Goal: Task Accomplishment & Management: Manage account settings

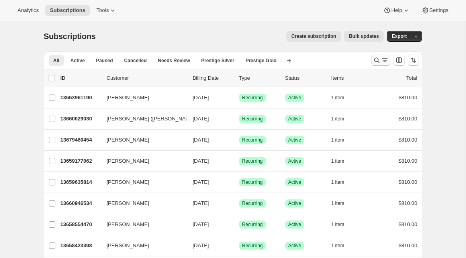
click at [378, 63] on icon "Search and filter results" at bounding box center [377, 60] width 8 height 8
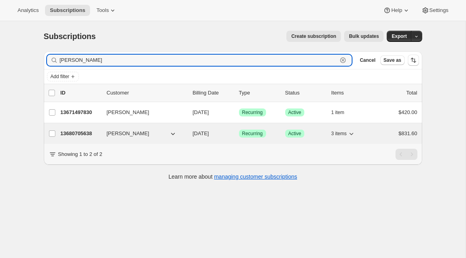
type input "andrew ing"
click at [81, 132] on p "13680705638" at bounding box center [81, 133] width 40 height 8
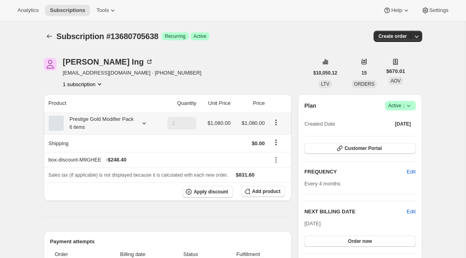
click at [143, 125] on icon at bounding box center [144, 123] width 8 height 8
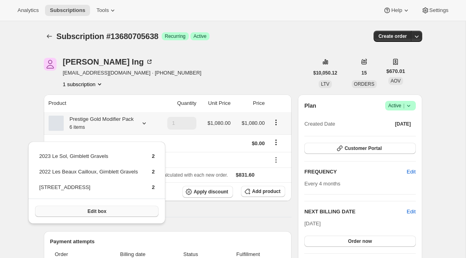
click at [93, 211] on span "Edit box" at bounding box center [97, 211] width 19 height 6
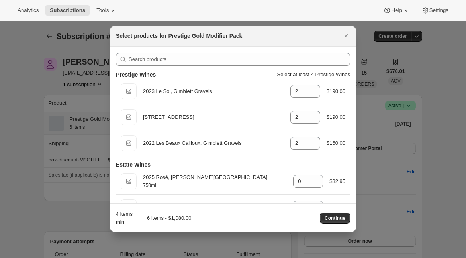
click at [443, 112] on div at bounding box center [233, 129] width 466 height 258
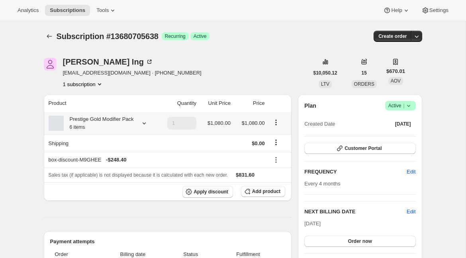
click at [142, 127] on icon at bounding box center [144, 123] width 8 height 8
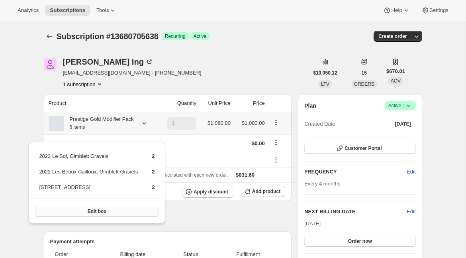
click at [102, 211] on span "Edit box" at bounding box center [97, 211] width 19 height 6
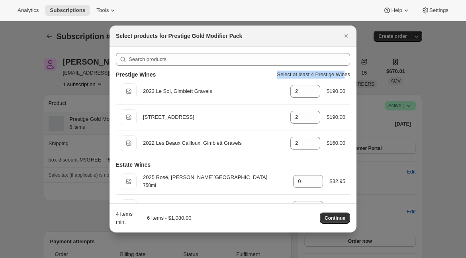
drag, startPoint x: 273, startPoint y: 73, endPoint x: 347, endPoint y: 72, distance: 74.5
click at [347, 72] on p "Select at least 4 Prestige Wines" at bounding box center [313, 74] width 73 height 8
drag, startPoint x: 272, startPoint y: 74, endPoint x: 348, endPoint y: 72, distance: 75.3
click at [348, 72] on p "Select at least 4 Prestige Wines" at bounding box center [313, 74] width 73 height 8
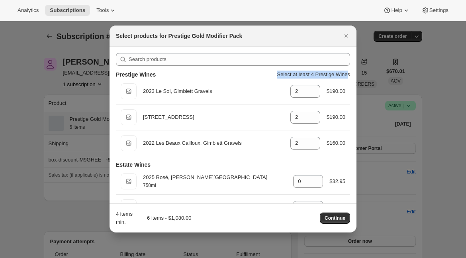
click at [348, 72] on p "Select at least 4 Prestige Wines" at bounding box center [313, 74] width 73 height 8
click at [346, 38] on icon "Close" at bounding box center [346, 36] width 8 height 8
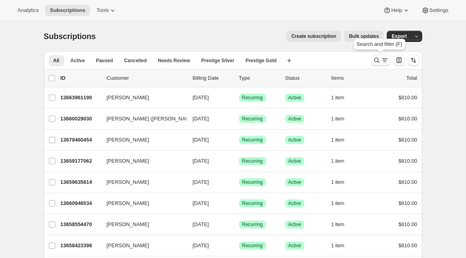
click at [384, 62] on icon "Search and filter results" at bounding box center [385, 60] width 8 height 8
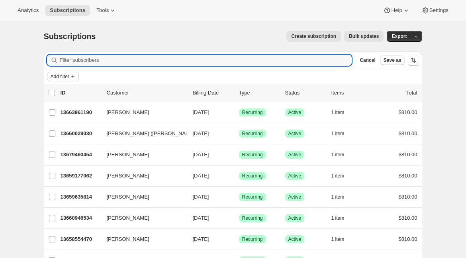
click at [64, 81] on button "Add filter" at bounding box center [63, 77] width 32 height 10
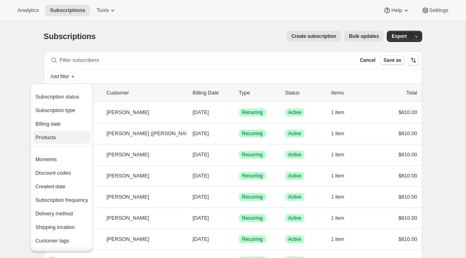
click at [56, 135] on span "Products" at bounding box center [45, 137] width 20 height 6
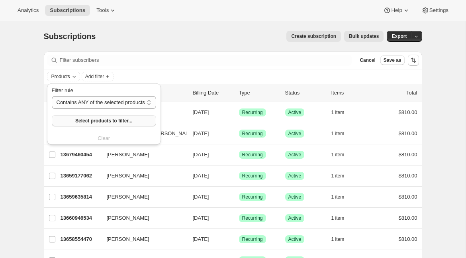
click at [76, 119] on button "Select products to filter..." at bounding box center [104, 120] width 104 height 11
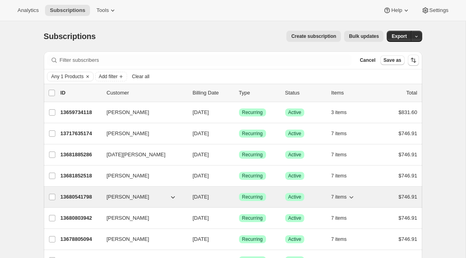
click at [74, 197] on p "13680541798" at bounding box center [81, 197] width 40 height 8
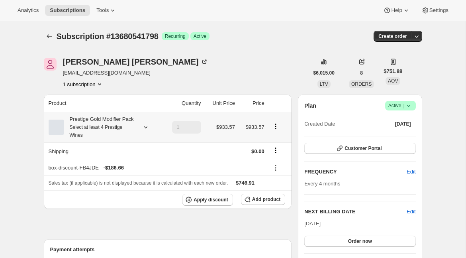
click at [142, 131] on icon at bounding box center [146, 127] width 8 height 8
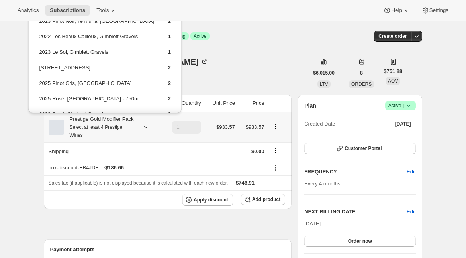
scroll to position [37, 0]
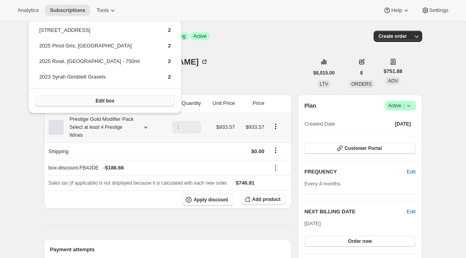
click at [126, 102] on button "Edit box" at bounding box center [105, 100] width 140 height 11
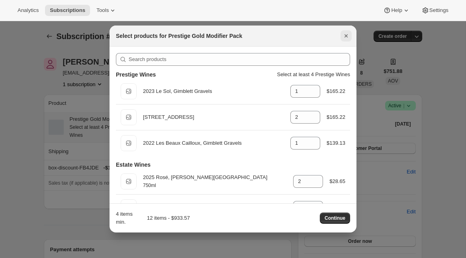
click at [346, 32] on icon "Close" at bounding box center [346, 36] width 8 height 8
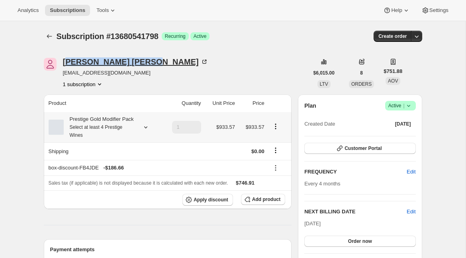
drag, startPoint x: 65, startPoint y: 66, endPoint x: 109, endPoint y: 66, distance: 43.8
click at [109, 66] on div "John Gordon" at bounding box center [135, 62] width 145 height 8
click at [51, 38] on icon "Subscriptions" at bounding box center [49, 36] width 8 height 8
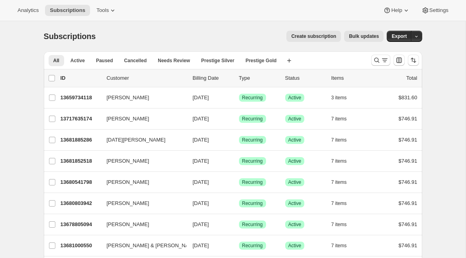
click at [364, 36] on span "Bulk updates" at bounding box center [364, 36] width 30 height 6
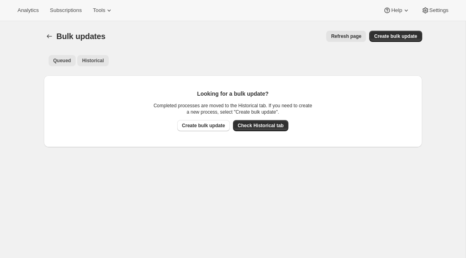
click at [100, 65] on button "Historical" at bounding box center [92, 60] width 31 height 11
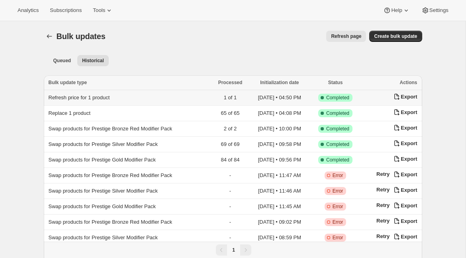
click at [95, 94] on span "Refresh price for 1 product" at bounding box center [79, 97] width 61 height 6
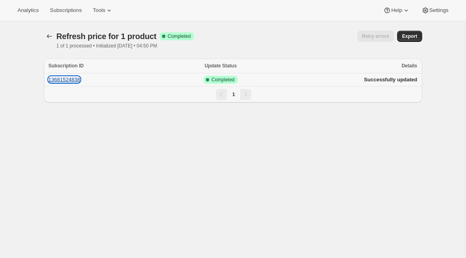
click at [73, 80] on button "13681524838" at bounding box center [65, 79] width 32 height 6
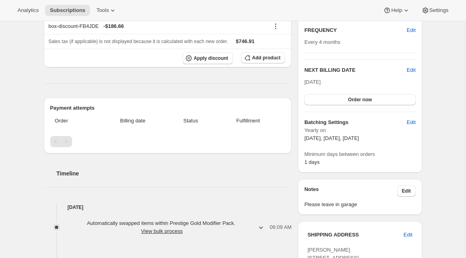
scroll to position [137, 0]
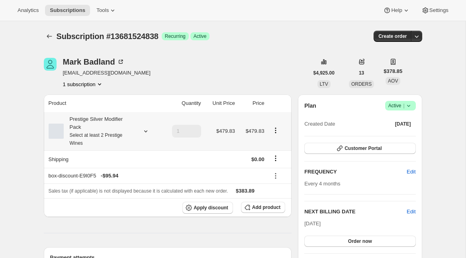
click at [145, 133] on icon at bounding box center [146, 131] width 8 height 8
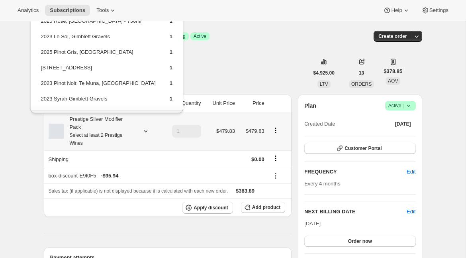
scroll to position [22, 0]
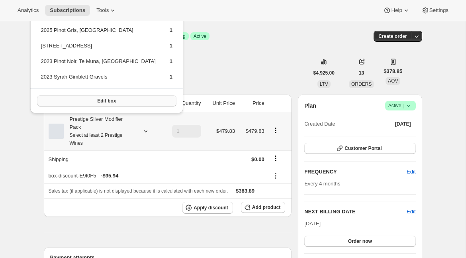
click at [107, 102] on span "Edit box" at bounding box center [106, 101] width 19 height 6
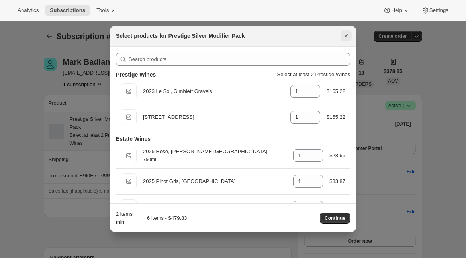
click at [348, 35] on icon "Close" at bounding box center [346, 36] width 8 height 8
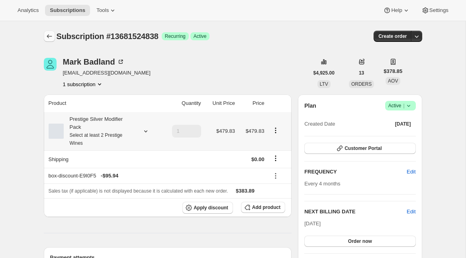
click at [48, 39] on icon "Subscriptions" at bounding box center [49, 36] width 8 height 8
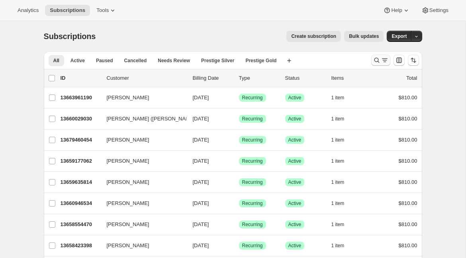
click at [376, 59] on icon "Search and filter results" at bounding box center [377, 60] width 8 height 8
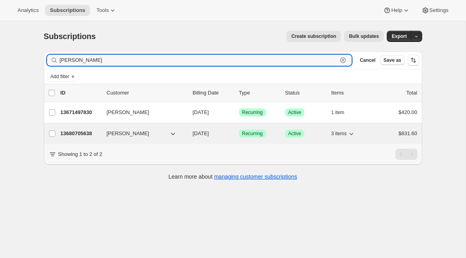
type input "andrew ing"
click at [62, 131] on p "13680705638" at bounding box center [81, 133] width 40 height 8
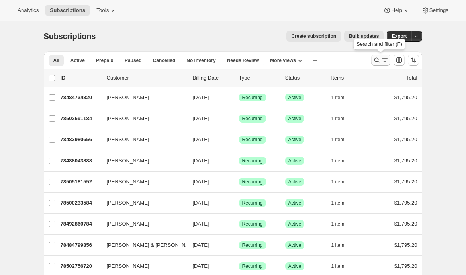
click at [378, 61] on icon "Search and filter results" at bounding box center [377, 60] width 8 height 8
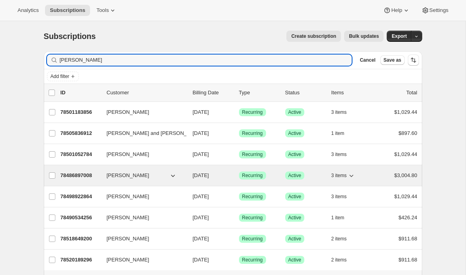
type input "[PERSON_NAME]"
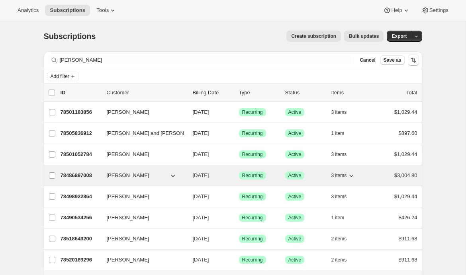
click at [81, 175] on p "78486897008" at bounding box center [81, 176] width 40 height 8
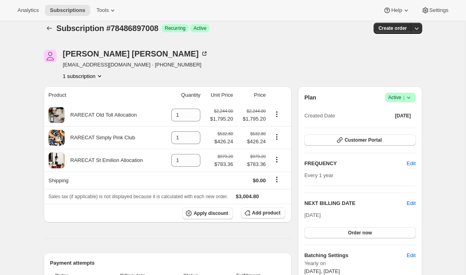
scroll to position [8, 0]
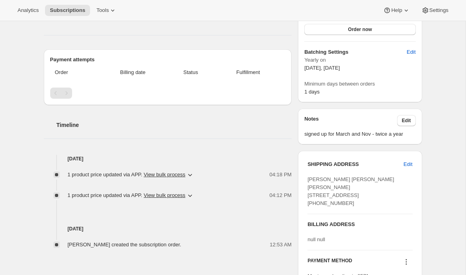
scroll to position [65, 0]
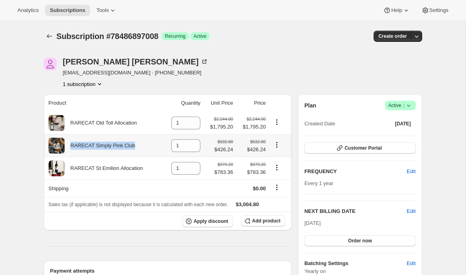
drag, startPoint x: 128, startPoint y: 148, endPoint x: 69, endPoint y: 148, distance: 58.5
click at [69, 148] on div "RARECAT Simply Pink Club" at bounding box center [105, 146] width 112 height 16
copy div "RARECAT Simply Pink Club"
click at [120, 144] on div "RARECAT Simply Pink Club" at bounding box center [100, 146] width 71 height 8
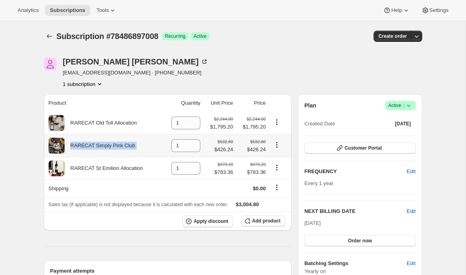
click at [120, 144] on div "RARECAT Simply Pink Club" at bounding box center [100, 146] width 71 height 8
click at [59, 9] on span "Subscriptions" at bounding box center [67, 10] width 35 height 6
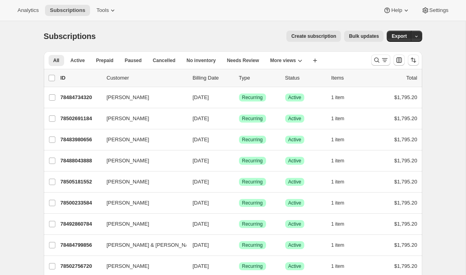
click at [298, 36] on span "Create subscription" at bounding box center [313, 36] width 45 height 6
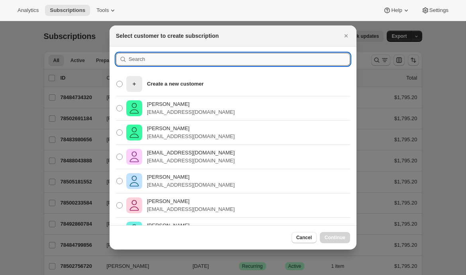
click at [141, 63] on input ":r35:" at bounding box center [239, 59] width 221 height 13
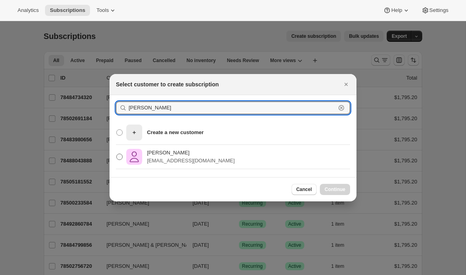
type input "[PERSON_NAME]"
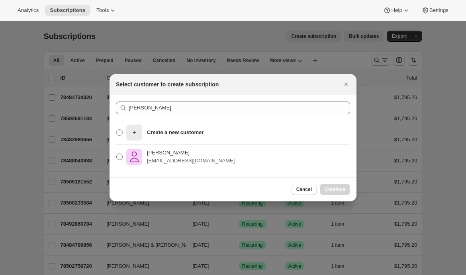
click at [149, 154] on p "[PERSON_NAME]" at bounding box center [191, 153] width 88 height 8
click at [117, 154] on input "[PERSON_NAME] [EMAIL_ADDRESS][DOMAIN_NAME]" at bounding box center [116, 154] width 0 height 0
radio input "true"
click at [332, 188] on span "Continue" at bounding box center [335, 189] width 21 height 6
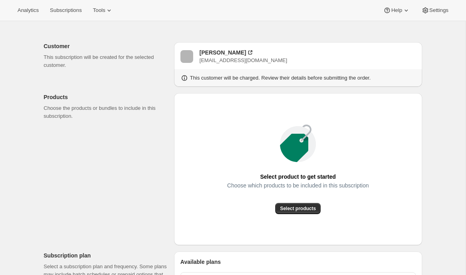
scroll to position [38, 0]
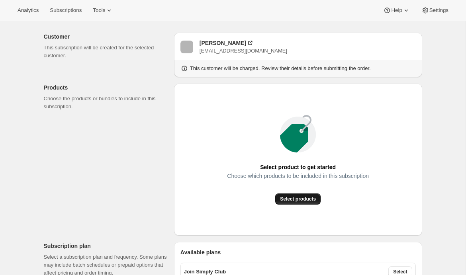
click at [290, 198] on span "Select products" at bounding box center [298, 199] width 36 height 6
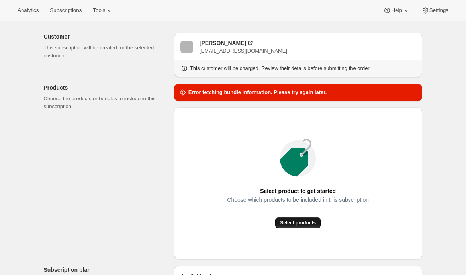
click at [288, 221] on span "Select products" at bounding box center [298, 223] width 36 height 6
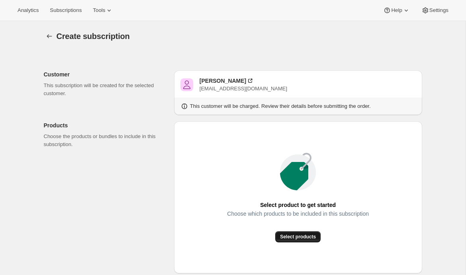
click at [293, 237] on span "Select products" at bounding box center [298, 237] width 36 height 6
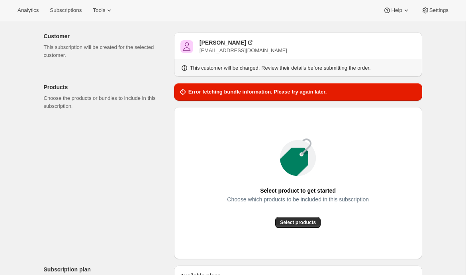
scroll to position [39, 0]
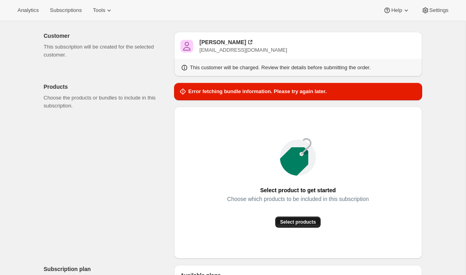
click at [293, 224] on span "Select products" at bounding box center [298, 222] width 36 height 6
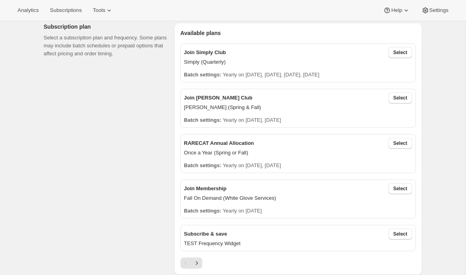
scroll to position [182, 0]
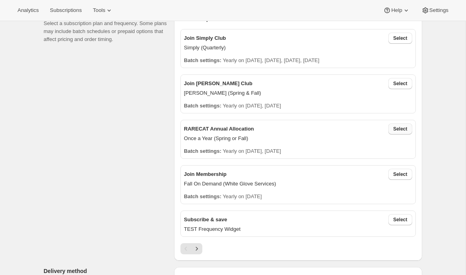
click at [395, 126] on span "Select" at bounding box center [400, 129] width 14 height 6
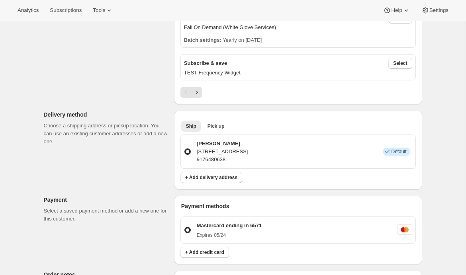
scroll to position [450, 0]
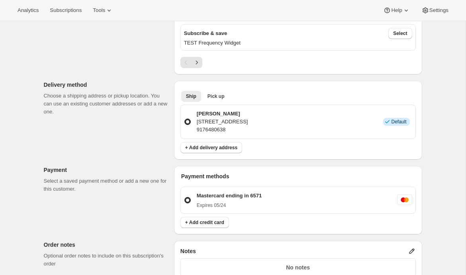
click at [219, 122] on p "[STREET_ADDRESS]" at bounding box center [222, 122] width 51 height 8
click at [185, 119] on input "Kevin Kelly 32 Seaview Avenue, Monmouth Beach, NJ, 7750, United States 91764806…" at bounding box center [184, 119] width 0 height 0
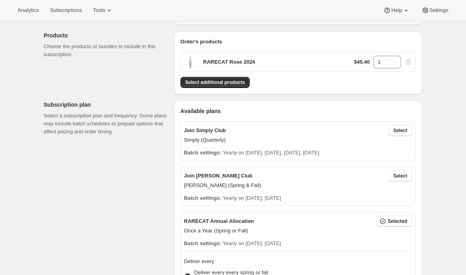
scroll to position [0, 0]
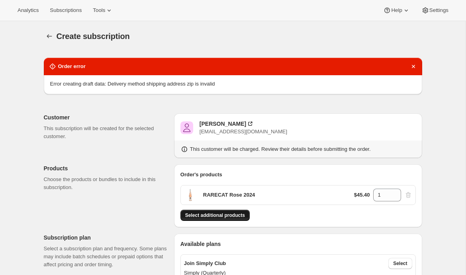
click at [227, 211] on button "Select additional products" at bounding box center [214, 215] width 69 height 11
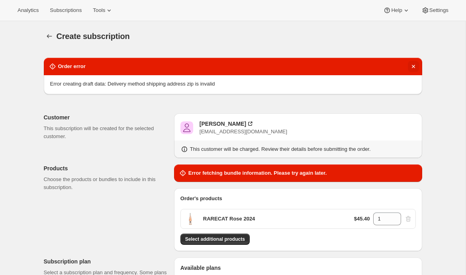
click at [412, 63] on icon "Dismiss notification" at bounding box center [413, 67] width 8 height 8
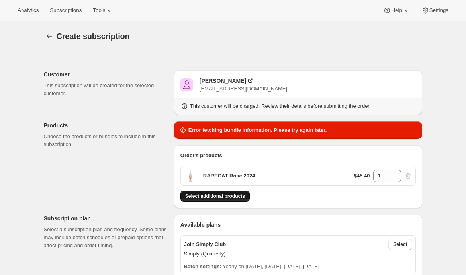
click at [230, 202] on button "Select additional products" at bounding box center [214, 196] width 69 height 11
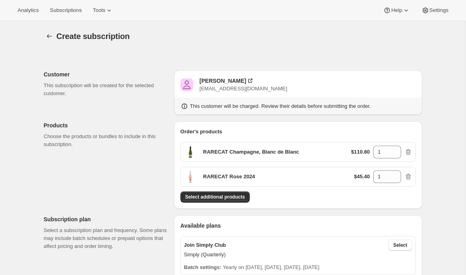
scroll to position [6, 0]
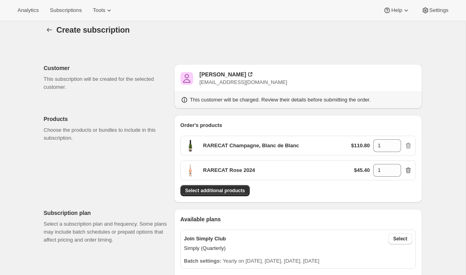
click at [409, 171] on icon "button" at bounding box center [408, 171] width 1 height 2
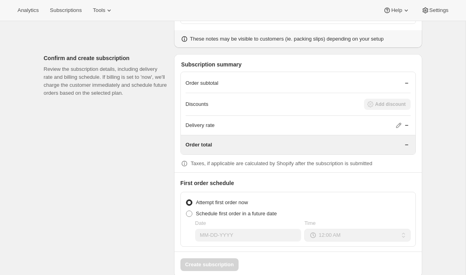
scroll to position [661, 0]
click at [231, 209] on span "Schedule first order in a future date" at bounding box center [236, 213] width 81 height 8
click at [186, 210] on input "Schedule first order in a future date" at bounding box center [186, 210] width 0 height 0
radio input "true"
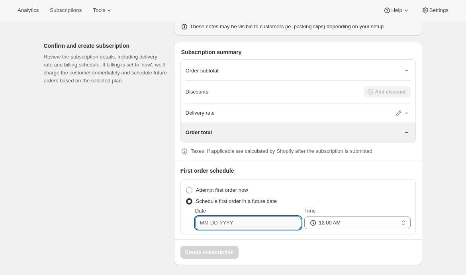
click at [211, 221] on input "Date" at bounding box center [248, 223] width 106 height 13
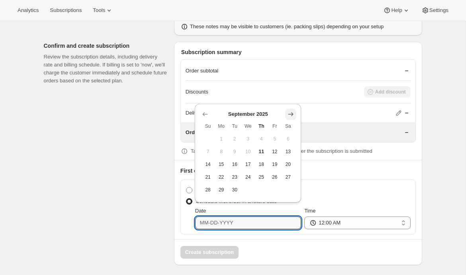
click at [293, 114] on icon "Show next month, October 2025" at bounding box center [291, 114] width 8 height 8
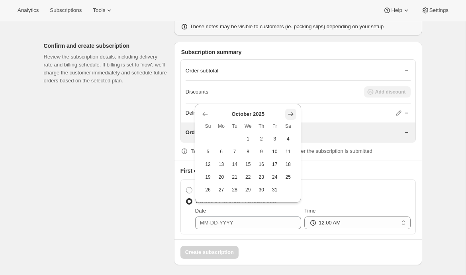
click at [293, 114] on icon "Show next month, November 2025" at bounding box center [291, 114] width 8 height 8
click at [293, 114] on th "Sa" at bounding box center [289, 113] width 14 height 13
click at [295, 102] on button "Show next month, December 2025" at bounding box center [290, 101] width 11 height 11
click at [293, 116] on icon "Show next month, January 2026" at bounding box center [291, 114] width 8 height 8
click at [292, 115] on icon "Show next month, February 2026" at bounding box center [290, 114] width 5 height 4
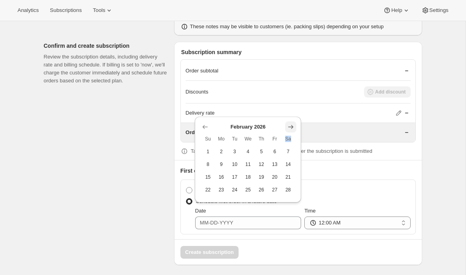
click at [289, 128] on icon "Show next month, March 2026" at bounding box center [291, 127] width 8 height 8
click at [209, 164] on span "15" at bounding box center [207, 164] width 7 height 6
type input "[DATE]"
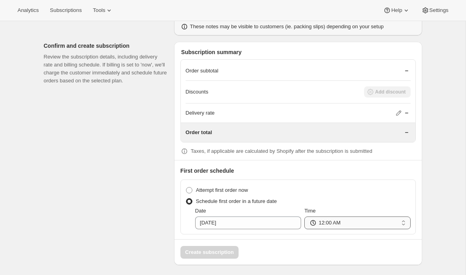
click at [362, 224] on select "12:00 AM 01:00 AM 02:00 AM 03:00 AM 04:00 AM 05:00 AM 06:00 AM 07:00 AM 08:00 A…" at bounding box center [357, 223] width 106 height 13
select select "08:00"
click at [304, 217] on select "12:00 AM 01:00 AM 02:00 AM 03:00 AM 04:00 AM 05:00 AM 06:00 AM 07:00 AM 08:00 A…" at bounding box center [357, 223] width 106 height 13
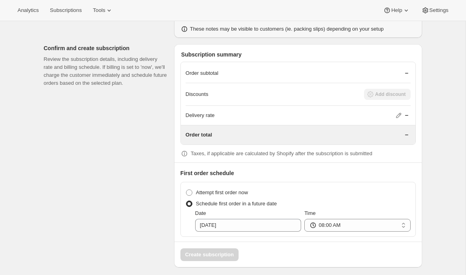
click at [214, 248] on div "Create subscription" at bounding box center [297, 252] width 247 height 20
click at [212, 259] on div "Subscription summary Order subtotal Discounts Add discount Delivery rate Order …" at bounding box center [298, 155] width 248 height 223
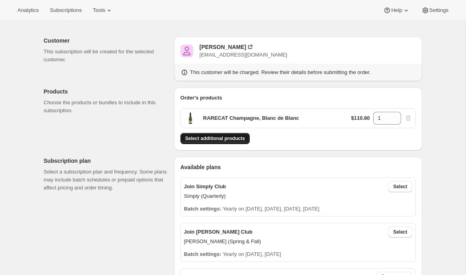
scroll to position [106, 0]
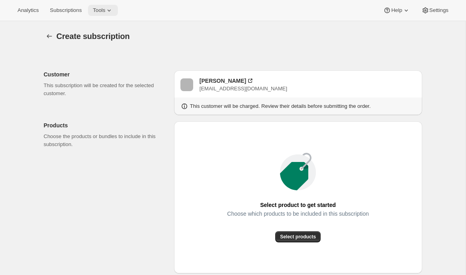
click at [112, 13] on icon at bounding box center [109, 10] width 8 height 8
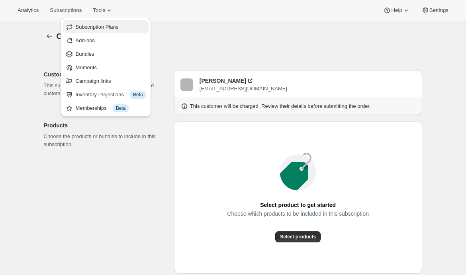
click at [98, 29] on span "Subscription Plans" at bounding box center [97, 27] width 43 height 6
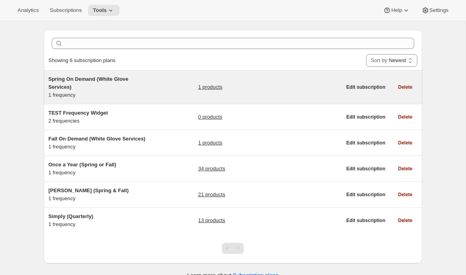
scroll to position [34, 0]
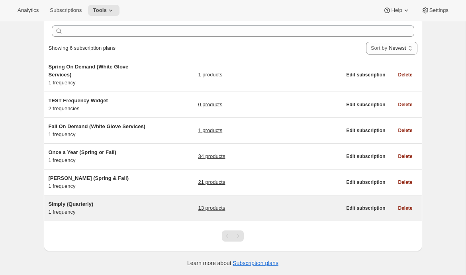
click at [99, 208] on h5 "Simply (Quarterly)" at bounding box center [99, 204] width 100 height 8
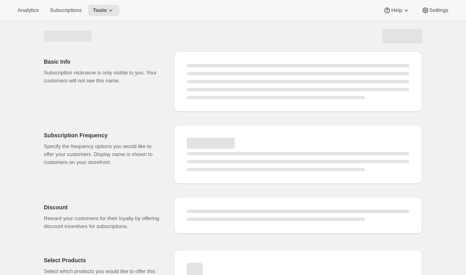
select select "WEEK"
select select "MONTH"
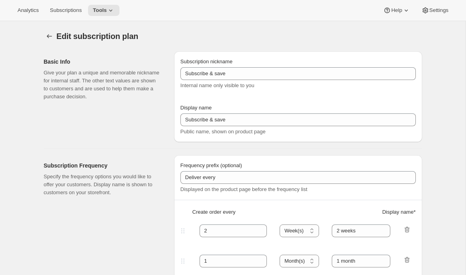
select select "YEARDAY"
select select "2"
select select "15"
select select "5"
select select "15"
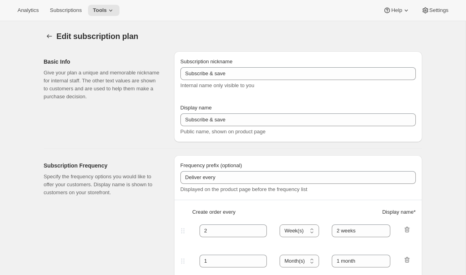
select select "8"
select select "15"
select select "11"
select select "15"
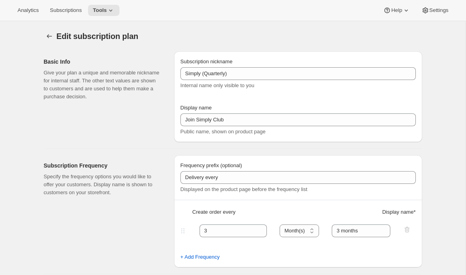
type input "Simply (Quarterly)"
type input "Join Simply Club"
type input "Delivery every"
type input "3"
select select "MONTH"
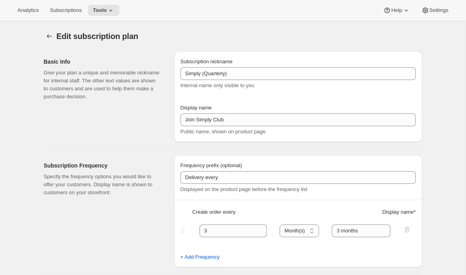
type input "3 months"
type input "20"
type input "No obligations, change or cancel your subscription anytime."
checkbox input "true"
click at [45, 32] on button "Subscription plans" at bounding box center [49, 36] width 11 height 11
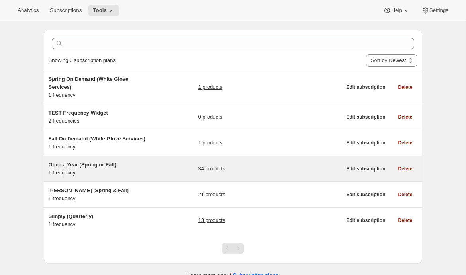
scroll to position [34, 0]
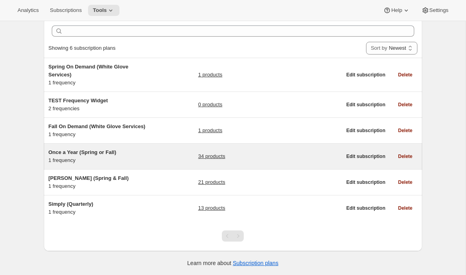
click at [96, 161] on div "Once a Year (Spring or Fall) 1 frequency" at bounding box center [99, 157] width 100 height 16
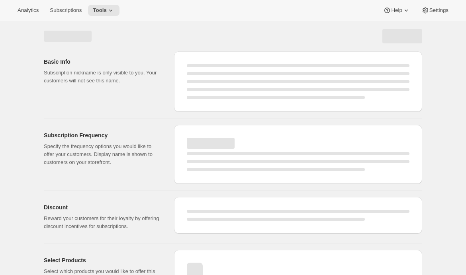
select select "WEEK"
select select "MONTH"
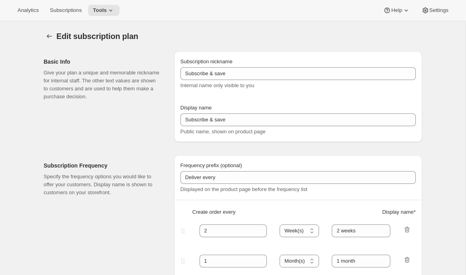
type input "Once a Year (Spring or Fall)"
type input "RARECAT Annual Allocation"
type input "1"
select select "YEAR"
type input "every Spring or Fall"
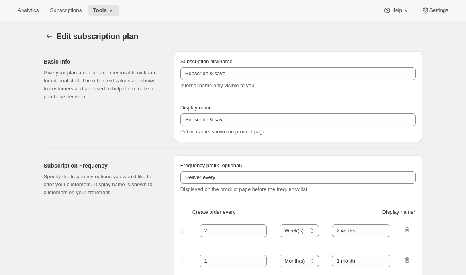
type input "20"
checkbox input "true"
select select "YEARDAY"
select select "3"
select select "15"
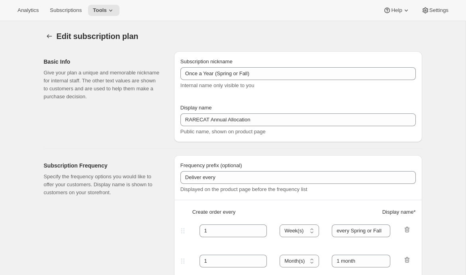
select select "10"
select select "15"
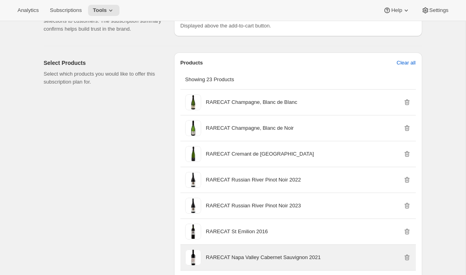
scroll to position [426, 0]
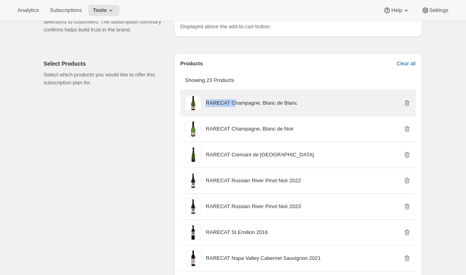
drag, startPoint x: 305, startPoint y: 115, endPoint x: 219, endPoint y: 110, distance: 86.1
click at [211, 110] on div "RARECAT Champagne, Blanc de Blanc" at bounding box center [308, 103] width 205 height 16
click at [219, 107] on p "RARECAT Champagne, Blanc de Blanc" at bounding box center [251, 103] width 91 height 8
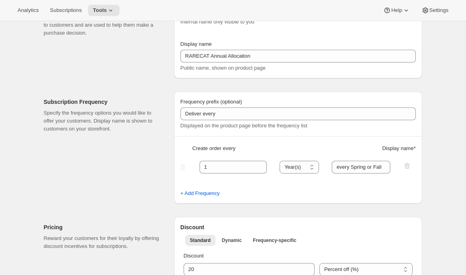
scroll to position [0, 0]
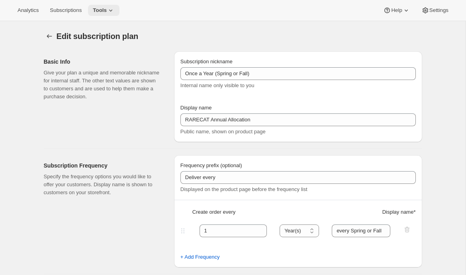
click at [110, 9] on icon at bounding box center [111, 10] width 8 height 8
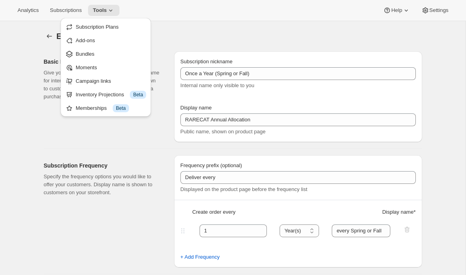
click at [231, 21] on div "Analytics Subscriptions Tools Help Settings" at bounding box center [233, 10] width 466 height 21
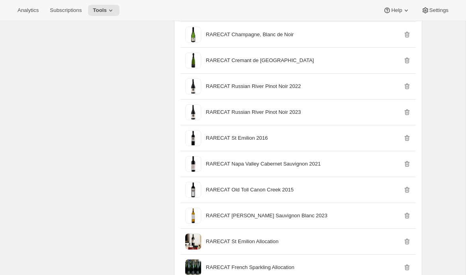
scroll to position [116, 0]
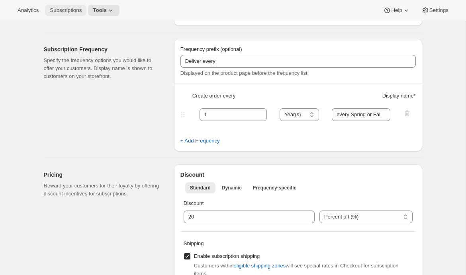
click at [71, 10] on span "Subscriptions" at bounding box center [66, 10] width 32 height 6
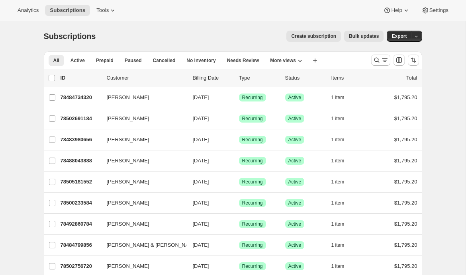
click at [299, 33] on span "Create subscription" at bounding box center [313, 36] width 45 height 6
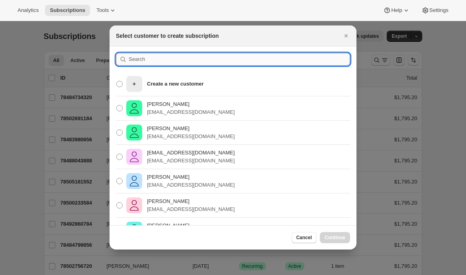
click at [195, 62] on input ":r49:" at bounding box center [239, 59] width 221 height 13
type input "e"
type input "k"
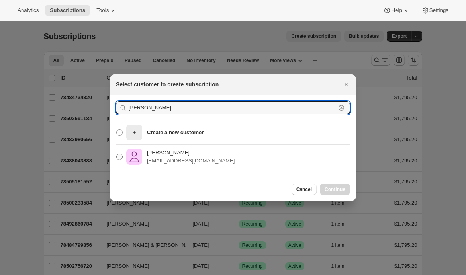
type input "[PERSON_NAME]"
click at [157, 157] on p "kevingkelly@me.com" at bounding box center [191, 161] width 88 height 8
click at [117, 154] on input "Kevin Kelly kevingkelly@me.com" at bounding box center [116, 154] width 0 height 0
radio input "true"
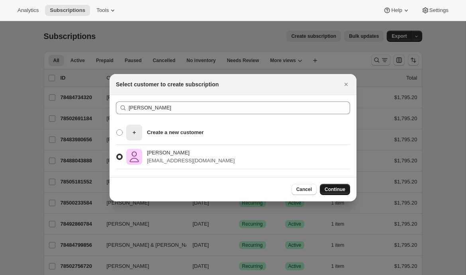
click at [339, 190] on span "Continue" at bounding box center [335, 189] width 21 height 6
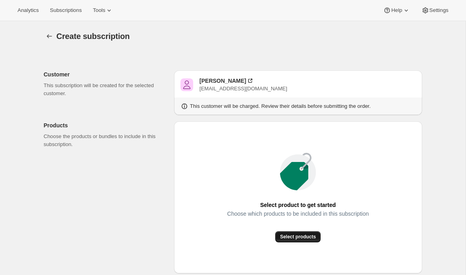
click at [287, 237] on span "Select products" at bounding box center [298, 237] width 36 height 6
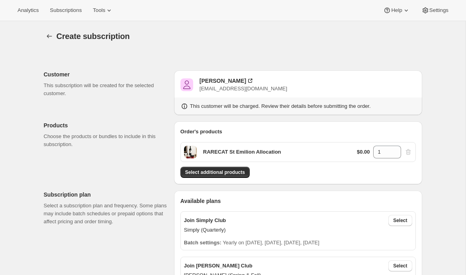
click at [409, 151] on div "$0.00 1" at bounding box center [384, 152] width 55 height 13
drag, startPoint x: 385, startPoint y: 151, endPoint x: 366, endPoint y: 151, distance: 18.7
click at [367, 151] on div "$0.00 1" at bounding box center [384, 152] width 55 height 13
click at [343, 202] on div "Available plans" at bounding box center [297, 201] width 235 height 8
click at [229, 179] on div "Order's products RARECAT St Emilion Allocation $0.00 0 Select additional produc…" at bounding box center [298, 152] width 248 height 63
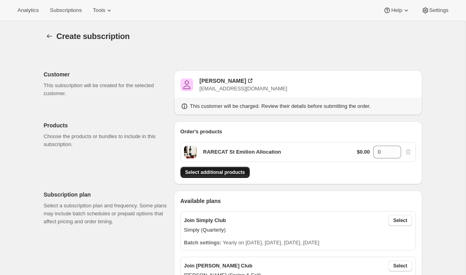
click at [229, 173] on span "Select additional products" at bounding box center [215, 172] width 60 height 6
type input "1"
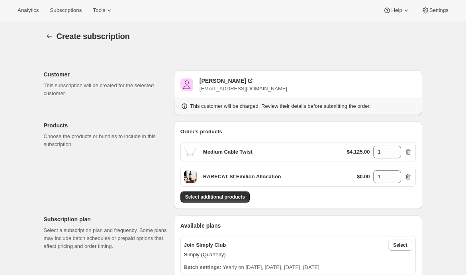
click at [409, 177] on icon "button" at bounding box center [408, 177] width 8 height 8
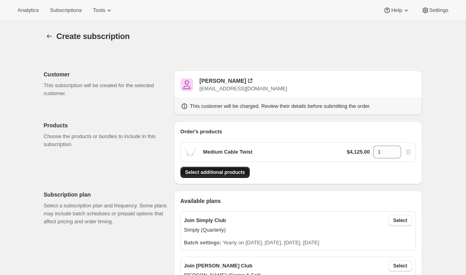
click at [201, 172] on span "Select additional products" at bounding box center [215, 172] width 60 height 6
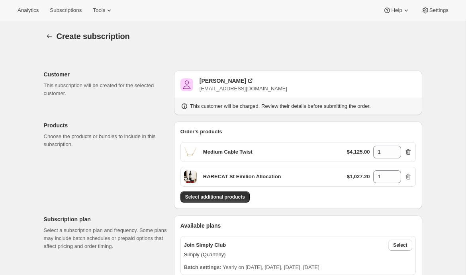
click at [407, 153] on icon "button" at bounding box center [408, 152] width 8 height 8
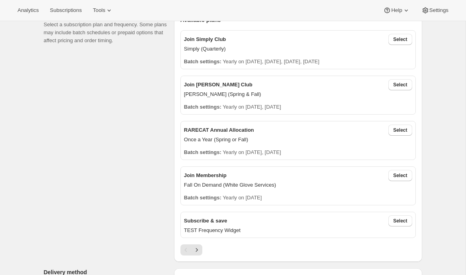
scroll to position [182, 0]
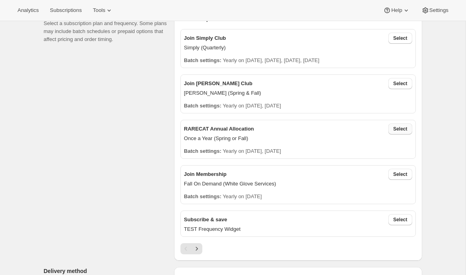
click at [396, 129] on span "Select" at bounding box center [400, 129] width 14 height 6
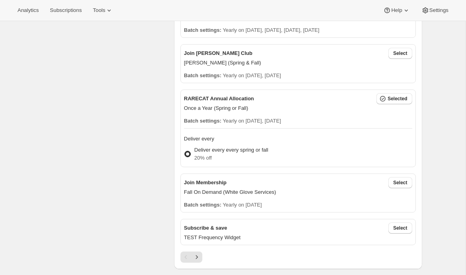
scroll to position [389, 0]
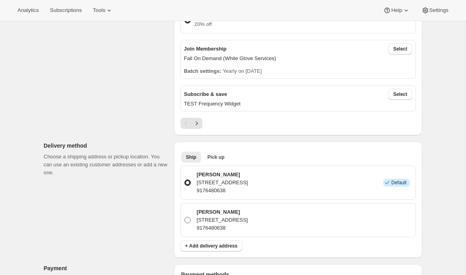
click at [209, 229] on p "9176480638" at bounding box center [222, 228] width 51 height 8
click at [185, 217] on input "Kevin Kelly 32 Seaview Avenue, Monmouth Beach, NJ, 07750, United States 9176480…" at bounding box center [184, 217] width 0 height 0
radio input "true"
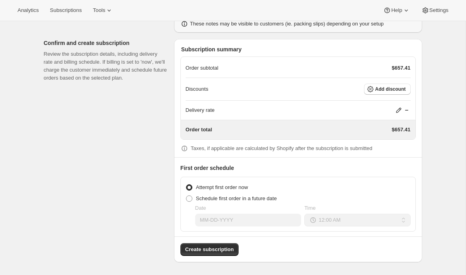
scroll to position [710, 0]
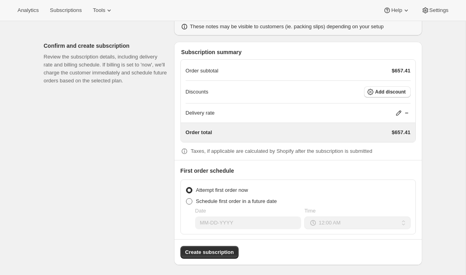
click at [258, 200] on span "Schedule first order in a future date" at bounding box center [236, 201] width 81 height 6
click at [186, 199] on input "Schedule first order in a future date" at bounding box center [186, 198] width 0 height 0
radio input "true"
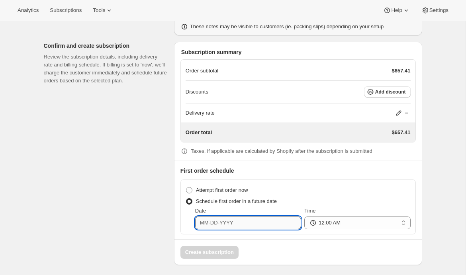
click at [222, 218] on input "Date" at bounding box center [248, 223] width 106 height 13
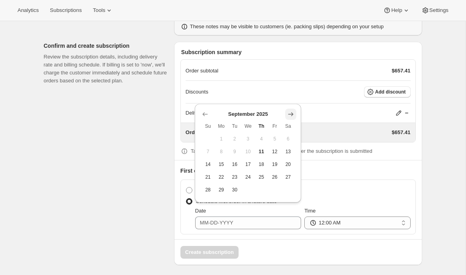
click at [290, 113] on icon "Show next month, October 2025" at bounding box center [291, 114] width 8 height 8
click at [291, 114] on icon "Show next month, November 2025" at bounding box center [291, 114] width 8 height 8
click at [292, 99] on icon "Show next month, December 2025" at bounding box center [291, 102] width 8 height 8
click at [292, 114] on icon "Show next month, January 2026" at bounding box center [290, 114] width 5 height 4
click at [292, 114] on icon "Show next month, February 2026" at bounding box center [290, 114] width 5 height 4
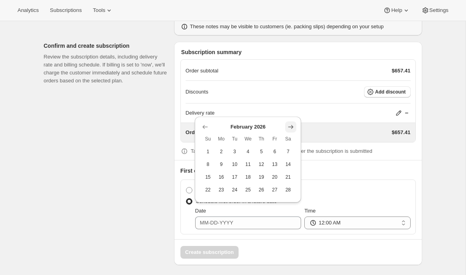
click at [292, 125] on icon "Show next month, March 2026" at bounding box center [291, 127] width 8 height 8
click at [209, 166] on span "15" at bounding box center [207, 164] width 7 height 6
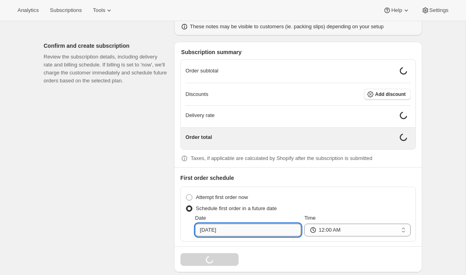
click at [224, 225] on input "03-15-2026" at bounding box center [248, 230] width 106 height 13
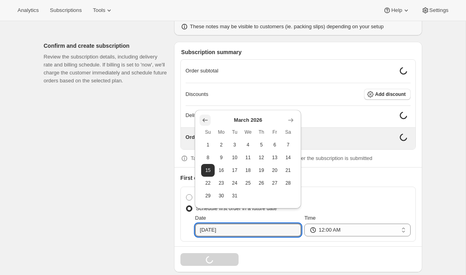
click at [202, 117] on icon "Show previous month, February 2026" at bounding box center [205, 120] width 8 height 8
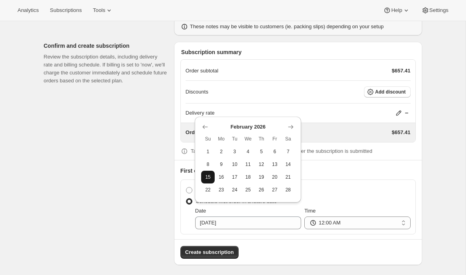
click at [204, 180] on span "15" at bounding box center [207, 177] width 7 height 6
type input "02-15-2026"
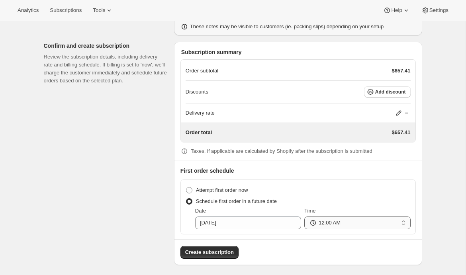
click at [350, 221] on select "12:00 AM 01:00 AM 02:00 AM 03:00 AM 04:00 AM 05:00 AM 06:00 AM 07:00 AM 08:00 A…" at bounding box center [357, 223] width 106 height 13
select select "08:00"
click at [304, 217] on select "12:00 AM 01:00 AM 02:00 AM 03:00 AM 04:00 AM 05:00 AM 06:00 AM 07:00 AM 08:00 A…" at bounding box center [357, 223] width 106 height 13
click at [211, 252] on span "Create subscription" at bounding box center [209, 253] width 49 height 8
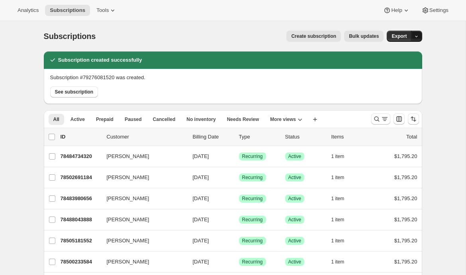
click at [419, 38] on icon "button" at bounding box center [416, 36] width 5 height 5
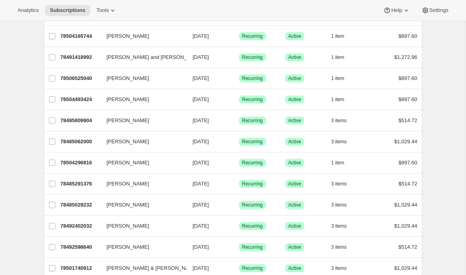
scroll to position [628, 0]
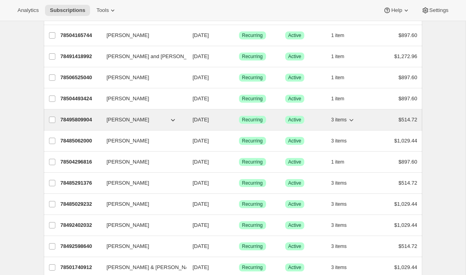
click at [355, 119] on icon "button" at bounding box center [351, 120] width 8 height 8
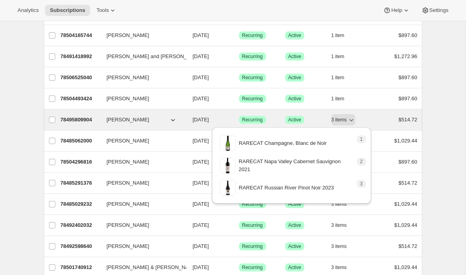
click at [87, 119] on p "78495809904" at bounding box center [81, 120] width 40 height 8
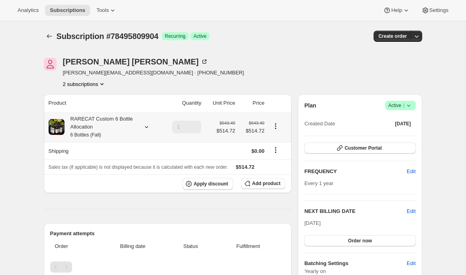
click at [144, 126] on icon at bounding box center [147, 127] width 8 height 8
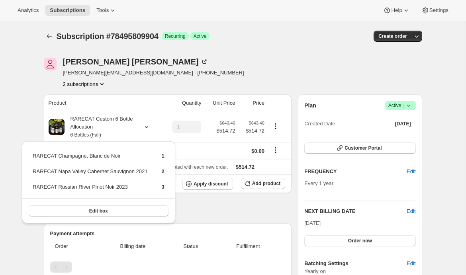
click at [153, 86] on div "Tom Beeles tom@allied.tech · +12038411837 2 subscriptions" at bounding box center [176, 73] width 265 height 30
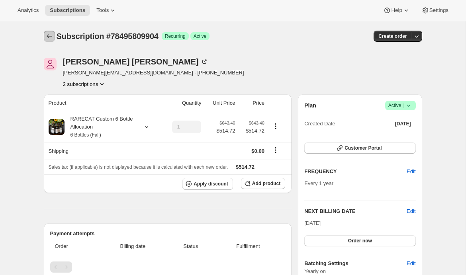
click at [48, 37] on icon "Subscriptions" at bounding box center [49, 36] width 8 height 8
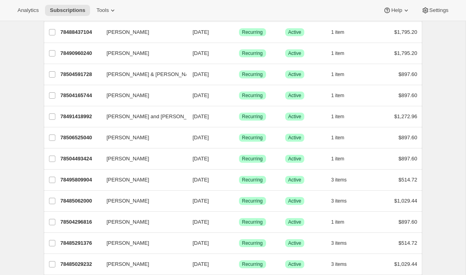
scroll to position [521, 0]
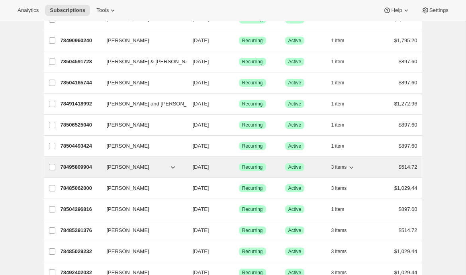
click at [88, 164] on p "78495809904" at bounding box center [81, 167] width 40 height 8
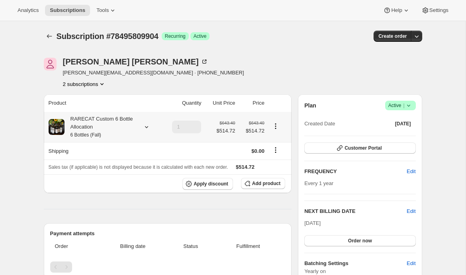
click at [147, 126] on icon at bounding box center [147, 127] width 8 height 8
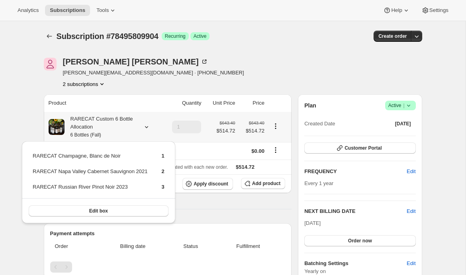
click at [147, 126] on icon at bounding box center [147, 127] width 8 height 8
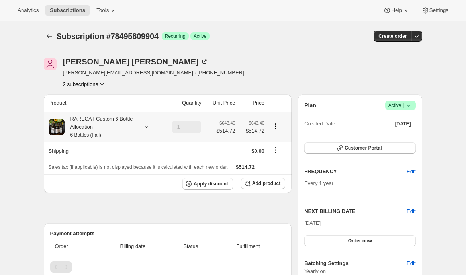
click at [147, 126] on icon at bounding box center [147, 127] width 8 height 8
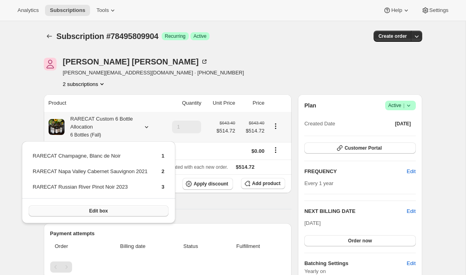
click at [100, 209] on span "Edit box" at bounding box center [98, 211] width 19 height 6
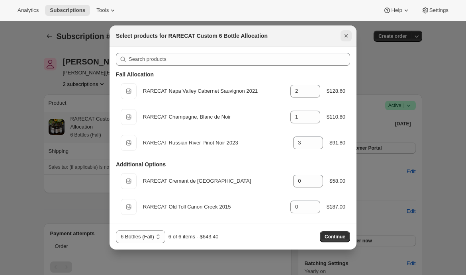
click at [347, 36] on icon "Close" at bounding box center [345, 35] width 3 height 3
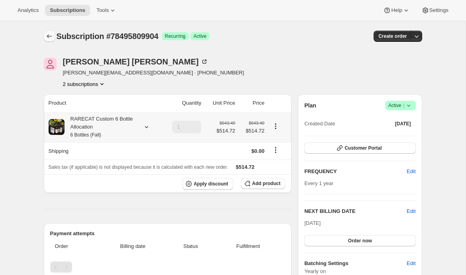
click at [48, 35] on icon "Subscriptions" at bounding box center [49, 36] width 8 height 8
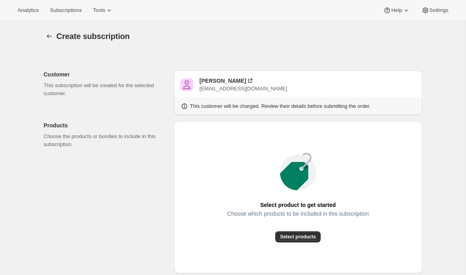
scroll to position [38, 0]
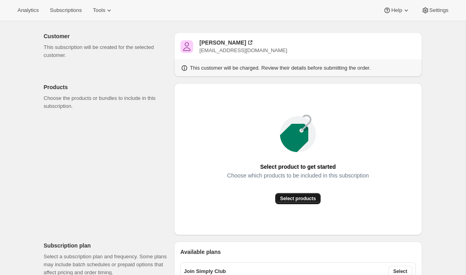
click at [294, 199] on span "Select products" at bounding box center [298, 199] width 36 height 6
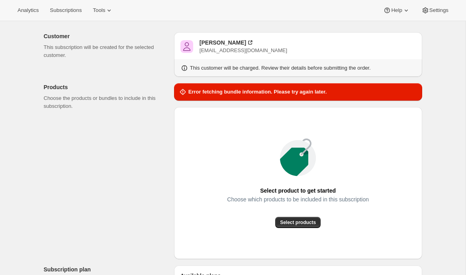
click at [409, 88] on div "Error fetching bundle information. Please try again later." at bounding box center [298, 92] width 248 height 18
click at [287, 224] on span "Select products" at bounding box center [298, 222] width 36 height 6
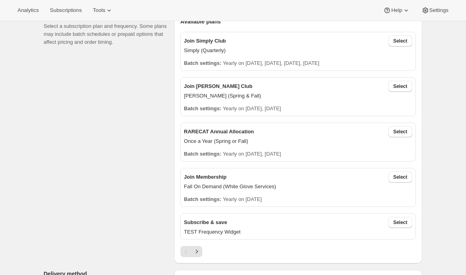
scroll to position [180, 0]
click at [392, 133] on button "Select" at bounding box center [399, 131] width 23 height 11
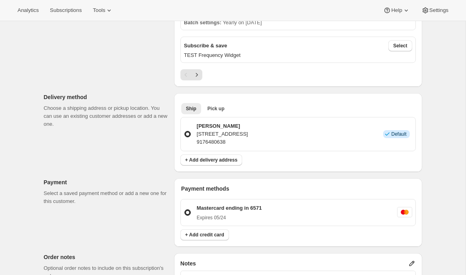
scroll to position [18, 0]
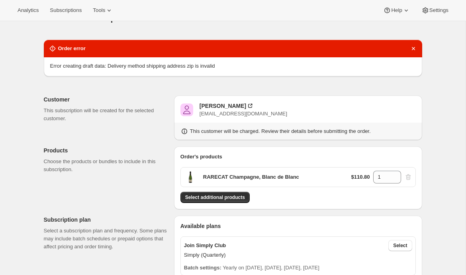
click at [118, 67] on span "Error creating draft data: Delivery method shipping address zip is invalid" at bounding box center [132, 66] width 165 height 6
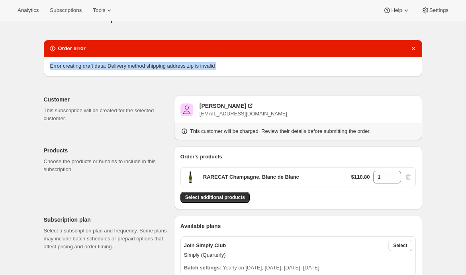
click at [118, 67] on span "Error creating draft data: Delivery method shipping address zip is invalid" at bounding box center [132, 66] width 165 height 6
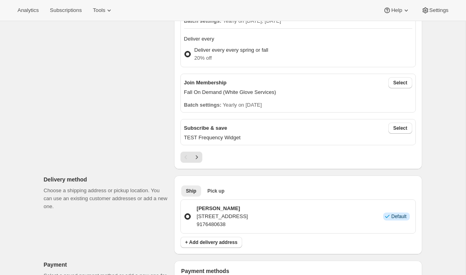
scroll to position [374, 0]
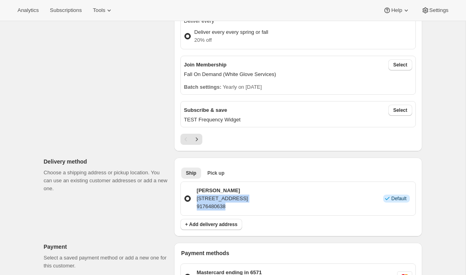
drag, startPoint x: 231, startPoint y: 207, endPoint x: 198, endPoint y: 198, distance: 33.9
click at [198, 198] on div "[PERSON_NAME] [STREET_ADDRESS] 9176480638" at bounding box center [221, 199] width 54 height 24
copy div "[STREET_ADDRESS] 9176480638"
click at [215, 223] on span "+ Add delivery address" at bounding box center [211, 224] width 52 height 6
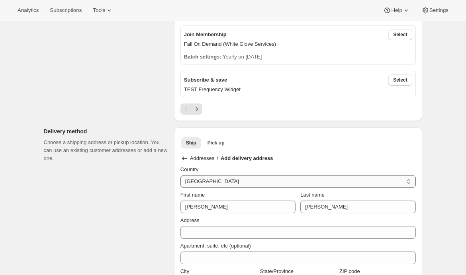
scroll to position [512, 0]
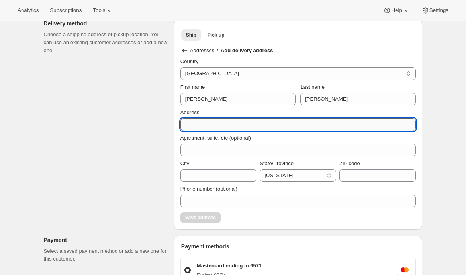
click at [212, 119] on input "Address" at bounding box center [297, 124] width 235 height 13
paste input "32 Seaview Avenue, Monmouth Beach, NJ, 7750, United States 9176480638"
drag, startPoint x: 237, startPoint y: 123, endPoint x: 278, endPoint y: 123, distance: 41.0
click at [278, 123] on input "32 Seaview Avenue, Monmouth Beach, NJ, 7750, United States 9176480638" at bounding box center [297, 124] width 235 height 13
type input "32 Seaview Avenue, , NJ, 7750, United States 9176480638"
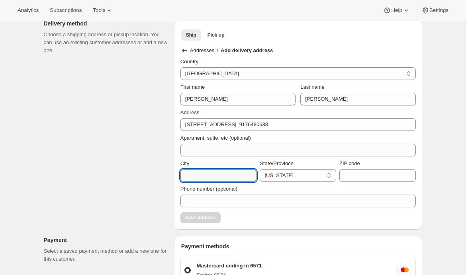
click at [215, 174] on input "City" at bounding box center [218, 175] width 76 height 13
paste input "Monmouth Beach"
type input "Monmouth Beach"
click at [270, 175] on select "California Connecticut Florida Georgia Maine Maryland Massachusetts Michigan Ne…" at bounding box center [298, 175] width 76 height 13
select select "NJ"
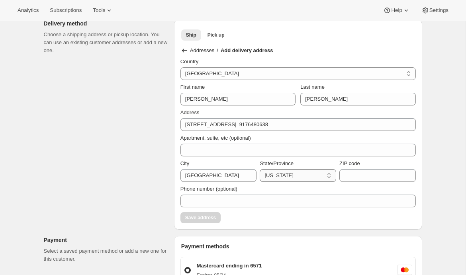
click at [260, 169] on select "California Connecticut Florida Georgia Maine Maryland Massachusetts Michigan Ne…" at bounding box center [298, 175] width 76 height 13
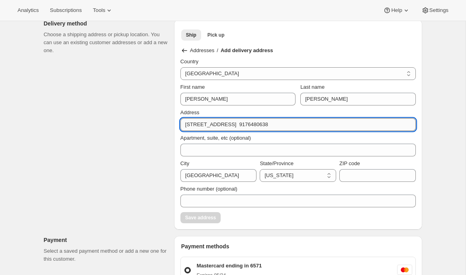
click at [255, 121] on input "32 Seaview Avenue, , NJ, 7750, United States 9176480638" at bounding box center [297, 124] width 235 height 13
click at [276, 121] on input "32 Seaview Avenue, , NJ, 7750, United States 9176480638" at bounding box center [297, 124] width 235 height 13
click at [310, 123] on input "32 Seaview Avenue, , NJ, 7750, United States 9176480638" at bounding box center [297, 124] width 235 height 13
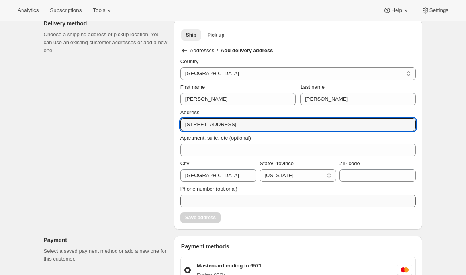
type input "32 Seaview Avenue, , NJ, 7750, United States"
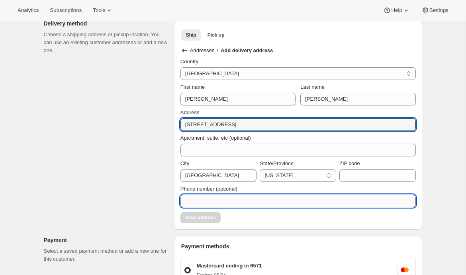
click at [269, 202] on input "Phone number (optional)" at bounding box center [297, 201] width 235 height 13
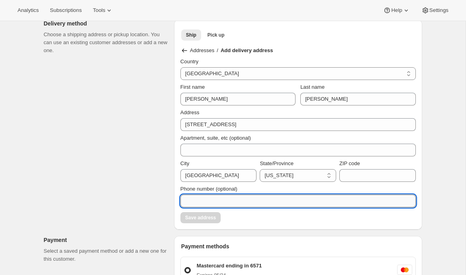
paste input "9176480638"
type input "9176480638"
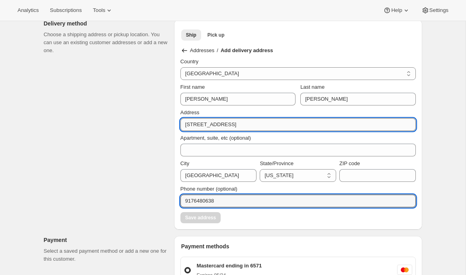
click at [257, 121] on input "32 Seaview Avenue, , NJ, 7750, United States" at bounding box center [297, 124] width 235 height 13
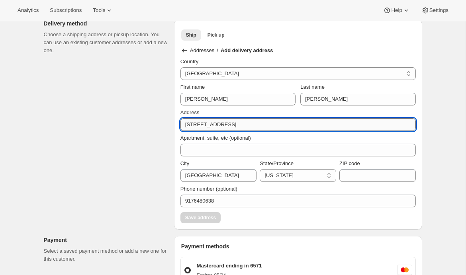
click at [257, 121] on input "32 Seaview Avenue, , NJ, 7750, United States" at bounding box center [297, 124] width 235 height 13
type input "32 Seaview Avenue, , NJ,, United States"
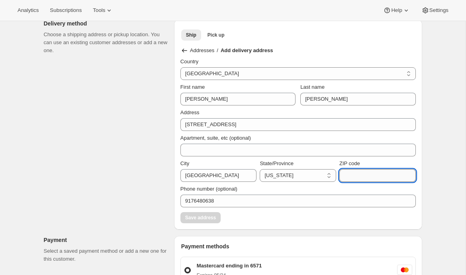
click at [366, 178] on input "ZIP code" at bounding box center [377, 175] width 76 height 13
paste input "7750"
type input "7750"
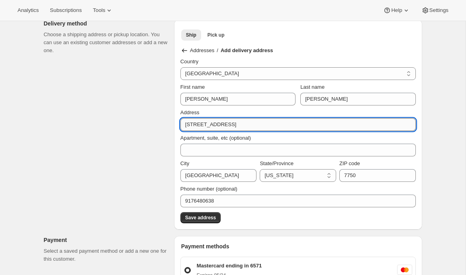
drag, startPoint x: 236, startPoint y: 124, endPoint x: 299, endPoint y: 124, distance: 63.3
click at [299, 124] on input "32 Seaview Avenue, , NJ,, United States" at bounding box center [297, 124] width 235 height 13
drag, startPoint x: 299, startPoint y: 124, endPoint x: 235, endPoint y: 124, distance: 63.7
click at [235, 124] on input "32 Seaview Avenue, , NJ,, United States" at bounding box center [297, 124] width 235 height 13
type input "32 Seaview Avenue,"
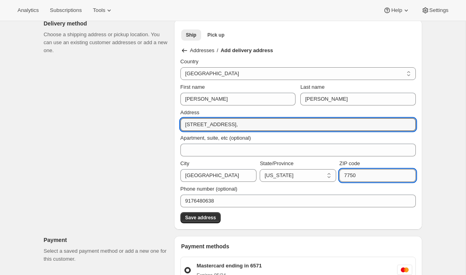
click at [344, 174] on input "7750" at bounding box center [377, 175] width 76 height 13
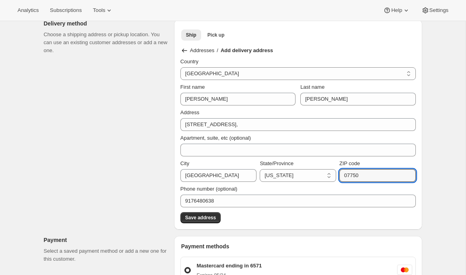
type input "07750"
click at [234, 115] on div "Address 32 Seaview Avenue," at bounding box center [297, 120] width 235 height 22
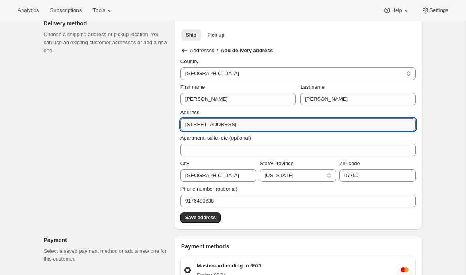
click at [240, 122] on input "32 Seaview Avenue," at bounding box center [297, 124] width 235 height 13
type input "32 Seaview Avenue"
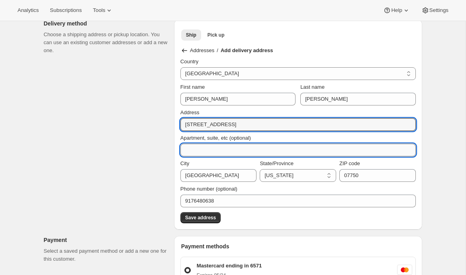
click at [229, 147] on input "Apartment, suite, etc (optional)" at bounding box center [297, 150] width 235 height 13
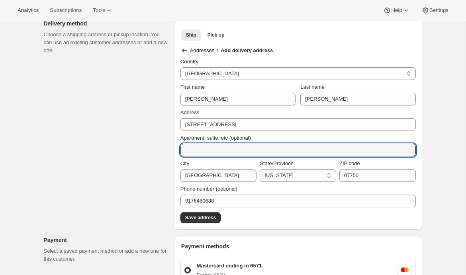
click at [129, 176] on div "Order error Error creating draft data: Delivery method shipping address zip is …" at bounding box center [229, 70] width 385 height 1061
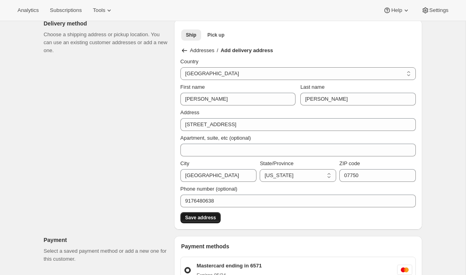
click at [194, 219] on button "Save address" at bounding box center [200, 217] width 40 height 11
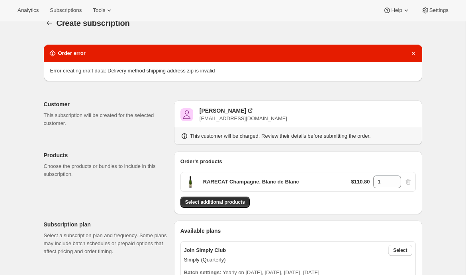
scroll to position [14, 0]
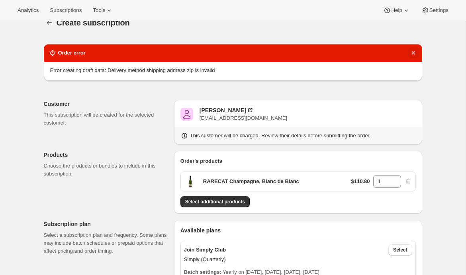
click at [414, 51] on icon "Dismiss notification" at bounding box center [412, 52] width 3 height 3
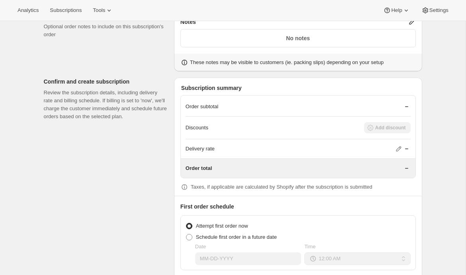
scroll to position [710, 0]
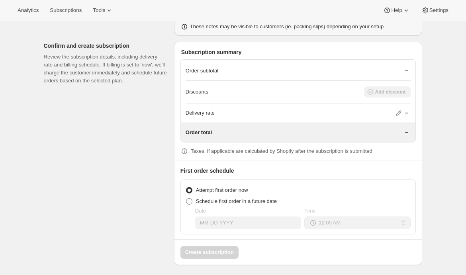
click at [243, 202] on span "Schedule first order in a future date" at bounding box center [236, 202] width 81 height 8
click at [186, 199] on input "Schedule first order in a future date" at bounding box center [186, 198] width 0 height 0
radio input "true"
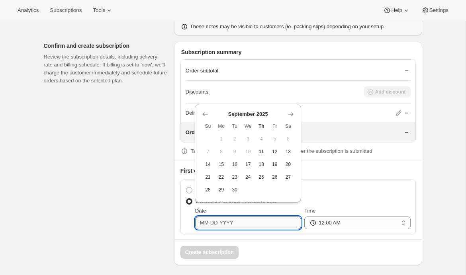
click at [254, 221] on input "Date" at bounding box center [248, 223] width 106 height 13
click at [294, 112] on icon "Show next month, October 2025" at bounding box center [291, 114] width 8 height 8
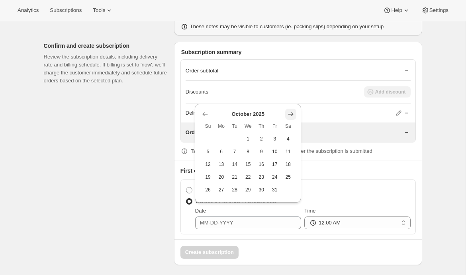
click at [294, 112] on icon "Show next month, November 2025" at bounding box center [291, 114] width 8 height 8
click at [294, 120] on th "Sa" at bounding box center [289, 126] width 14 height 13
click at [294, 103] on icon "Show next month, December 2025" at bounding box center [291, 102] width 8 height 8
click at [294, 104] on div "Delivery rate" at bounding box center [298, 113] width 225 height 19
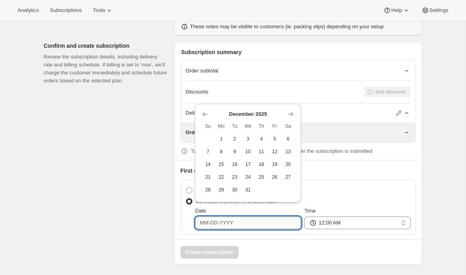
click at [252, 221] on input "Date" at bounding box center [248, 223] width 106 height 13
click at [287, 177] on span "27" at bounding box center [288, 177] width 7 height 6
type input "12-27-2025"
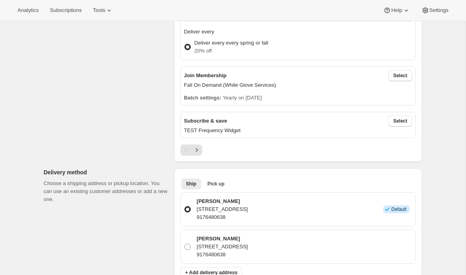
scroll to position [320, 0]
click at [204, 247] on p "32 Seaview Avenue, Monmouth Beach, NJ, 07750, United States" at bounding box center [222, 247] width 51 height 8
click at [185, 244] on input "Kevin Kelly 32 Seaview Avenue, Monmouth Beach, NJ, 07750, United States 9176480…" at bounding box center [184, 243] width 0 height 0
radio input "true"
click at [218, 209] on p "32 Seaview Avenue, Monmouth Beach, NJ, 7750, United States" at bounding box center [222, 209] width 51 height 8
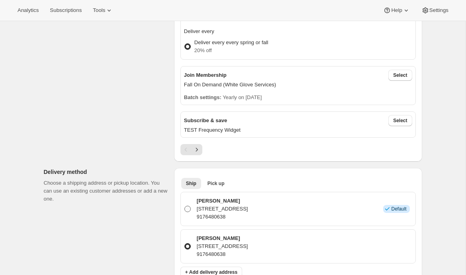
click at [185, 206] on input "Kevin Kelly 32 Seaview Avenue, Monmouth Beach, NJ, 7750, United States 91764806…" at bounding box center [184, 206] width 0 height 0
radio input "true"
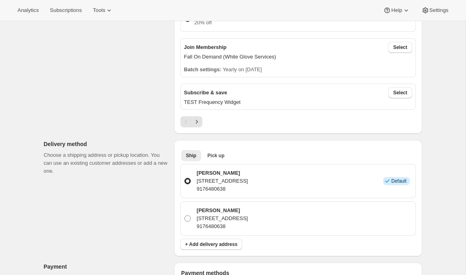
scroll to position [356, 0]
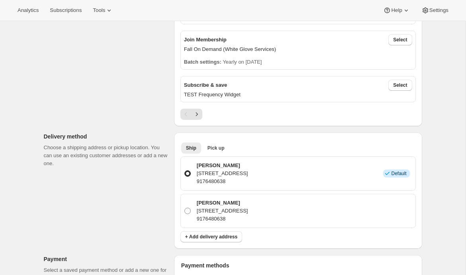
click at [214, 166] on p "[PERSON_NAME]" at bounding box center [222, 166] width 51 height 8
click at [185, 170] on input "Kevin Kelly 32 Seaview Avenue, Monmouth Beach, NJ, 7750, United States 91764806…" at bounding box center [184, 170] width 0 height 0
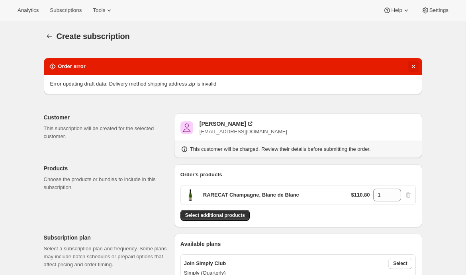
click at [413, 65] on icon "Dismiss notification" at bounding box center [413, 67] width 8 height 8
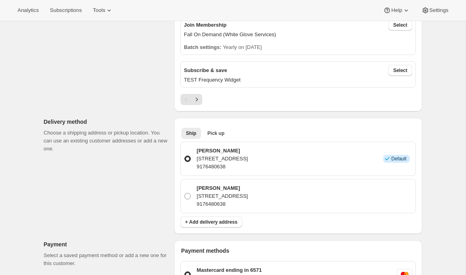
scroll to position [403, 0]
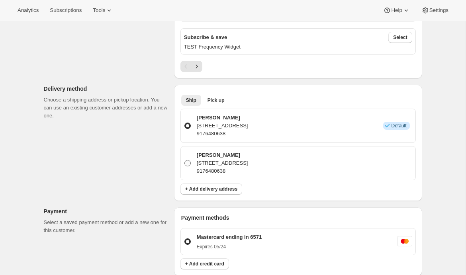
click at [248, 163] on p "32 Seaview Avenue, Monmouth Beach, NJ, 07750, United States" at bounding box center [222, 163] width 51 height 8
click at [185, 160] on input "Kevin Kelly 32 Seaview Avenue, Monmouth Beach, NJ, 07750, United States 9176480…" at bounding box center [184, 160] width 0 height 0
radio input "true"
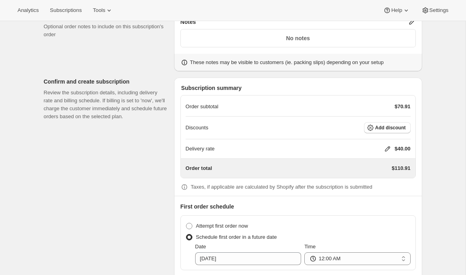
scroll to position [710, 0]
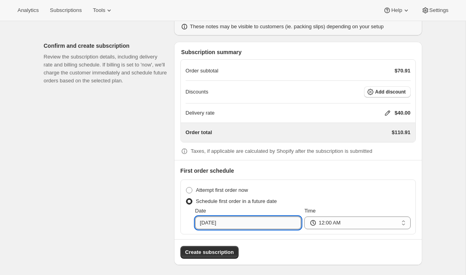
click at [229, 218] on input "12-27-2025" at bounding box center [248, 223] width 106 height 13
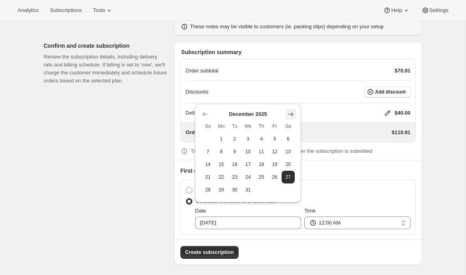
click at [290, 114] on icon "Show next month, January 2026" at bounding box center [291, 114] width 8 height 8
click at [290, 114] on icon "Show next month, February 2026" at bounding box center [291, 114] width 8 height 8
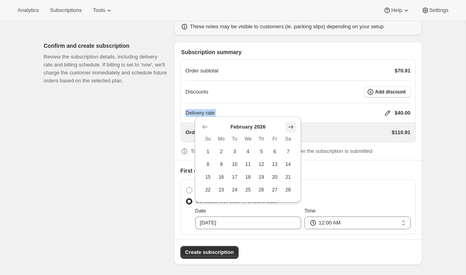
click at [290, 114] on div "Delivery rate $40.00" at bounding box center [298, 113] width 225 height 8
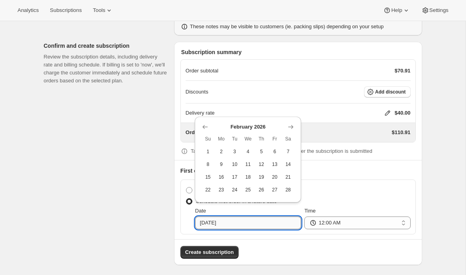
click at [254, 219] on input "12-27-2025" at bounding box center [248, 223] width 106 height 13
click at [294, 128] on icon "Show next month, March 2026" at bounding box center [291, 127] width 8 height 8
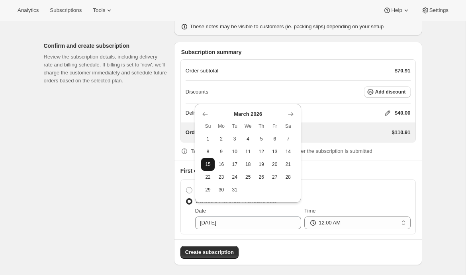
click at [208, 168] on button "15" at bounding box center [208, 164] width 14 height 13
type input "03-15-2026"
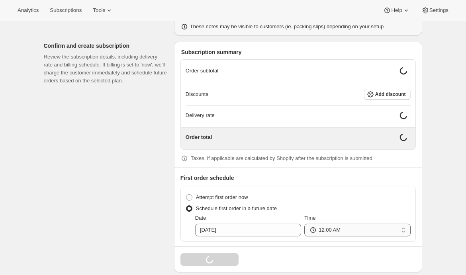
click at [329, 227] on select "12:00 AM 01:00 AM 02:00 AM 03:00 AM 04:00 AM 05:00 AM 06:00 AM 07:00 AM 08:00 A…" at bounding box center [357, 230] width 106 height 13
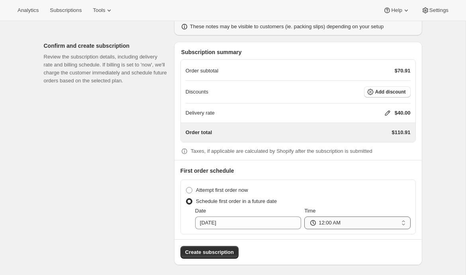
select select "08:00"
click at [304, 217] on select "12:00 AM 01:00 AM 02:00 AM 03:00 AM 04:00 AM 05:00 AM 06:00 AM 07:00 AM 08:00 A…" at bounding box center [357, 223] width 106 height 13
click at [211, 251] on span "Create subscription" at bounding box center [209, 253] width 49 height 8
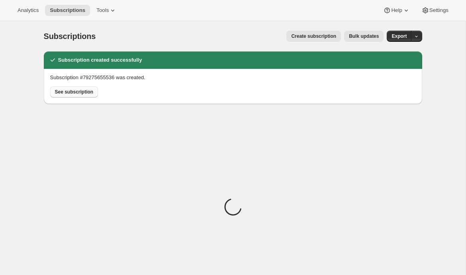
click at [74, 93] on span "See subscription" at bounding box center [74, 92] width 39 height 6
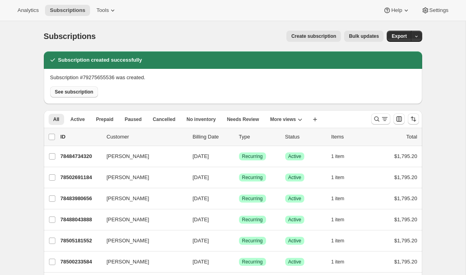
click at [77, 95] on button "See subscription" at bounding box center [74, 91] width 48 height 11
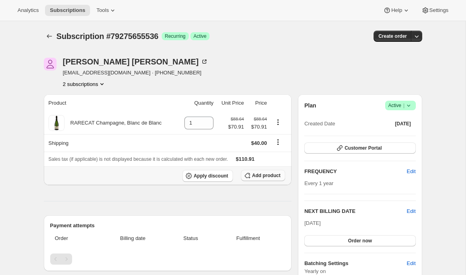
click at [249, 176] on icon "button" at bounding box center [247, 176] width 8 height 8
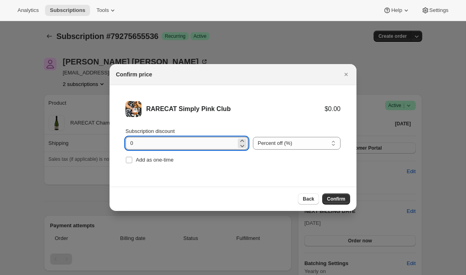
click at [129, 143] on input "0" at bounding box center [180, 143] width 111 height 13
type input "20"
click at [334, 200] on span "Confirm" at bounding box center [336, 199] width 18 height 6
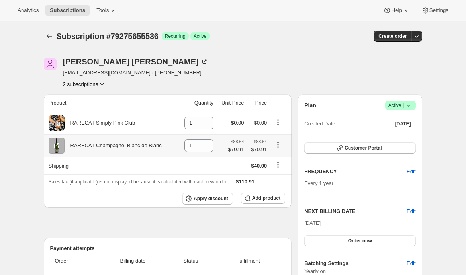
click at [279, 146] on icon "Product actions" at bounding box center [278, 145] width 8 height 8
drag, startPoint x: 195, startPoint y: 148, endPoint x: 167, endPoint y: 148, distance: 28.3
click at [167, 148] on tr "RARECAT Champagne, Blanc de Blanc 1 $88.64 $70.91 $88.64 $70.91" at bounding box center [168, 145] width 248 height 23
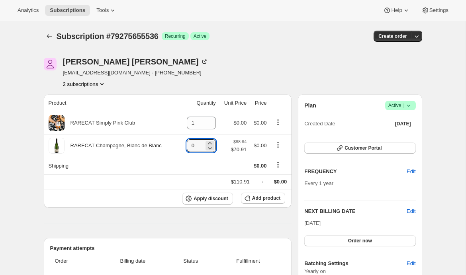
type input "0"
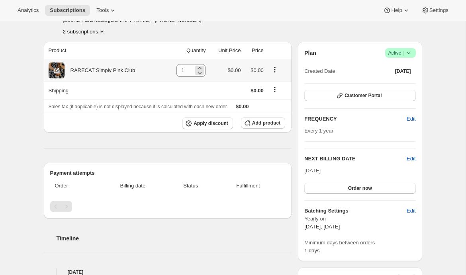
scroll to position [73, 0]
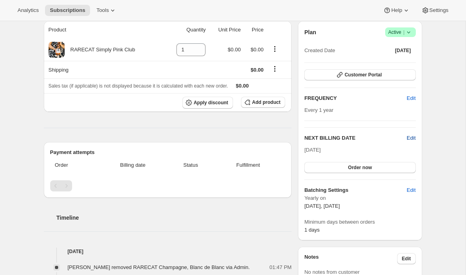
click at [412, 138] on span "Edit" at bounding box center [411, 138] width 9 height 8
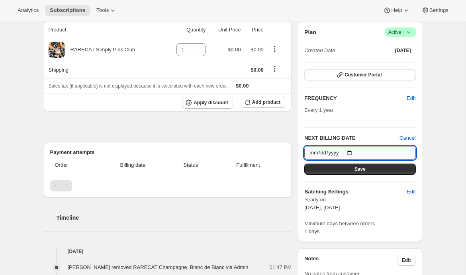
click at [352, 153] on input "2026-10-15" at bounding box center [359, 153] width 111 height 14
click at [337, 153] on input "2027-03-15" at bounding box center [359, 153] width 111 height 14
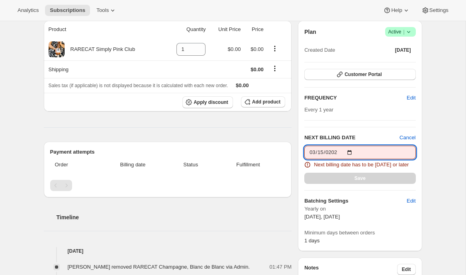
type input "2026-03-15"
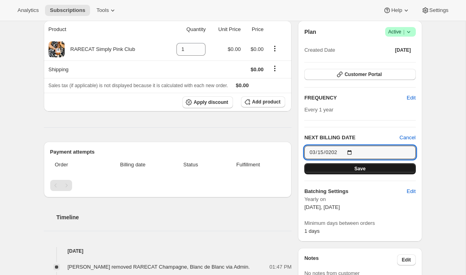
click at [358, 167] on span "Save" at bounding box center [359, 169] width 11 height 6
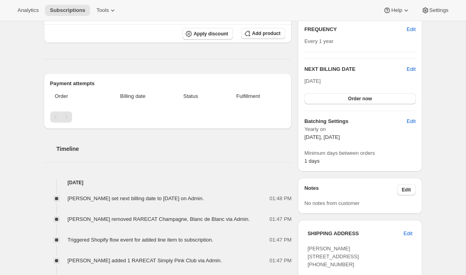
scroll to position [188, 0]
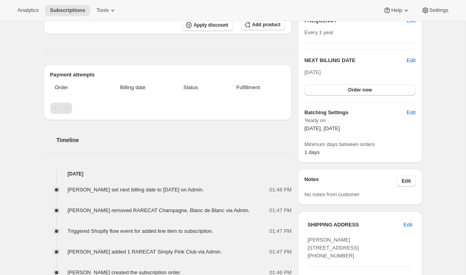
drag, startPoint x: 302, startPoint y: 128, endPoint x: 356, endPoint y: 128, distance: 54.6
click at [356, 128] on div "Plan Success Active | Created Date Sep 11, 2025 Customer Portal FREQUENCY Edit …" at bounding box center [360, 52] width 124 height 219
click at [356, 128] on p "[DATE], [DATE]" at bounding box center [359, 129] width 111 height 8
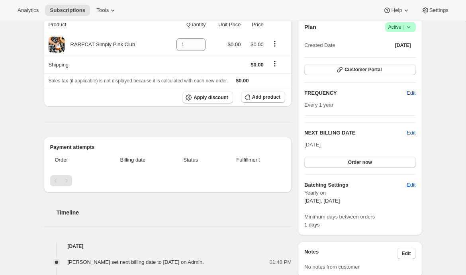
scroll to position [141, 0]
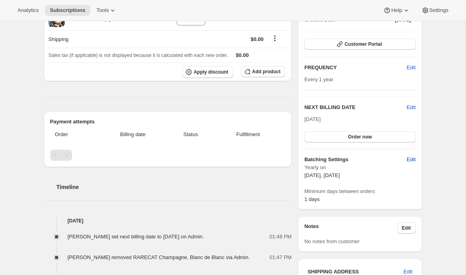
click at [413, 159] on span "Edit" at bounding box center [411, 160] width 9 height 8
select select "YEARDAY"
select select "3"
select select "15"
select select "10"
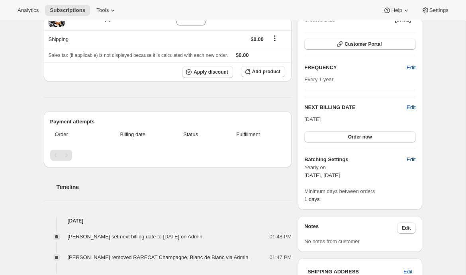
select select "15"
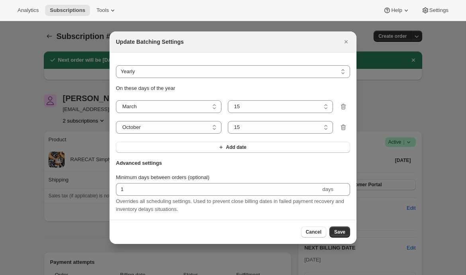
scroll to position [0, 0]
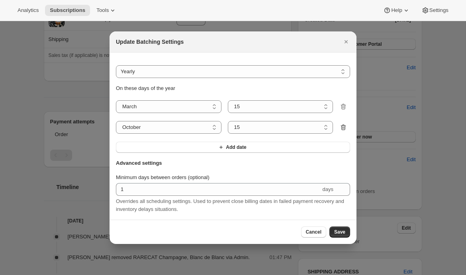
click at [344, 125] on icon ":rom:" at bounding box center [343, 127] width 5 height 6
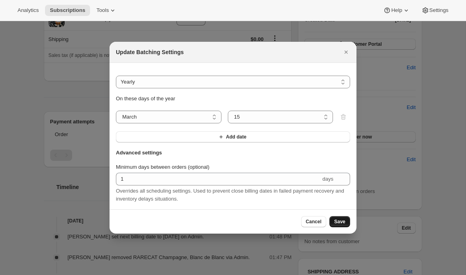
click at [337, 223] on span "Save" at bounding box center [339, 222] width 11 height 6
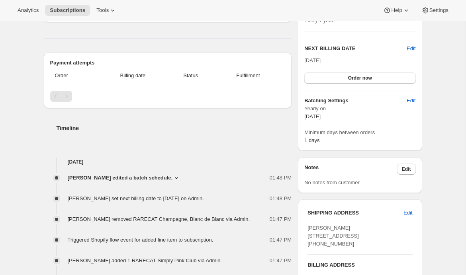
scroll to position [241, 0]
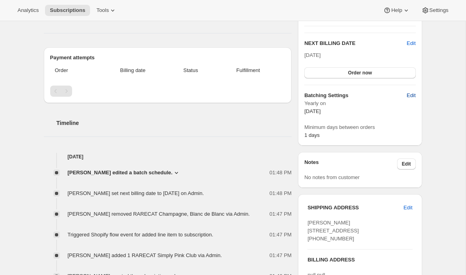
click at [409, 95] on span "Edit" at bounding box center [411, 96] width 9 height 8
select select "YEARDAY"
select select "3"
select select "15"
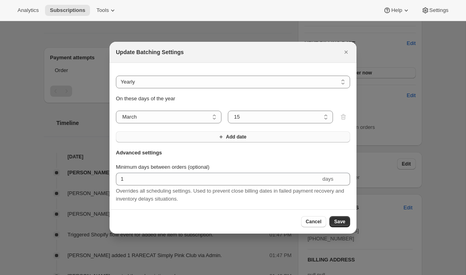
click at [167, 141] on button "Add date" at bounding box center [233, 136] width 234 height 11
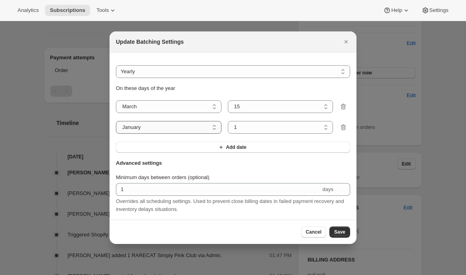
click at [151, 131] on select "January February March April May June July August September October November De…" at bounding box center [169, 127] width 106 height 13
select select "10"
click at [116, 121] on select "January February March April May June July August September October November De…" at bounding box center [169, 127] width 106 height 13
click at [263, 128] on select "1 2 3 4 5 6 7 8 9 10 11 12 13 14 15 16 17 18 19 20 21 22 23 24 25 26 27 28 29 3…" at bounding box center [281, 127] width 106 height 13
select select "15"
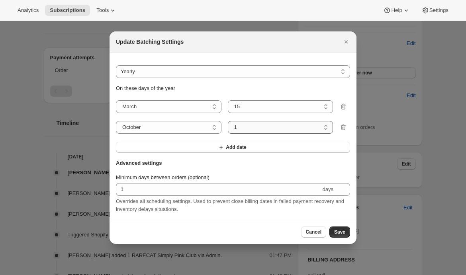
click at [228, 121] on select "1 2 3 4 5 6 7 8 9 10 11 12 13 14 15 16 17 18 19 20 21 22 23 24 25 26 27 28 29 3…" at bounding box center [281, 127] width 106 height 13
click at [339, 236] on button "Save" at bounding box center [339, 232] width 21 height 11
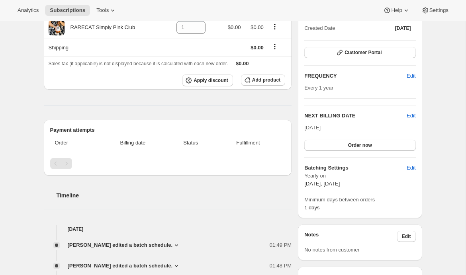
scroll to position [203, 0]
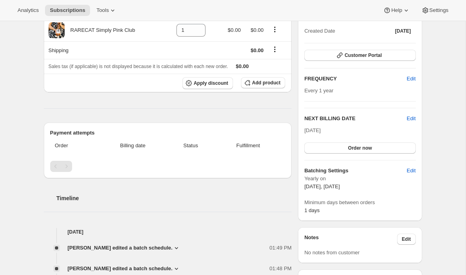
drag, startPoint x: 303, startPoint y: 130, endPoint x: 342, endPoint y: 130, distance: 39.0
click at [342, 130] on div "Plan Success Active | Created Date Sep 11, 2025 Customer Portal FREQUENCY Edit …" at bounding box center [360, 111] width 124 height 219
click at [342, 130] on div "Mar 15, 2026 Order now" at bounding box center [359, 140] width 111 height 27
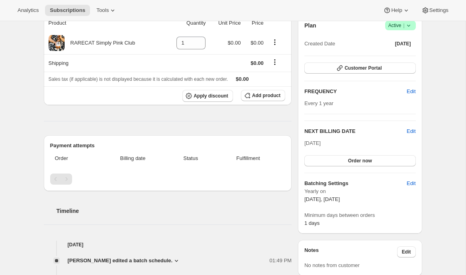
scroll to position [190, 0]
drag, startPoint x: 304, startPoint y: 200, endPoint x: 331, endPoint y: 200, distance: 27.1
click at [331, 200] on span "[DATE], [DATE]" at bounding box center [321, 199] width 35 height 6
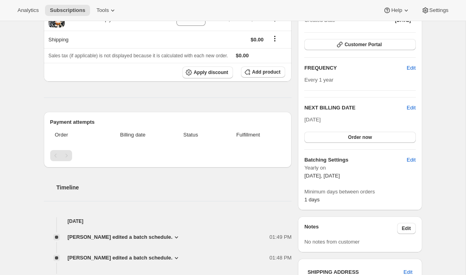
scroll to position [208, 0]
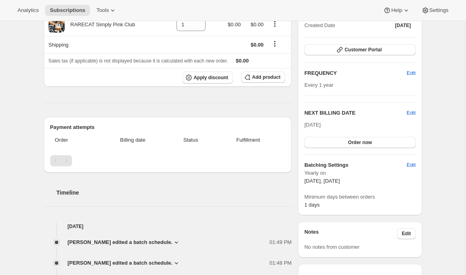
drag, startPoint x: 331, startPoint y: 181, endPoint x: 360, endPoint y: 183, distance: 28.7
click at [360, 183] on p "[DATE], [DATE]" at bounding box center [359, 181] width 111 height 8
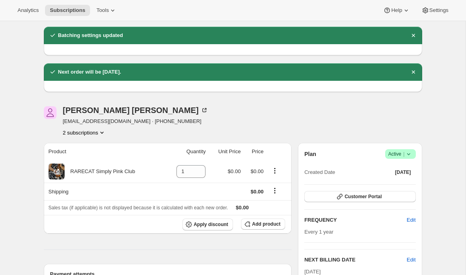
scroll to position [63, 0]
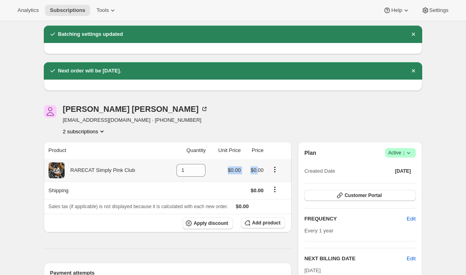
drag, startPoint x: 223, startPoint y: 173, endPoint x: 259, endPoint y: 174, distance: 35.8
click at [259, 174] on tr "RARECAT Simply Pink Club 1 $0.00 $0.00" at bounding box center [168, 170] width 248 height 22
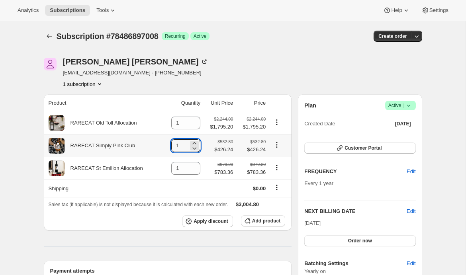
drag, startPoint x: 180, startPoint y: 146, endPoint x: 169, endPoint y: 146, distance: 10.4
click at [169, 146] on td "1" at bounding box center [183, 145] width 40 height 23
type input "0"
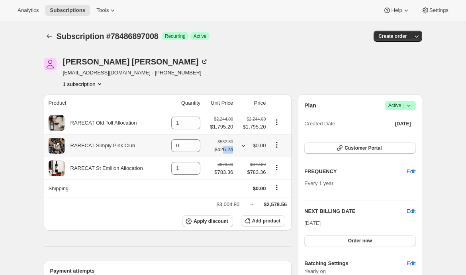
drag, startPoint x: 233, startPoint y: 152, endPoint x: 221, endPoint y: 148, distance: 12.7
click at [221, 148] on td "$532.80 $426.24" at bounding box center [219, 145] width 33 height 23
click at [274, 59] on div "[PERSON_NAME] [EMAIL_ADDRESS][DOMAIN_NAME] · [PHONE_NUMBER] 1 subscription" at bounding box center [176, 73] width 265 height 30
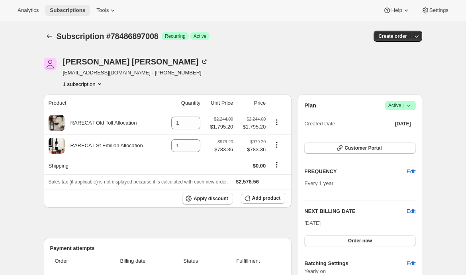
click at [58, 13] on span "Subscriptions" at bounding box center [67, 10] width 35 height 6
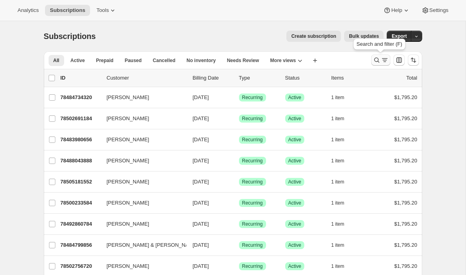
click at [378, 62] on icon "Search and filter results" at bounding box center [377, 60] width 8 height 8
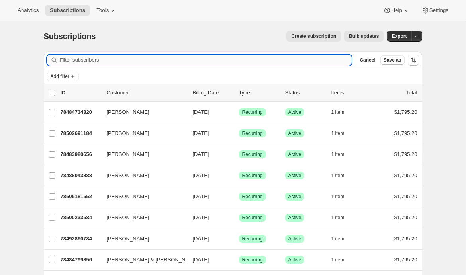
click at [140, 61] on input "Filter subscribers" at bounding box center [206, 60] width 292 height 11
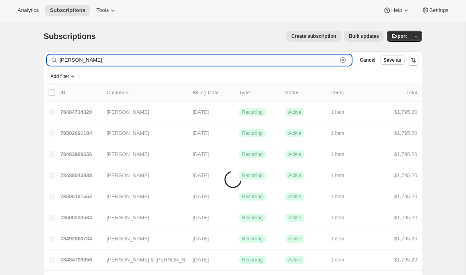
type input "[PERSON_NAME]"
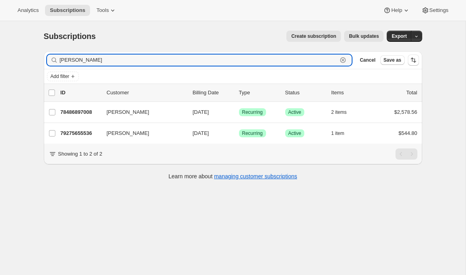
drag, startPoint x: 87, startPoint y: 57, endPoint x: 50, endPoint y: 57, distance: 37.4
click at [50, 57] on div "kevin kelly Clear" at bounding box center [199, 60] width 305 height 11
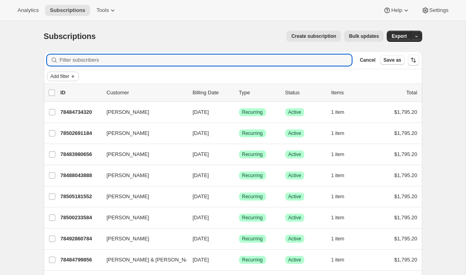
click at [69, 75] on span "Add filter" at bounding box center [60, 76] width 19 height 6
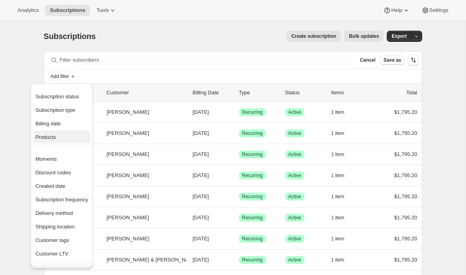
click at [61, 138] on span "Products" at bounding box center [61, 137] width 53 height 8
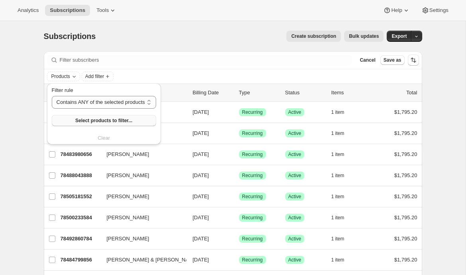
click at [63, 122] on button "Select products to filter..." at bounding box center [104, 120] width 104 height 11
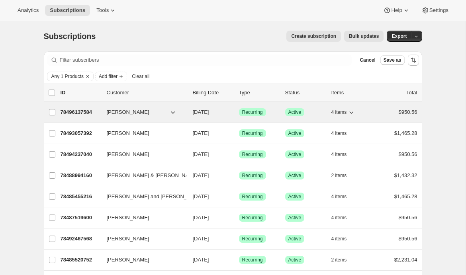
click at [353, 112] on icon "button" at bounding box center [352, 113] width 4 height 2
click at [90, 115] on p "78496137584" at bounding box center [81, 112] width 40 height 8
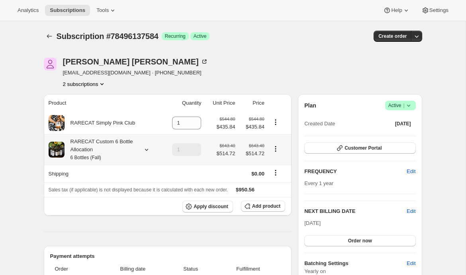
click at [147, 150] on icon at bounding box center [146, 150] width 3 height 2
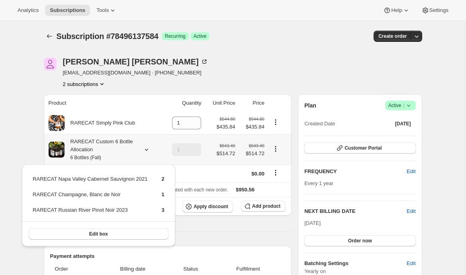
click at [147, 150] on icon at bounding box center [146, 150] width 3 height 2
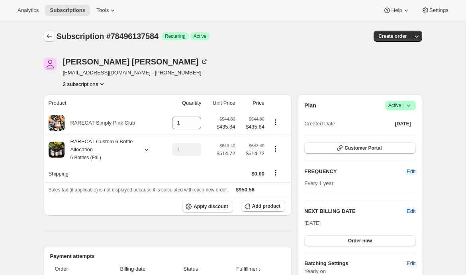
click at [48, 37] on icon "Subscriptions" at bounding box center [49, 36] width 8 height 8
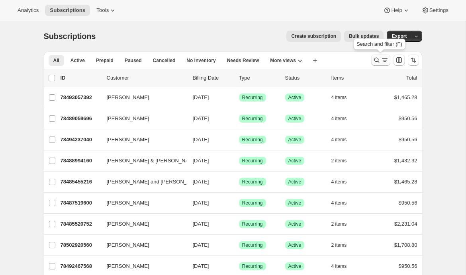
click at [376, 61] on icon "Search and filter results" at bounding box center [377, 60] width 8 height 8
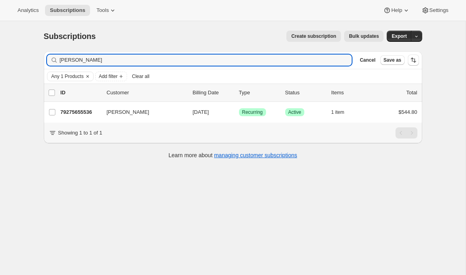
type input "kevin kelly"
click at [65, 117] on div "79275655536 Kevin Kelly 03/15/2026 Success Recurring Success Active 1 item $544…" at bounding box center [239, 112] width 357 height 11
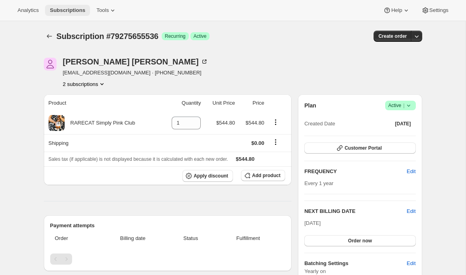
click at [82, 12] on span "Subscriptions" at bounding box center [67, 10] width 35 height 6
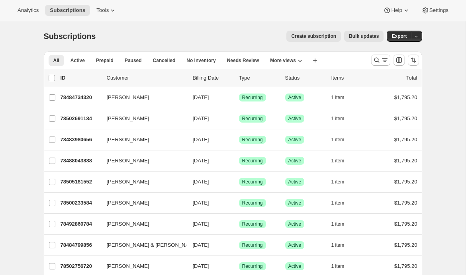
click at [359, 35] on span "Bulk updates" at bounding box center [364, 36] width 30 height 6
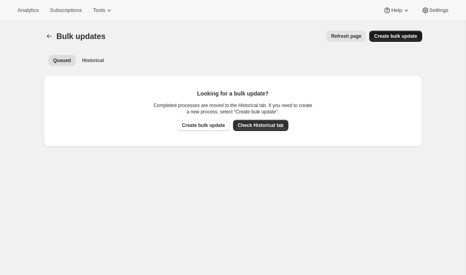
click at [386, 39] on button "Create bulk update" at bounding box center [395, 36] width 53 height 11
select select "14"
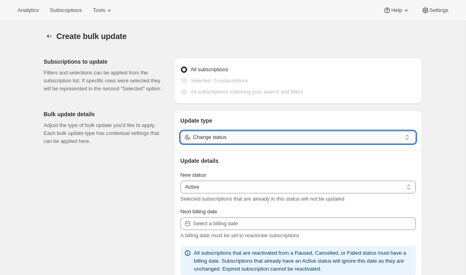
click at [217, 140] on input "Change status" at bounding box center [297, 137] width 208 height 13
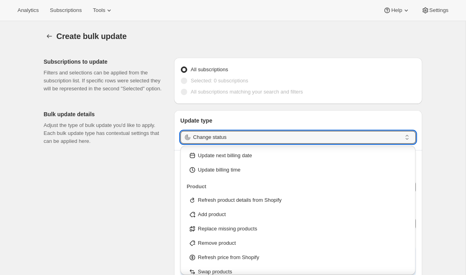
scroll to position [95, 0]
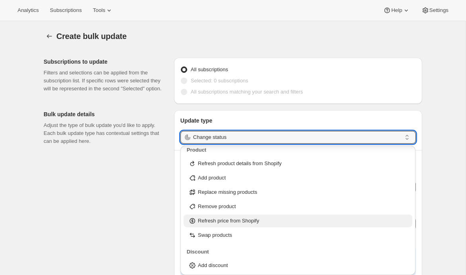
click at [204, 223] on p "Refresh price from Shopify" at bounding box center [228, 221] width 61 height 8
type input "Refresh price from Shopify"
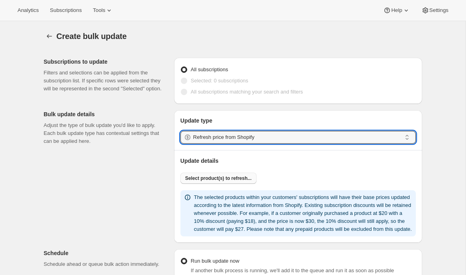
click at [212, 179] on span "Select product(s) to refresh..." at bounding box center [218, 178] width 67 height 6
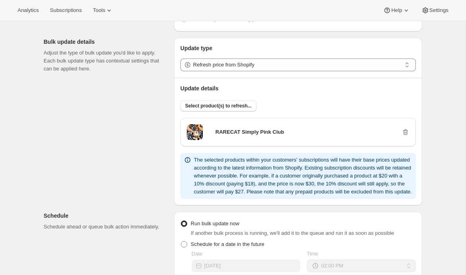
scroll to position [75, 0]
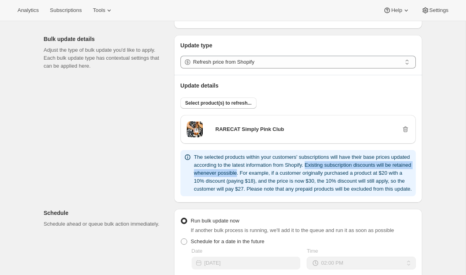
drag, startPoint x: 336, startPoint y: 166, endPoint x: 278, endPoint y: 175, distance: 58.8
click at [278, 175] on p "The selected products within your customers' subscriptions will have their base…" at bounding box center [303, 173] width 219 height 40
click at [67, 10] on span "Subscriptions" at bounding box center [66, 10] width 32 height 6
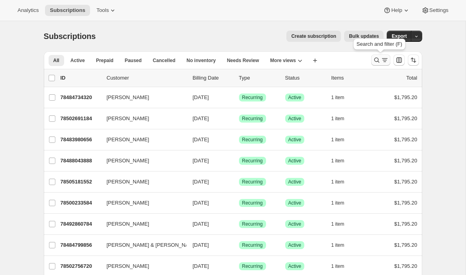
click at [383, 59] on icon "Search and filter results" at bounding box center [385, 60] width 8 height 8
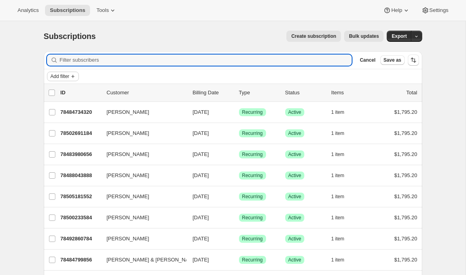
click at [69, 77] on span "Add filter" at bounding box center [60, 76] width 19 height 6
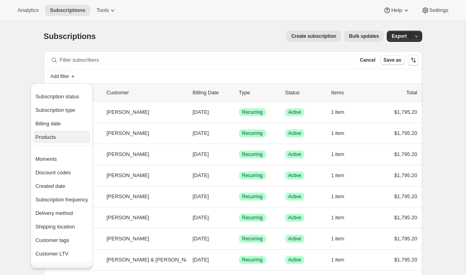
click at [56, 135] on span "Products" at bounding box center [45, 137] width 20 height 6
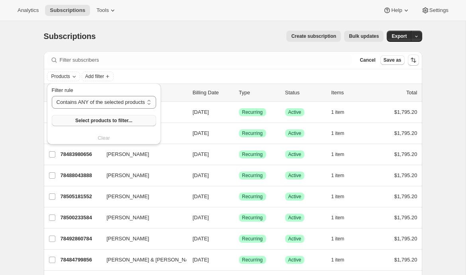
click at [76, 121] on button "Select products to filter..." at bounding box center [104, 120] width 104 height 11
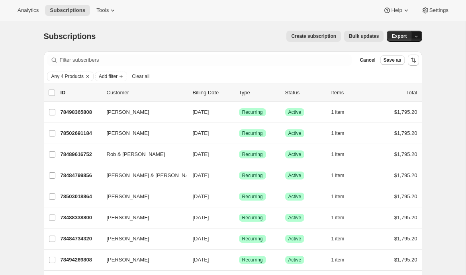
click at [417, 38] on icon "button" at bounding box center [416, 36] width 5 height 5
click at [395, 56] on span "Subscription data" at bounding box center [385, 53] width 63 height 8
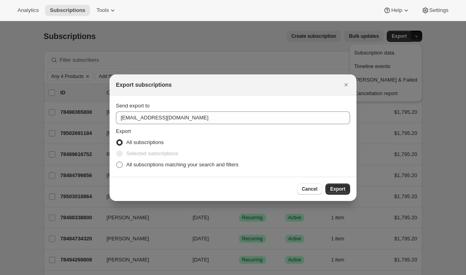
drag, startPoint x: 175, startPoint y: 164, endPoint x: 166, endPoint y: 166, distance: 9.3
click at [175, 164] on span "All subscriptions matching your search and filters" at bounding box center [182, 165] width 112 height 6
click at [117, 162] on input "All subscriptions matching your search and filters" at bounding box center [116, 162] width 0 height 0
radio input "true"
click at [344, 84] on icon "Close" at bounding box center [346, 85] width 8 height 8
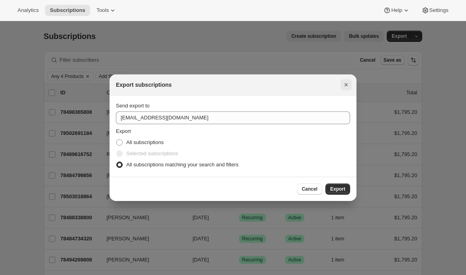
click at [344, 84] on icon "Close" at bounding box center [346, 85] width 8 height 8
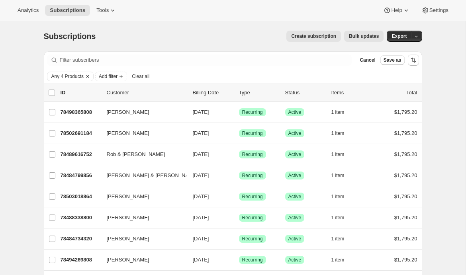
click at [65, 77] on span "Any 4 Products" at bounding box center [67, 76] width 32 height 6
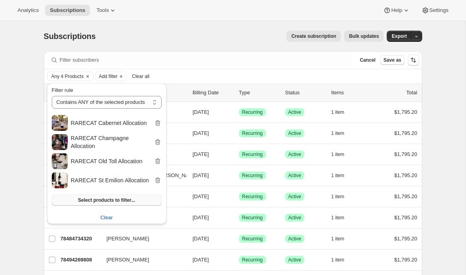
click at [106, 202] on span "Select products to filter..." at bounding box center [106, 200] width 57 height 6
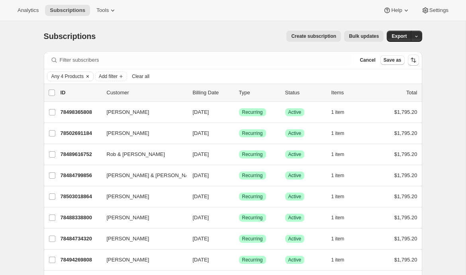
click at [91, 74] on icon "Clear" at bounding box center [87, 76] width 6 height 6
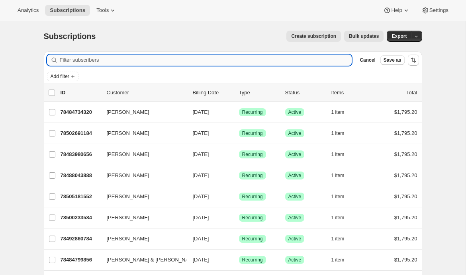
click at [315, 61] on input "Filter subscribers" at bounding box center [206, 60] width 292 height 11
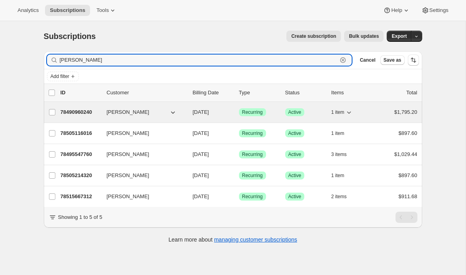
type input "michael c"
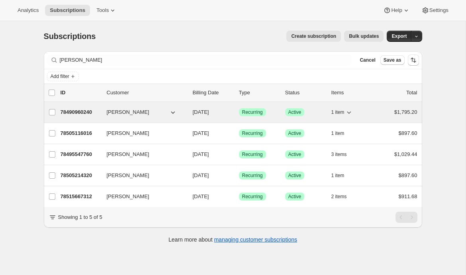
click at [76, 109] on p "78490960240" at bounding box center [81, 112] width 40 height 8
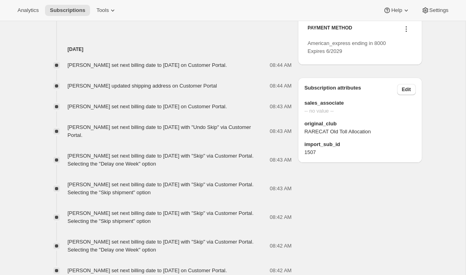
scroll to position [441, 0]
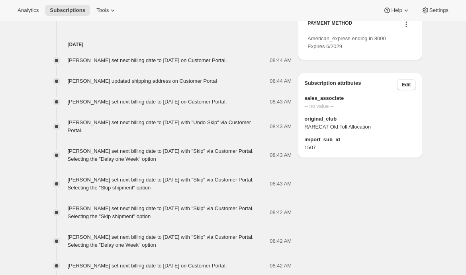
click at [135, 162] on span "Michael Crouch set next billing date to Sunday, October 15, 2028 with "Skip" vi…" at bounding box center [161, 155] width 186 height 14
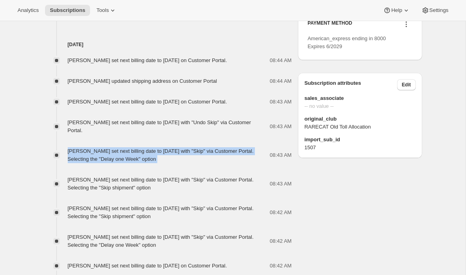
click at [135, 162] on span "Michael Crouch set next billing date to Sunday, October 15, 2028 with "Skip" vi…" at bounding box center [161, 155] width 186 height 14
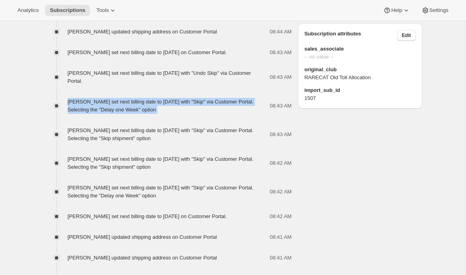
scroll to position [491, 0]
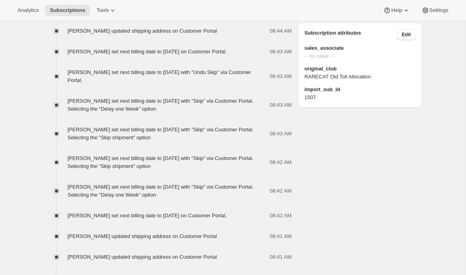
click at [112, 34] on span "Michael Crouch updated shipping address on Customer Portal" at bounding box center [142, 31] width 149 height 6
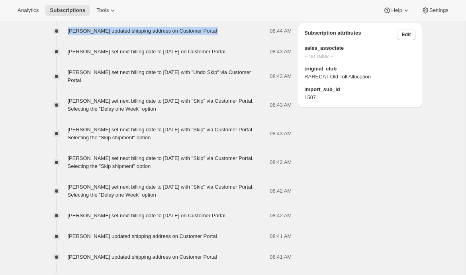
click at [112, 34] on span "Michael Crouch updated shipping address on Customer Portal" at bounding box center [142, 31] width 149 height 6
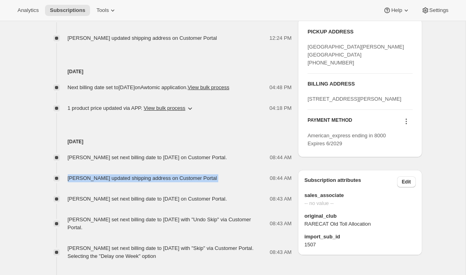
scroll to position [348, 0]
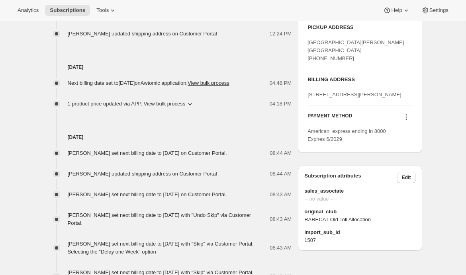
click at [101, 177] on span "Michael Crouch updated shipping address on Customer Portal" at bounding box center [142, 174] width 149 height 6
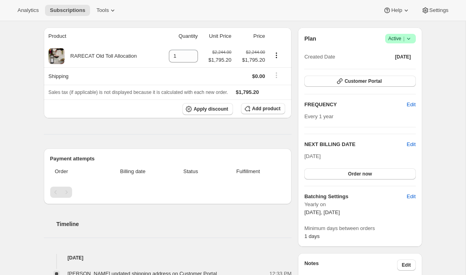
scroll to position [65, 0]
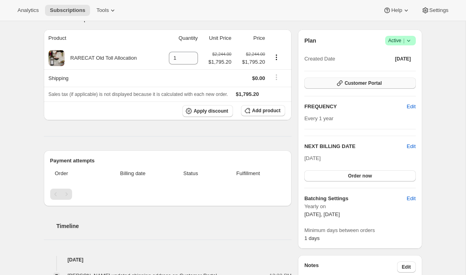
click at [338, 83] on icon "button" at bounding box center [340, 83] width 8 height 8
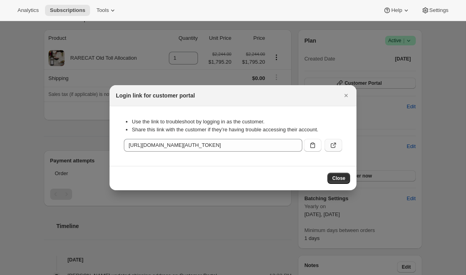
click at [332, 149] on icon ":r27j:" at bounding box center [333, 145] width 8 height 8
click at [344, 98] on icon "Close" at bounding box center [346, 96] width 8 height 8
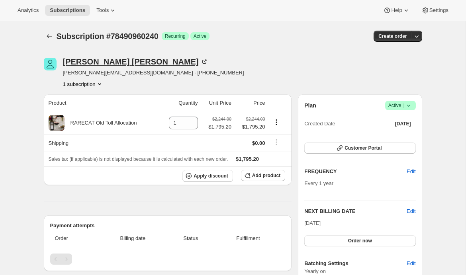
click at [92, 61] on div "Michael Crouch" at bounding box center [135, 62] width 145 height 8
click at [102, 16] on div "Analytics Subscriptions Tools Help Settings" at bounding box center [233, 10] width 466 height 21
click at [108, 12] on span "Tools" at bounding box center [102, 10] width 12 height 6
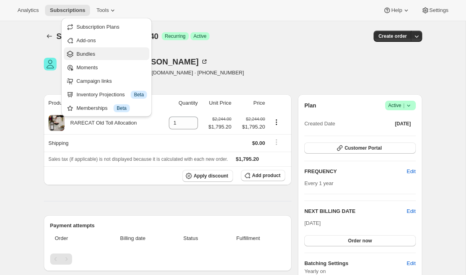
click at [102, 57] on span "Bundles" at bounding box center [111, 54] width 70 height 8
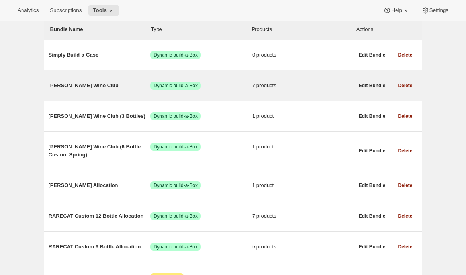
scroll to position [100, 0]
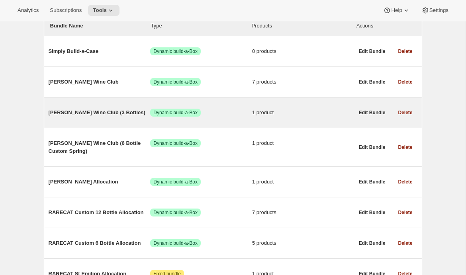
click at [82, 116] on span "Audrey Wine Club (3 Bottles)" at bounding box center [100, 113] width 102 height 8
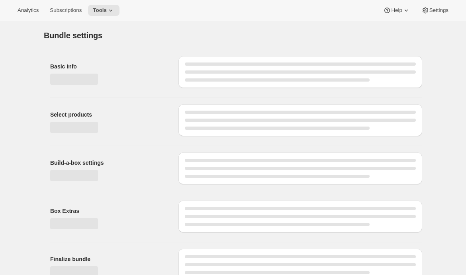
type input "Audrey Wine Club (3 Bottles)"
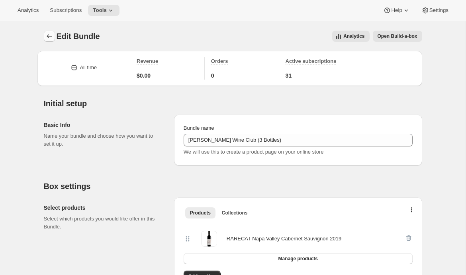
click at [49, 34] on icon "Bundles" at bounding box center [49, 36] width 8 height 8
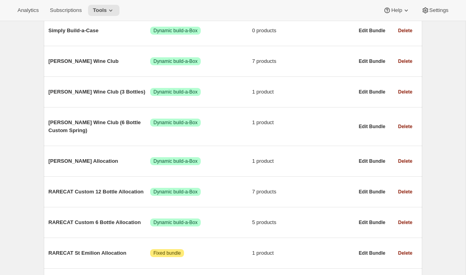
scroll to position [129, 0]
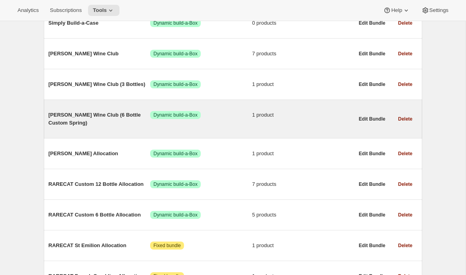
click at [92, 119] on span "Audrey Wine Club (6 Bottle Custom Spring)" at bounding box center [100, 119] width 102 height 16
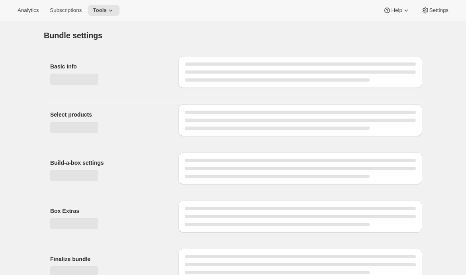
type input "Audrey Wine Club (6 Bottle Custom Spring)"
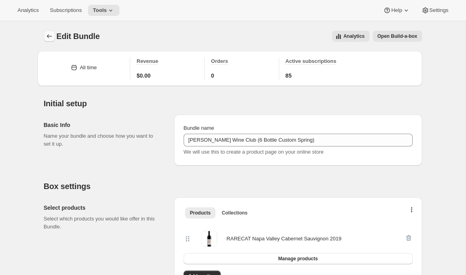
click at [53, 37] on button "Bundles" at bounding box center [49, 36] width 11 height 11
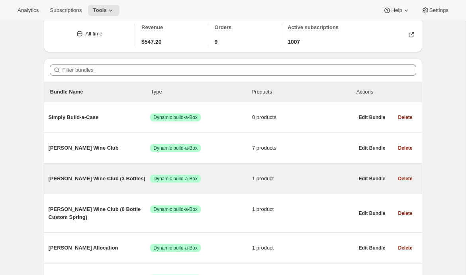
scroll to position [35, 0]
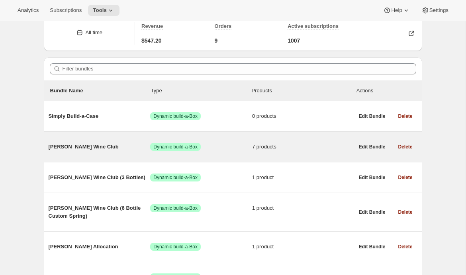
click at [86, 147] on span "Audrey Wine Club" at bounding box center [100, 147] width 102 height 8
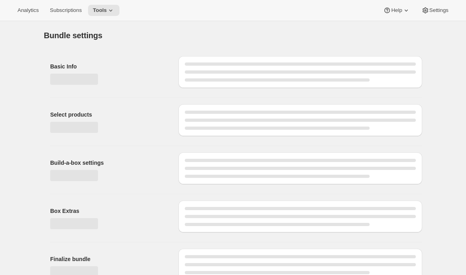
type input "Audrey Wine Club"
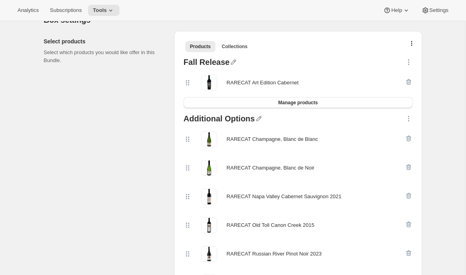
scroll to position [169, 0]
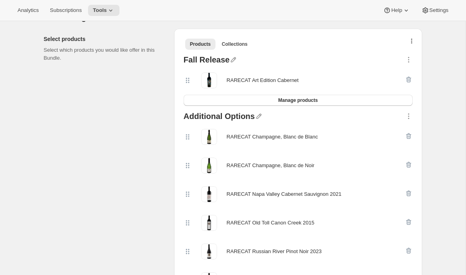
click at [412, 39] on button "button" at bounding box center [412, 43] width 8 height 8
click at [406, 59] on span "Bulk Autoswap for existing subscribers" at bounding box center [408, 58] width 88 height 6
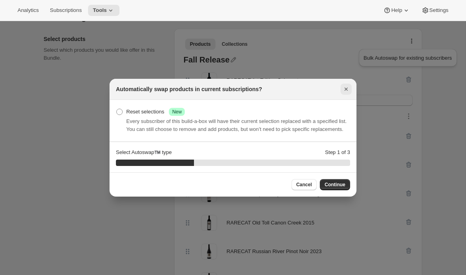
click at [346, 85] on icon "Close" at bounding box center [346, 89] width 8 height 8
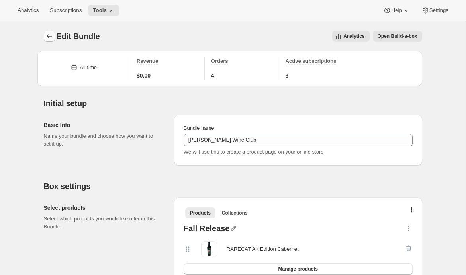
click at [45, 39] on icon "Bundles" at bounding box center [49, 36] width 8 height 8
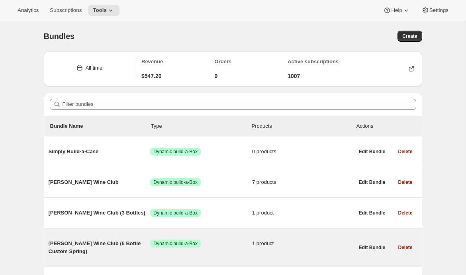
scroll to position [29, 0]
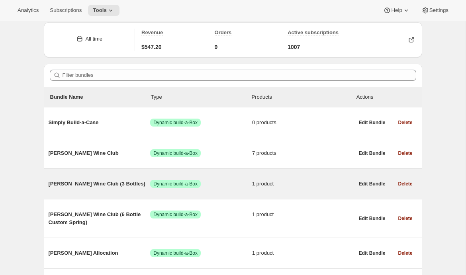
click at [106, 182] on span "Audrey Wine Club (3 Bottles)" at bounding box center [100, 184] width 102 height 8
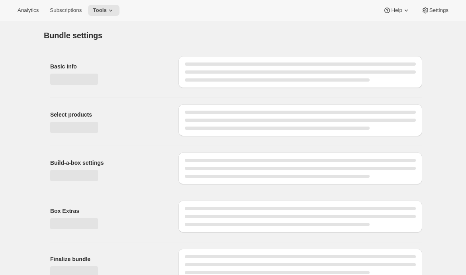
type input "Audrey Wine Club (3 Bottles)"
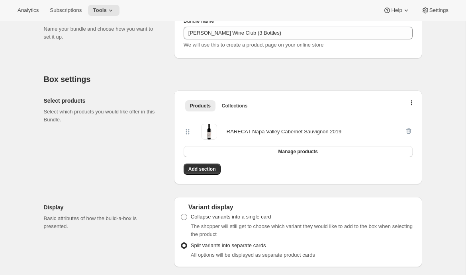
scroll to position [109, 0]
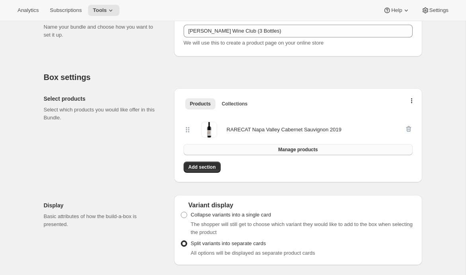
click at [294, 152] on span "Manage products" at bounding box center [297, 150] width 39 height 6
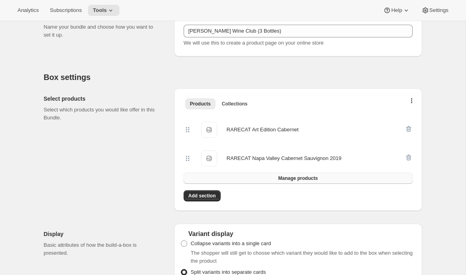
click at [310, 178] on span "Manage products" at bounding box center [297, 178] width 39 height 6
click at [414, 102] on button "button" at bounding box center [412, 103] width 8 height 8
click at [401, 119] on span "Bulk Autoswap for existing subscribers" at bounding box center [408, 118] width 88 height 6
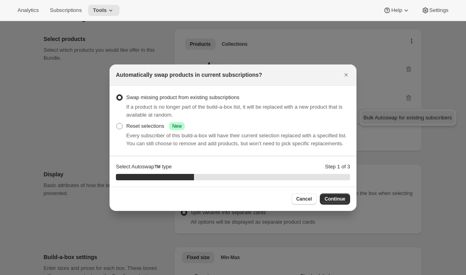
scroll to position [0, 0]
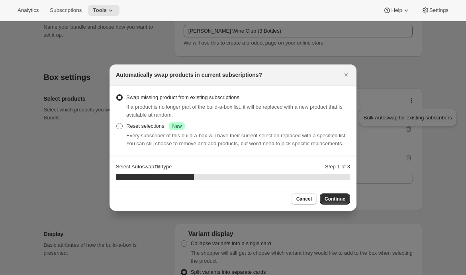
click at [133, 122] on div "Reset selections Success New" at bounding box center [155, 126] width 59 height 8
click at [117, 123] on input "Reset selections Success New" at bounding box center [116, 123] width 0 height 0
radio input "true"
click at [327, 202] on span "Continue" at bounding box center [335, 199] width 21 height 6
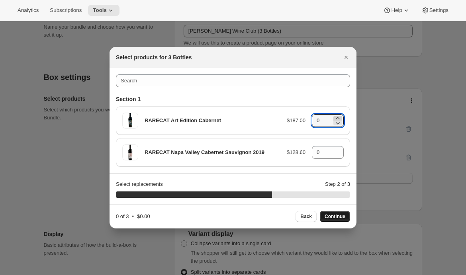
click at [339, 115] on icon ":r2js:" at bounding box center [338, 118] width 8 height 8
type input "2"
click at [337, 149] on icon ":r2js:" at bounding box center [338, 150] width 8 height 8
type input "1"
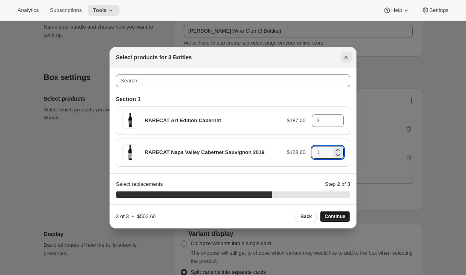
click at [346, 56] on icon "Close" at bounding box center [346, 57] width 8 height 8
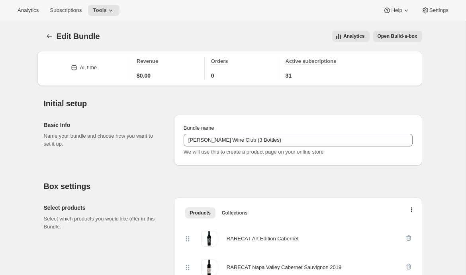
scroll to position [109, 0]
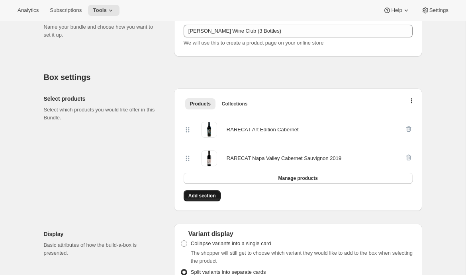
click at [209, 195] on span "Add section" at bounding box center [201, 196] width 27 height 6
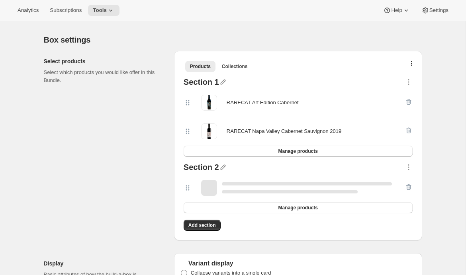
scroll to position [167, 0]
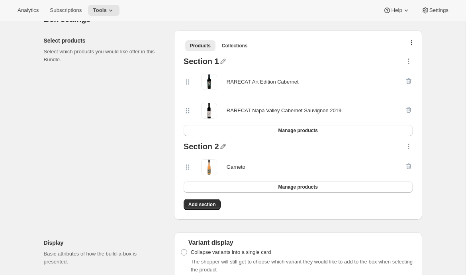
click at [221, 147] on icon "button" at bounding box center [223, 147] width 8 height 8
click at [206, 163] on input "text" at bounding box center [226, 161] width 76 height 13
click at [131, 180] on div "Select products Select which products you would like offer in this Bundle." at bounding box center [106, 125] width 124 height 190
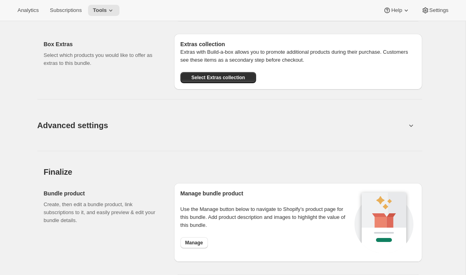
scroll to position [566, 0]
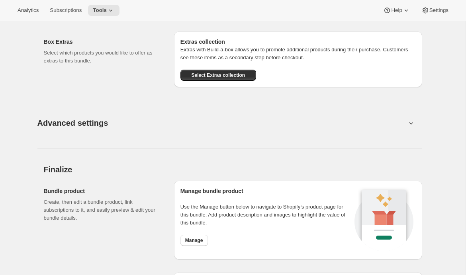
click at [96, 117] on span "Advanced settings" at bounding box center [72, 123] width 71 height 13
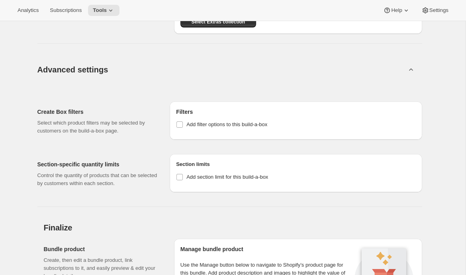
scroll to position [620, 0]
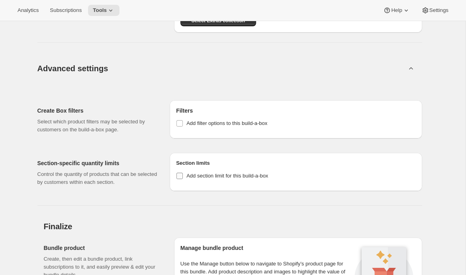
click at [211, 176] on span "Add section limit for this build-a-box" at bounding box center [227, 176] width 82 height 6
click at [183, 176] on input "Add section limit for this build-a-box" at bounding box center [179, 176] width 6 height 6
checkbox input "true"
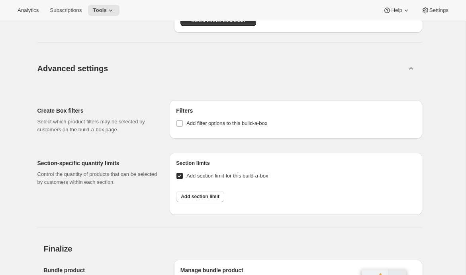
scroll to position [650, 0]
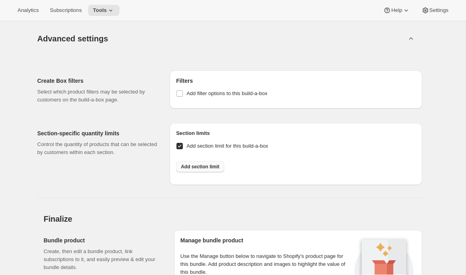
click at [206, 164] on span "Add section limit" at bounding box center [200, 167] width 39 height 6
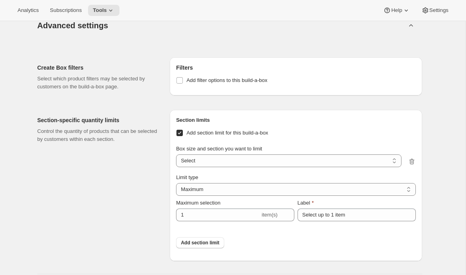
scroll to position [667, 0]
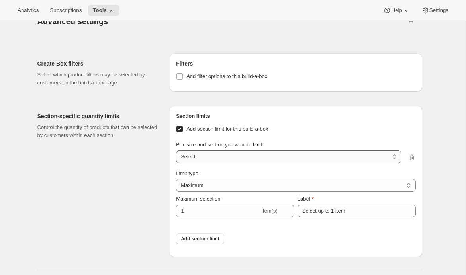
click at [230, 157] on select "3 Bottles / Section 1 3 Bottles / Section 2 Select" at bounding box center [288, 157] width 225 height 13
select select "gid://shopify/ProductVariant/52416520978800_f8a559ec-0d52-48fa-a4c7-947c50865702"
click at [176, 151] on select "3 Bottles / Section 1 3 Bottles / Section 2 Select" at bounding box center [288, 157] width 225 height 13
click at [198, 188] on select "Maximum Minimum Both" at bounding box center [295, 185] width 239 height 13
select select "MINIMUM"
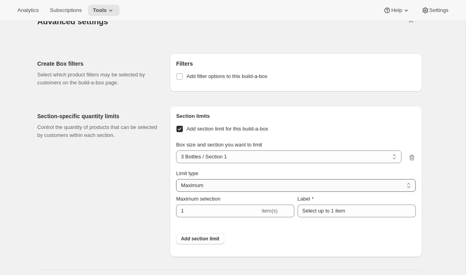
click at [176, 179] on select "Maximum Minimum Both" at bounding box center [295, 185] width 239 height 13
type input "Select at least 1 item"
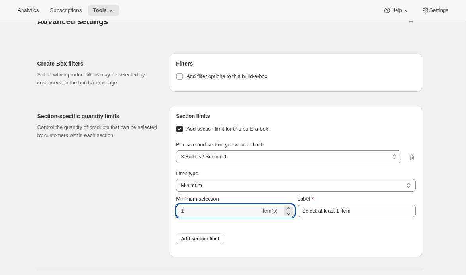
drag, startPoint x: 185, startPoint y: 208, endPoint x: 147, endPoint y: 207, distance: 37.4
click at [152, 208] on div "Section-specific quantity limits Control the quantity of products that can be s…" at bounding box center [229, 179] width 385 height 158
type input "2"
click at [127, 206] on div "Section-specific quantity limits Control the quantity of products that can be s…" at bounding box center [100, 181] width 126 height 151
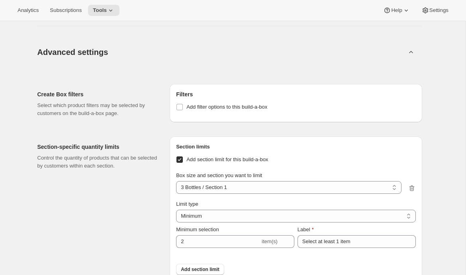
scroll to position [644, 0]
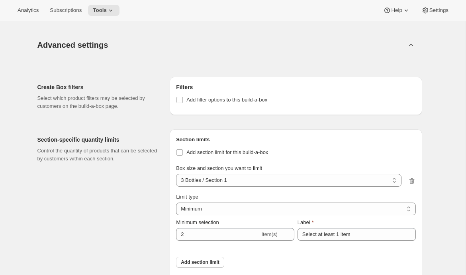
checkbox input "false"
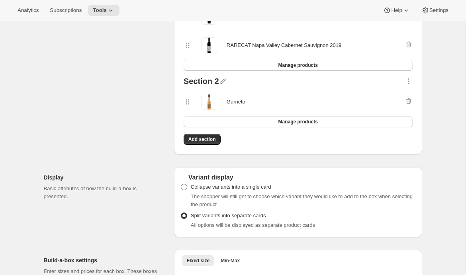
scroll to position [209, 0]
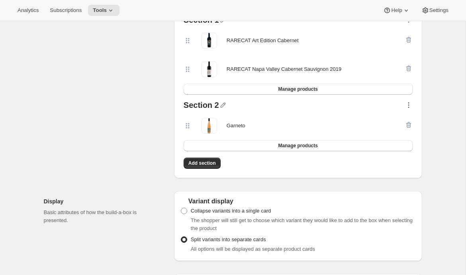
click at [409, 102] on icon "button" at bounding box center [409, 105] width 8 height 8
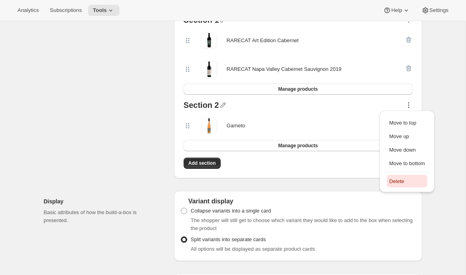
click at [398, 182] on span "Delete" at bounding box center [396, 181] width 15 height 6
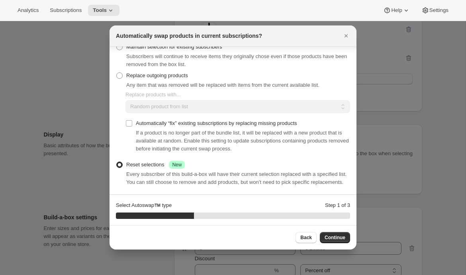
scroll to position [0, 0]
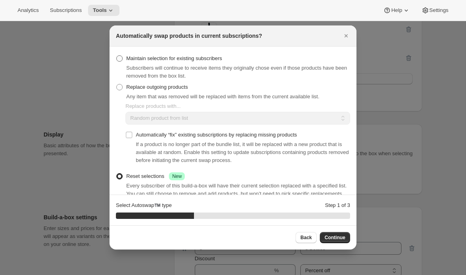
click at [190, 56] on span "Maintain selection for existing subscribers" at bounding box center [174, 58] width 96 height 6
click at [117, 56] on input "Maintain selection for existing subscribers" at bounding box center [116, 55] width 0 height 0
radio input "true"
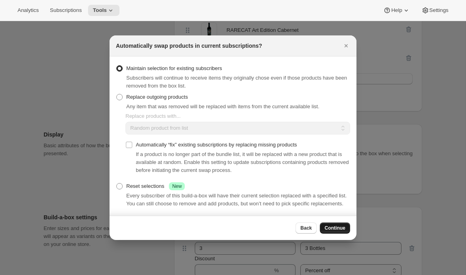
click at [340, 231] on span "Continue" at bounding box center [335, 228] width 21 height 6
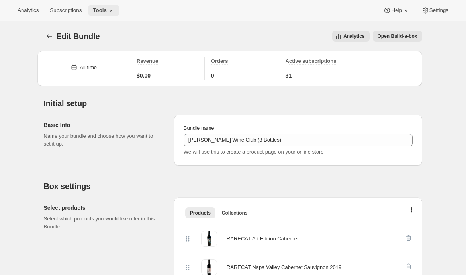
click at [115, 9] on icon at bounding box center [111, 10] width 8 height 8
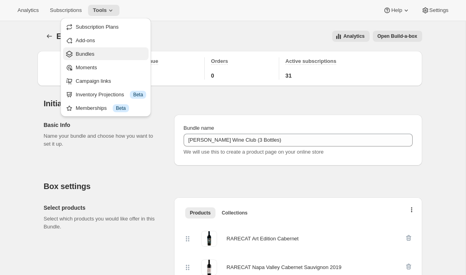
click at [108, 51] on span "Bundles" at bounding box center [111, 54] width 70 height 8
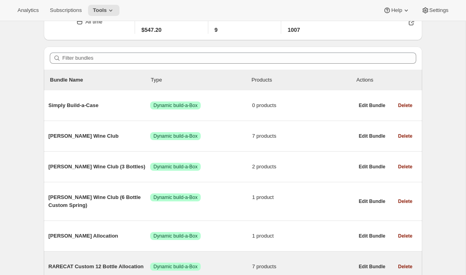
scroll to position [46, 0]
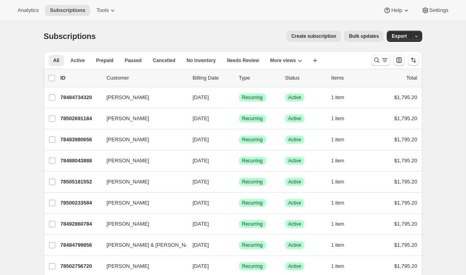
click at [361, 39] on span "Bulk updates" at bounding box center [364, 36] width 30 height 6
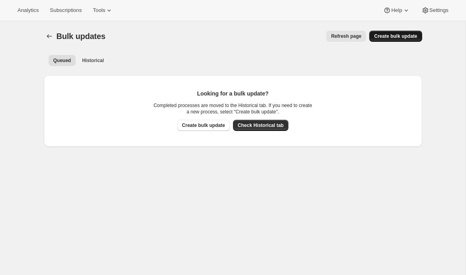
click at [389, 40] on button "Create bulk update" at bounding box center [395, 36] width 53 height 11
select select "14"
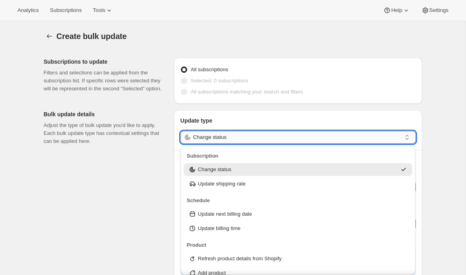
click at [229, 139] on input "Change status" at bounding box center [297, 137] width 208 height 13
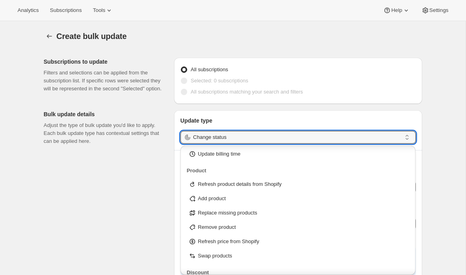
scroll to position [95, 0]
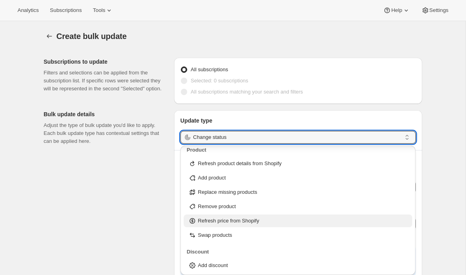
click at [212, 223] on p "Refresh price from Shopify" at bounding box center [228, 221] width 61 height 8
type input "Refresh price from Shopify"
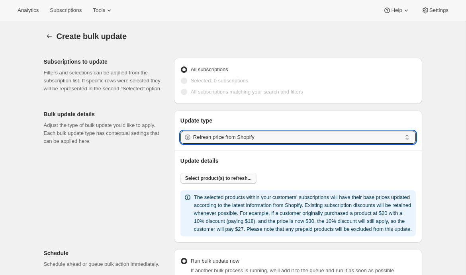
click at [212, 182] on button "Select product(s) to refresh..." at bounding box center [218, 178] width 76 height 11
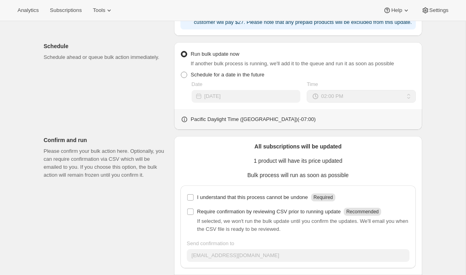
scroll to position [243, 0]
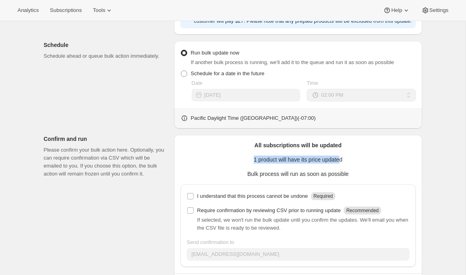
drag, startPoint x: 249, startPoint y: 166, endPoint x: 341, endPoint y: 166, distance: 91.2
click at [340, 164] on p "1 product will have its price updated" at bounding box center [297, 160] width 235 height 8
click at [341, 164] on p "1 product will have its price updated" at bounding box center [297, 160] width 235 height 8
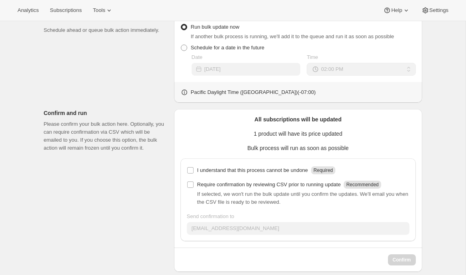
scroll to position [272, 0]
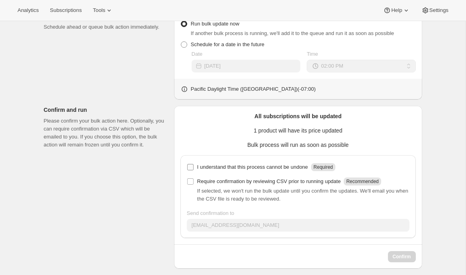
click at [273, 171] on p "I understand that this process cannot be undone" at bounding box center [252, 167] width 111 height 8
click at [194, 170] on input "I understand that this process cannot be undone Required" at bounding box center [190, 167] width 6 height 6
checkbox input "true"
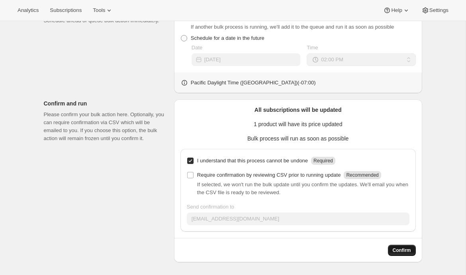
click at [395, 249] on span "Confirm" at bounding box center [402, 250] width 18 height 6
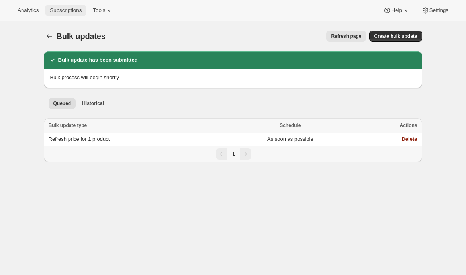
click at [74, 12] on span "Subscriptions" at bounding box center [66, 10] width 32 height 6
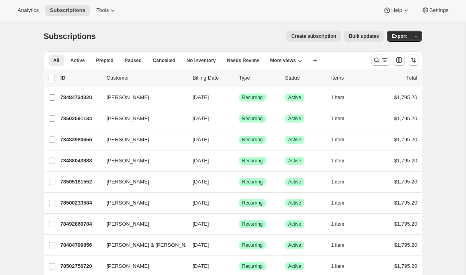
click at [383, 59] on icon "Search and filter results" at bounding box center [385, 60] width 8 height 8
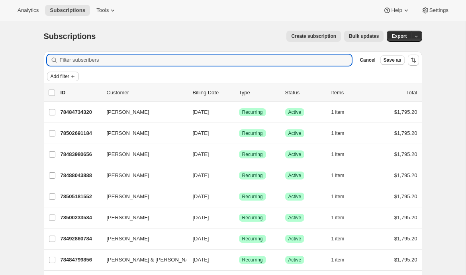
click at [59, 78] on span "Add filter" at bounding box center [60, 76] width 19 height 6
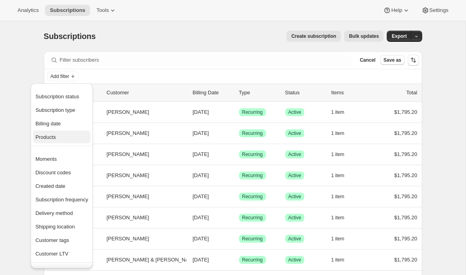
click at [53, 135] on span "Products" at bounding box center [45, 137] width 20 height 6
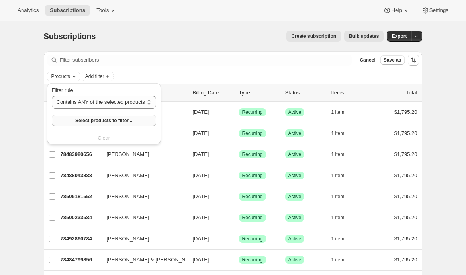
click at [119, 123] on span "Select products to filter..." at bounding box center [103, 120] width 57 height 6
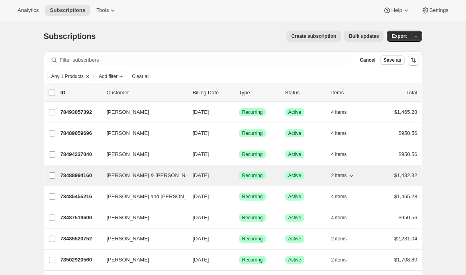
click at [76, 172] on p "78488994160" at bounding box center [81, 176] width 40 height 8
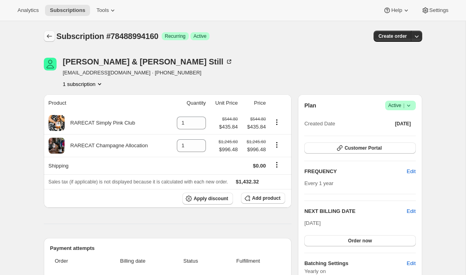
click at [46, 36] on icon "Subscriptions" at bounding box center [49, 36] width 8 height 8
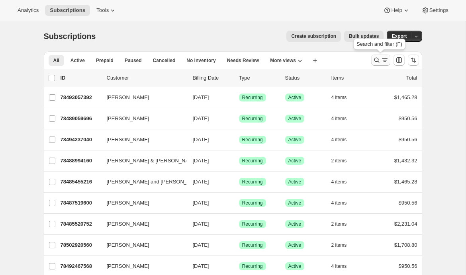
click at [376, 64] on icon "Search and filter results" at bounding box center [377, 60] width 8 height 8
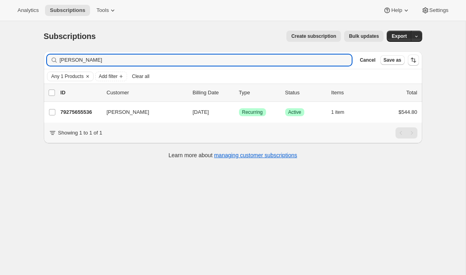
type input "kevin kelly"
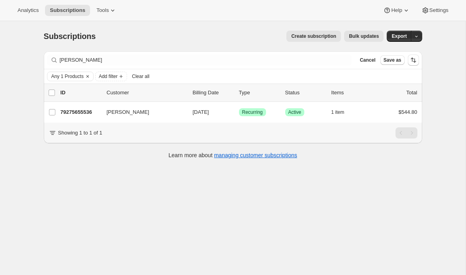
click at [88, 116] on p "79275655536" at bounding box center [81, 112] width 40 height 8
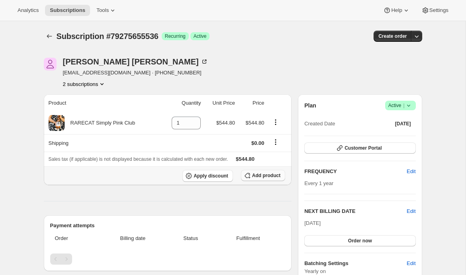
click at [271, 178] on span "Add product" at bounding box center [266, 175] width 28 height 6
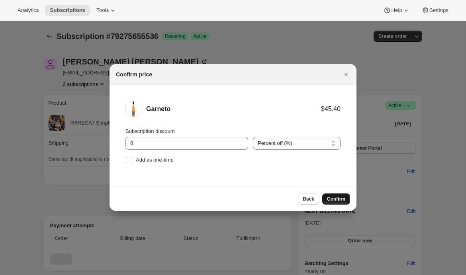
click at [337, 200] on span "Confirm" at bounding box center [336, 199] width 18 height 6
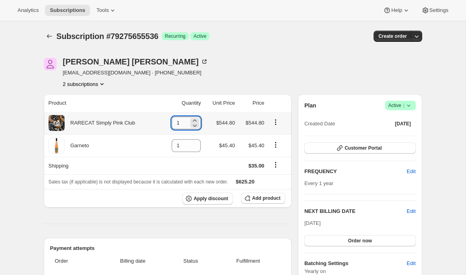
drag, startPoint x: 179, startPoint y: 123, endPoint x: 170, endPoint y: 123, distance: 9.2
click at [172, 123] on input "1" at bounding box center [180, 123] width 17 height 13
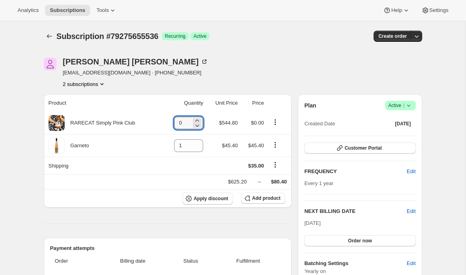
type input "0"
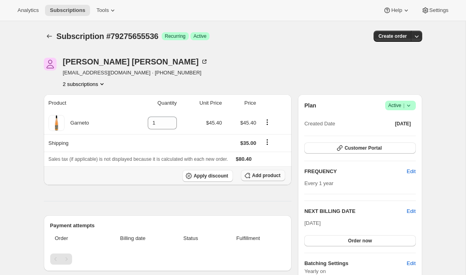
click at [263, 178] on button "Add product" at bounding box center [263, 175] width 44 height 11
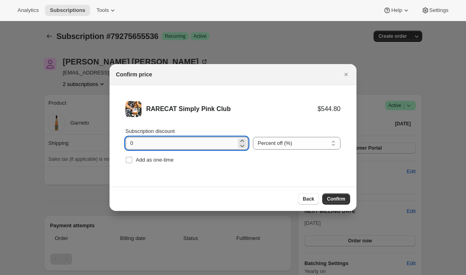
click at [131, 145] on input "0" at bounding box center [180, 143] width 111 height 13
type input "20"
click at [344, 198] on span "Confirm" at bounding box center [336, 199] width 18 height 6
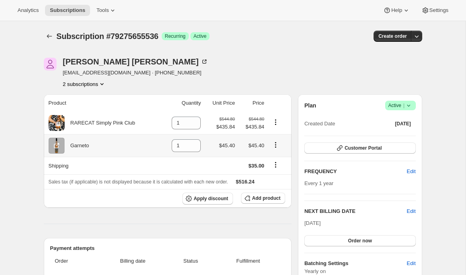
click at [276, 145] on icon "Product actions" at bounding box center [275, 144] width 1 height 1
drag, startPoint x: 181, startPoint y: 150, endPoint x: 158, endPoint y: 149, distance: 23.5
click at [161, 149] on td "1" at bounding box center [182, 145] width 42 height 23
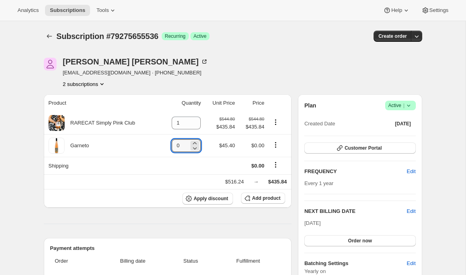
type input "0"
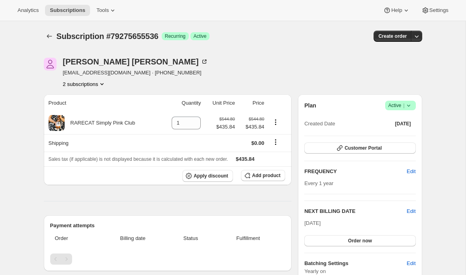
click at [77, 82] on button "2 subscriptions" at bounding box center [84, 84] width 43 height 8
click at [76, 99] on span "78486897008" at bounding box center [72, 99] width 32 height 6
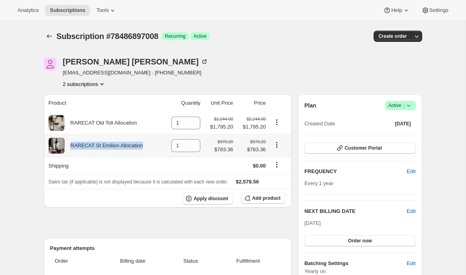
drag, startPoint x: 145, startPoint y: 147, endPoint x: 65, endPoint y: 146, distance: 80.1
click at [65, 146] on div "RARECAT St Emilion Allocation" at bounding box center [105, 146] width 112 height 16
copy div "RARECAT St Emilion Allocation"
click at [106, 85] on icon "Product actions" at bounding box center [102, 84] width 8 height 8
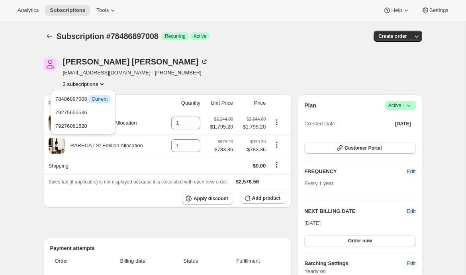
click at [177, 82] on div "[PERSON_NAME] [EMAIL_ADDRESS][DOMAIN_NAME] · [PHONE_NUMBER] 3 subscriptions" at bounding box center [176, 73] width 265 height 30
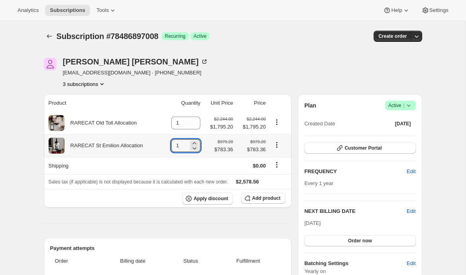
drag, startPoint x: 179, startPoint y: 147, endPoint x: 170, endPoint y: 147, distance: 8.4
click at [171, 147] on input "1" at bounding box center [179, 145] width 17 height 13
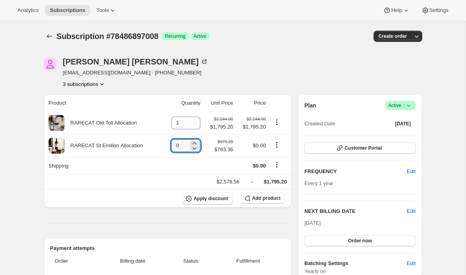
type input "0"
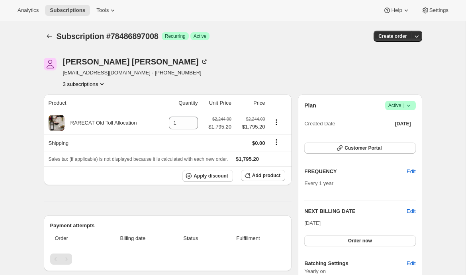
click at [103, 85] on icon "Product actions" at bounding box center [102, 84] width 8 height 8
click at [92, 107] on button "79275655536" at bounding box center [83, 112] width 60 height 13
click at [97, 87] on button "3 subscriptions" at bounding box center [84, 84] width 43 height 8
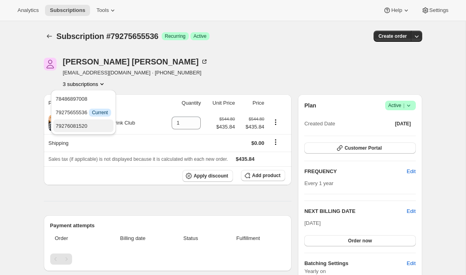
click at [91, 120] on button "79276081520" at bounding box center [83, 125] width 60 height 13
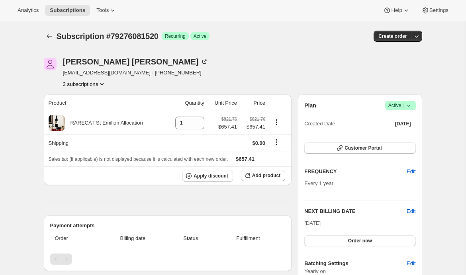
click at [68, 83] on button "3 subscriptions" at bounding box center [84, 84] width 43 height 8
click at [67, 109] on span "79275655536" at bounding box center [83, 113] width 55 height 8
click at [55, 10] on span "Subscriptions" at bounding box center [67, 10] width 35 height 6
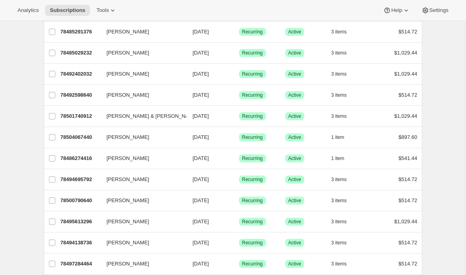
scroll to position [634, 0]
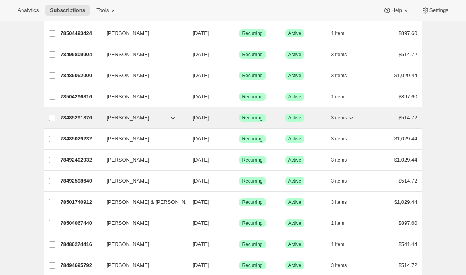
click at [90, 119] on p "78485291376" at bounding box center [81, 118] width 40 height 8
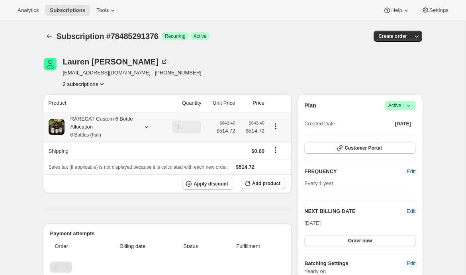
click at [147, 127] on icon at bounding box center [147, 127] width 8 height 8
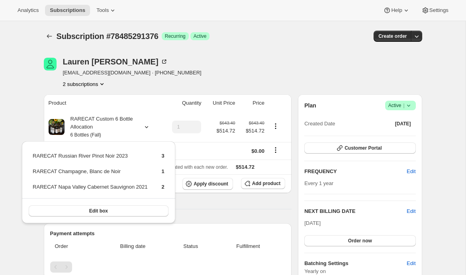
click at [179, 73] on div "[PERSON_NAME] [EMAIL_ADDRESS][DOMAIN_NAME] · [PHONE_NUMBER] 2 subscriptions" at bounding box center [176, 73] width 265 height 30
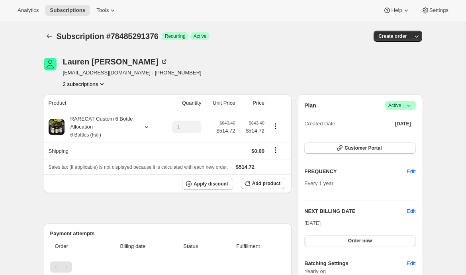
click at [46, 33] on icon "Subscriptions" at bounding box center [49, 36] width 8 height 8
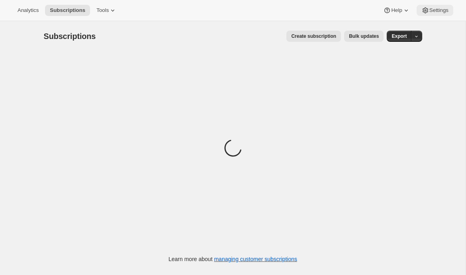
click at [430, 12] on span "Settings" at bounding box center [438, 10] width 19 height 6
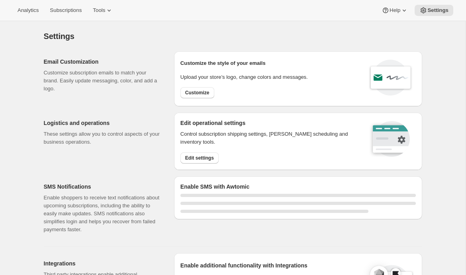
select select "22:00"
select select "09:00"
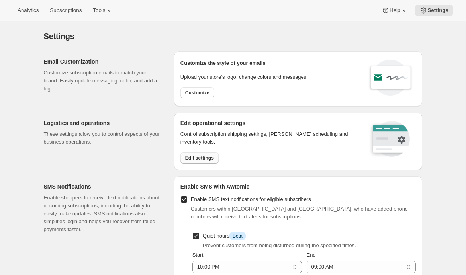
click at [191, 159] on span "Edit settings" at bounding box center [199, 158] width 29 height 6
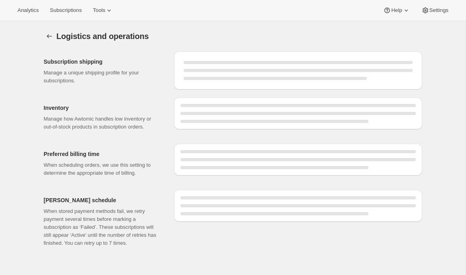
select select "DAY"
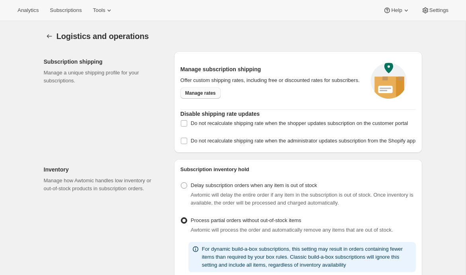
click at [208, 96] on span "Manage rates" at bounding box center [200, 93] width 31 height 6
click at [105, 9] on span "Tools" at bounding box center [99, 10] width 12 height 6
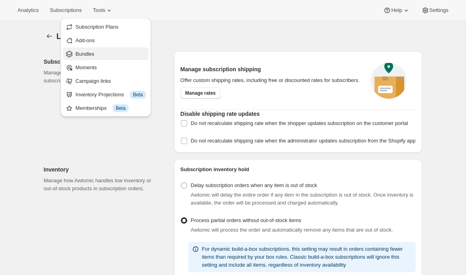
click at [106, 55] on span "Bundles" at bounding box center [111, 54] width 70 height 8
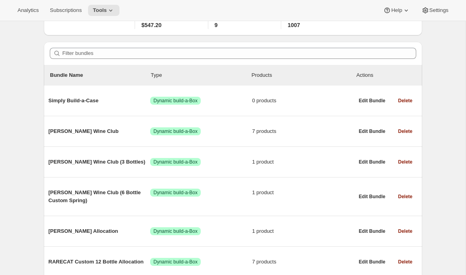
scroll to position [55, 0]
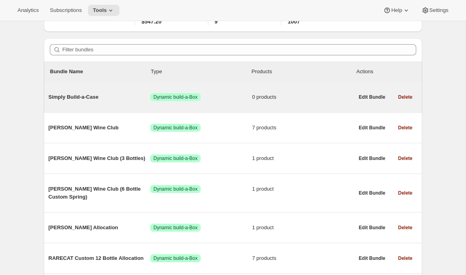
click at [96, 96] on span "Simply Build-a-Case" at bounding box center [100, 97] width 102 height 8
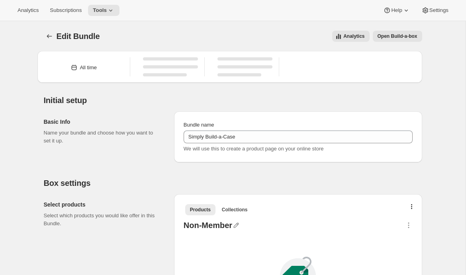
type input "Simply Build-a-Case"
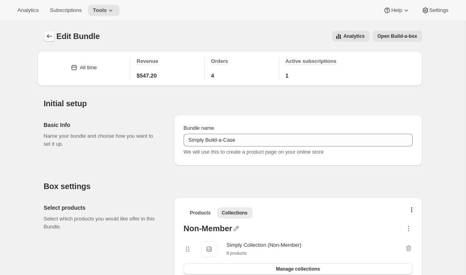
click at [49, 37] on icon "Bundles" at bounding box center [49, 36] width 8 height 8
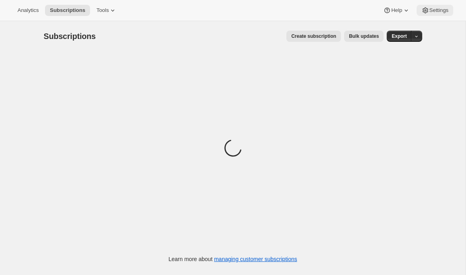
click at [440, 12] on span "Settings" at bounding box center [438, 10] width 19 height 6
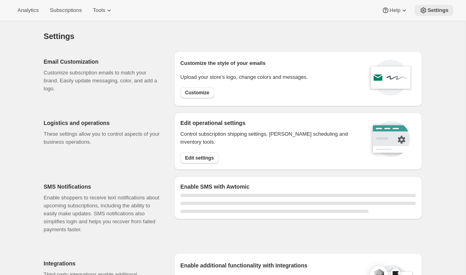
select select "22:00"
select select "09:00"
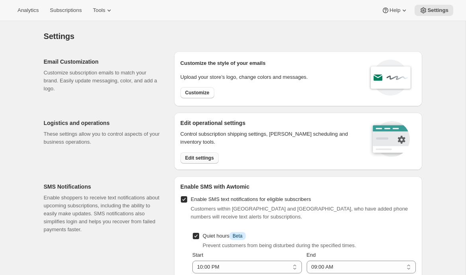
click at [188, 158] on span "Edit settings" at bounding box center [199, 158] width 29 height 6
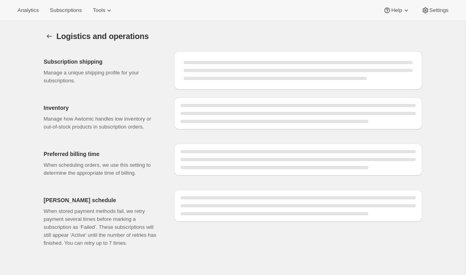
select select "DAY"
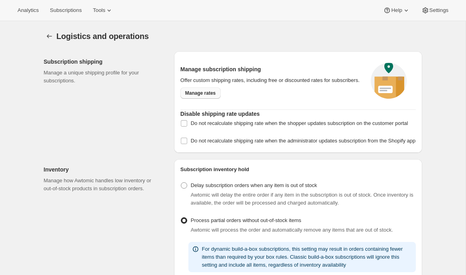
click at [202, 96] on span "Manage rates" at bounding box center [200, 93] width 31 height 6
click at [45, 37] on button "Settings" at bounding box center [49, 36] width 11 height 11
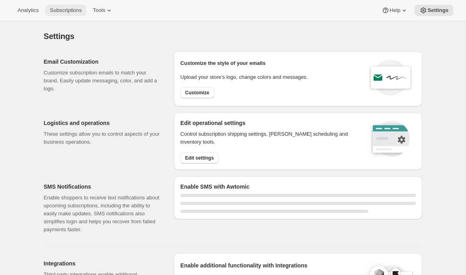
select select "22:00"
select select "09:00"
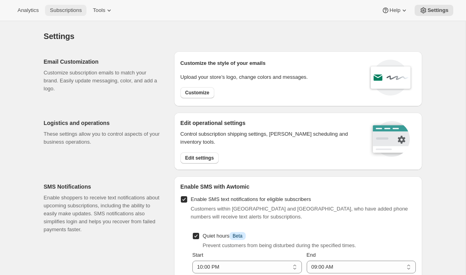
click at [74, 14] on button "Subscriptions" at bounding box center [65, 10] width 41 height 11
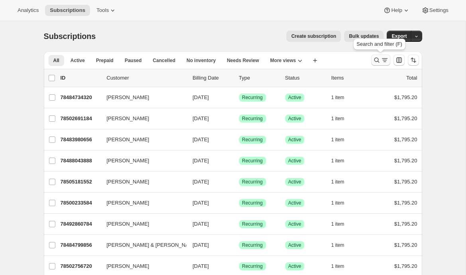
click at [377, 57] on icon "Search and filter results" at bounding box center [377, 60] width 8 height 8
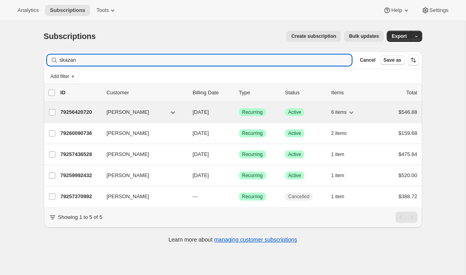
type input "skazan"
click at [78, 112] on p "79256420720" at bounding box center [81, 112] width 40 height 8
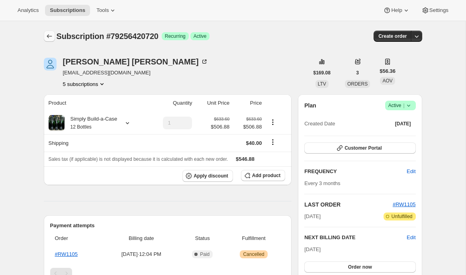
click at [48, 37] on icon "Subscriptions" at bounding box center [49, 36] width 5 height 4
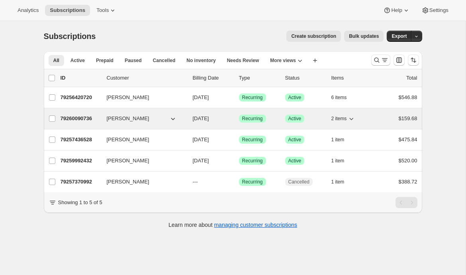
click at [92, 116] on p "79260090736" at bounding box center [81, 119] width 40 height 8
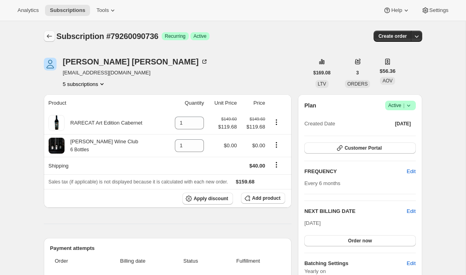
click at [46, 34] on icon "Subscriptions" at bounding box center [49, 36] width 8 height 8
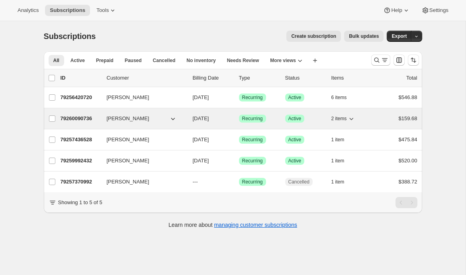
click at [71, 117] on p "79260090736" at bounding box center [81, 119] width 40 height 8
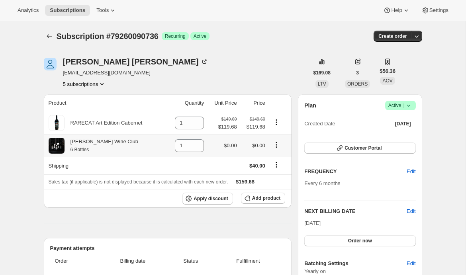
click at [85, 147] on small "6 Bottles" at bounding box center [79, 150] width 19 height 6
drag, startPoint x: 94, startPoint y: 152, endPoint x: 68, endPoint y: 145, distance: 27.2
click at [68, 145] on div "Audrey Wine Club 6 Bottles" at bounding box center [102, 146] width 74 height 16
click at [80, 145] on div "Audrey Wine Club 6 Bottles" at bounding box center [102, 146] width 74 height 16
drag, startPoint x: 116, startPoint y: 144, endPoint x: 65, endPoint y: 139, distance: 50.8
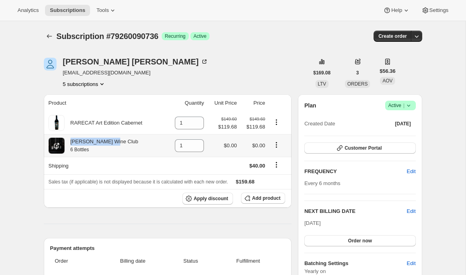
click at [65, 139] on div "Audrey Wine Club 6 Bottles" at bounding box center [106, 146] width 115 height 16
copy div "[PERSON_NAME] Wine Club"
click at [61, 17] on div "Analytics Subscriptions Tools Help Settings" at bounding box center [233, 10] width 466 height 21
click at [67, 15] on button "Subscriptions" at bounding box center [67, 10] width 45 height 11
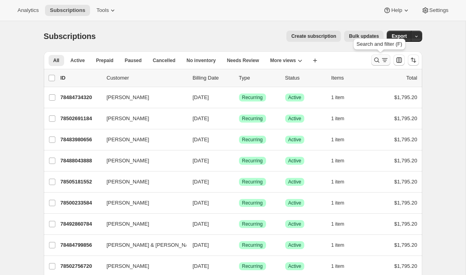
click at [381, 64] on icon "Search and filter results" at bounding box center [385, 60] width 8 height 8
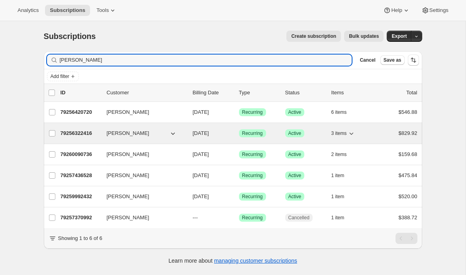
type input "sharon"
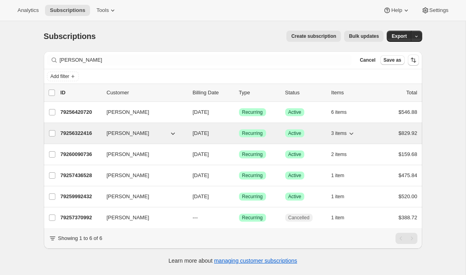
click at [73, 133] on p "79256322416" at bounding box center [81, 133] width 40 height 8
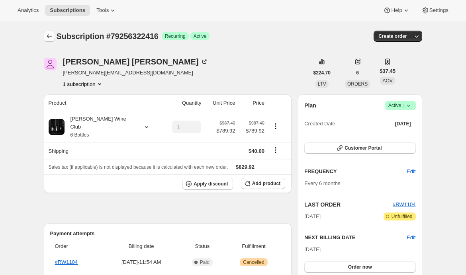
click at [45, 33] on icon "Subscriptions" at bounding box center [49, 36] width 8 height 8
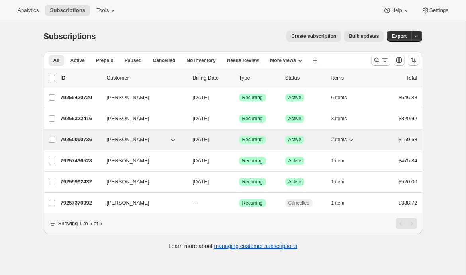
click at [75, 144] on div "79260090736 Sharon Harris 03/20/2026 Success Recurring Success Active 2 items $…" at bounding box center [239, 139] width 357 height 11
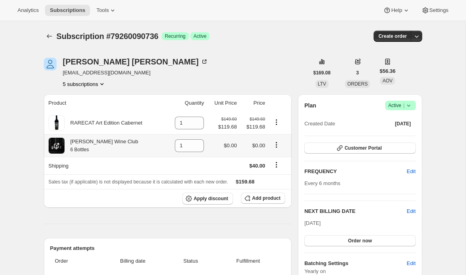
click at [99, 152] on div "Audrey Wine Club 6 Bottles" at bounding box center [102, 146] width 74 height 16
drag, startPoint x: 72, startPoint y: 144, endPoint x: 113, endPoint y: 154, distance: 42.2
click at [113, 154] on div "Audrey Wine Club 6 Bottles" at bounding box center [102, 146] width 74 height 16
click at [104, 153] on div "Audrey Wine Club 6 Bottles" at bounding box center [102, 146] width 74 height 16
drag, startPoint x: 71, startPoint y: 139, endPoint x: 99, endPoint y: 155, distance: 32.3
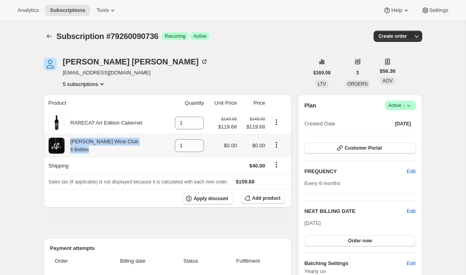
click at [99, 155] on th "Audrey Wine Club 6 Bottles" at bounding box center [105, 145] width 122 height 23
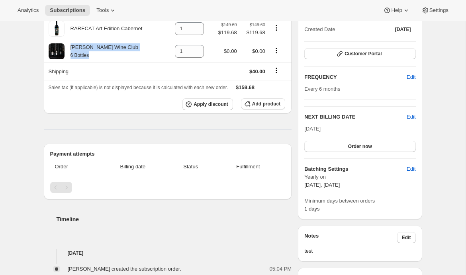
scroll to position [21, 0]
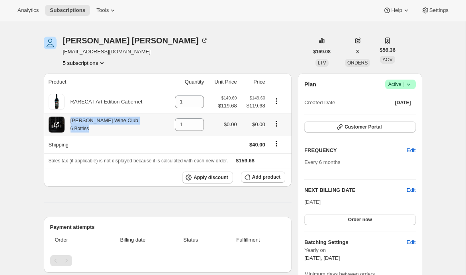
click at [131, 128] on div "Audrey Wine Club 6 Bottles" at bounding box center [106, 125] width 115 height 16
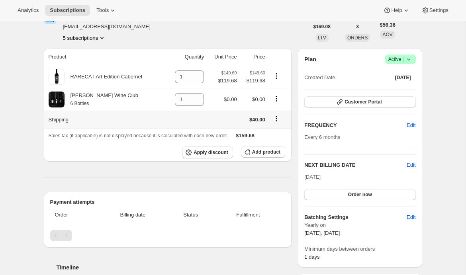
scroll to position [0, 0]
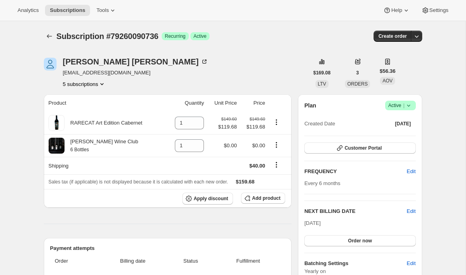
click at [102, 82] on icon "Product actions" at bounding box center [102, 84] width 8 height 8
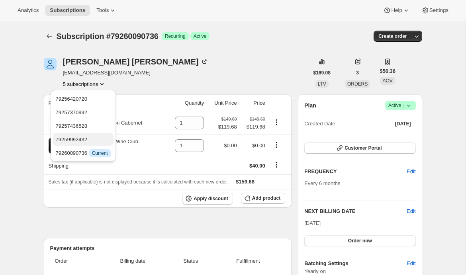
click at [82, 137] on span "79259992432" at bounding box center [71, 140] width 32 height 6
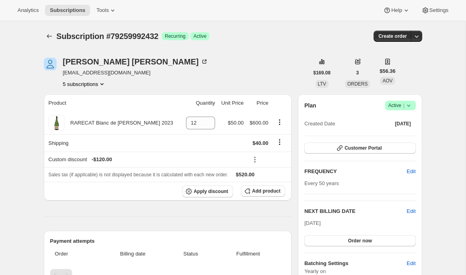
click at [96, 86] on button "5 subscriptions" at bounding box center [84, 84] width 43 height 8
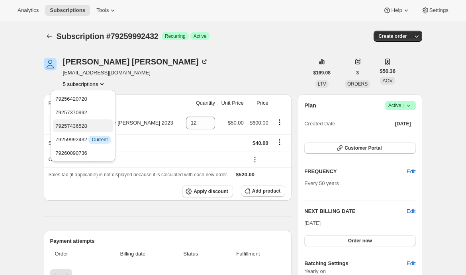
click at [86, 124] on span "79257436528" at bounding box center [71, 126] width 32 height 6
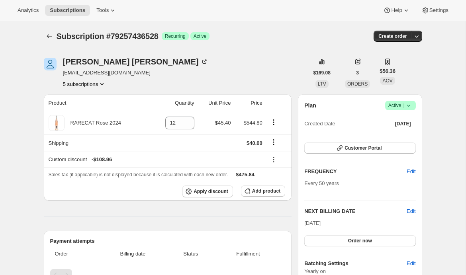
click at [88, 84] on button "5 subscriptions" at bounding box center [84, 84] width 43 height 8
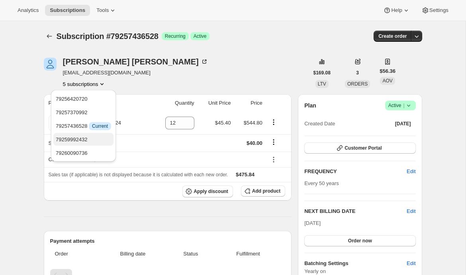
click at [74, 133] on button "79259992432" at bounding box center [83, 139] width 60 height 13
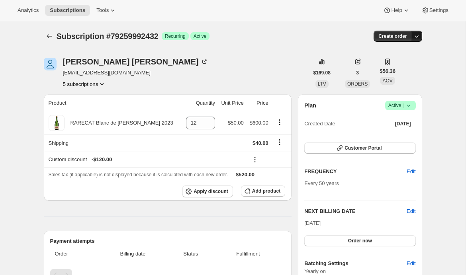
click at [416, 37] on icon "button" at bounding box center [417, 36] width 8 height 8
click at [388, 67] on span "Create custom one-time order" at bounding box center [382, 66] width 69 height 6
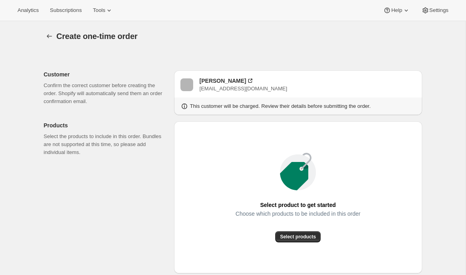
click at [47, 34] on icon "button" at bounding box center [49, 36] width 8 height 8
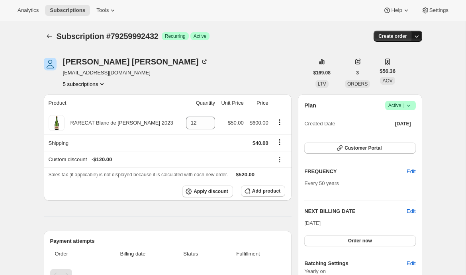
click at [419, 38] on icon "button" at bounding box center [417, 36] width 8 height 8
click at [389, 66] on span "Create custom one-time order" at bounding box center [382, 66] width 69 height 6
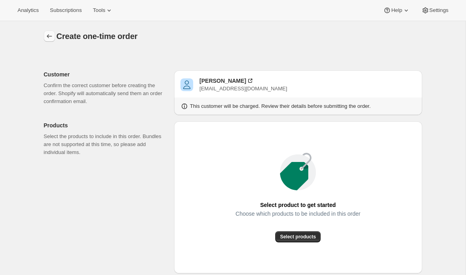
click at [50, 37] on icon "button" at bounding box center [49, 36] width 8 height 8
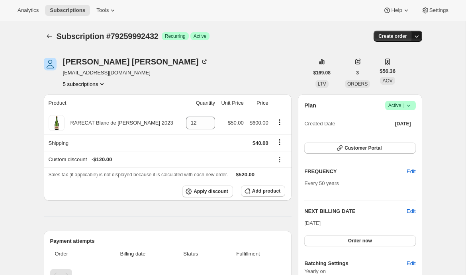
click at [418, 34] on icon "button" at bounding box center [417, 36] width 8 height 8
click at [389, 67] on span "Create custom one-time order" at bounding box center [382, 66] width 69 height 6
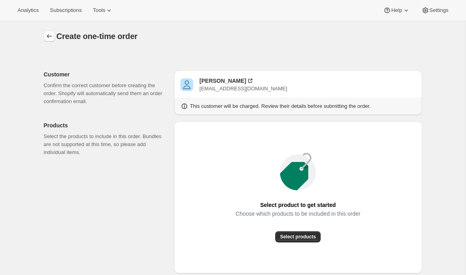
click at [50, 37] on icon "button" at bounding box center [49, 36] width 8 height 8
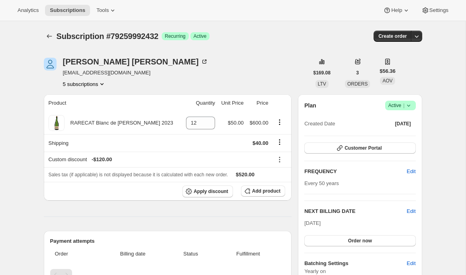
click at [86, 83] on button "5 subscriptions" at bounding box center [84, 84] width 43 height 8
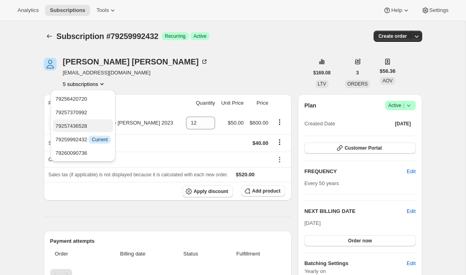
click at [76, 122] on span "79257436528" at bounding box center [82, 126] width 55 height 8
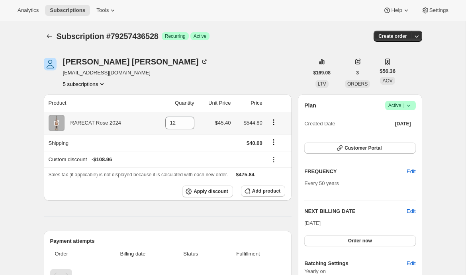
click at [96, 122] on div "RARECAT Rose 2024" at bounding box center [93, 123] width 57 height 8
click at [95, 122] on div "RARECAT Rose 2024" at bounding box center [93, 123] width 57 height 8
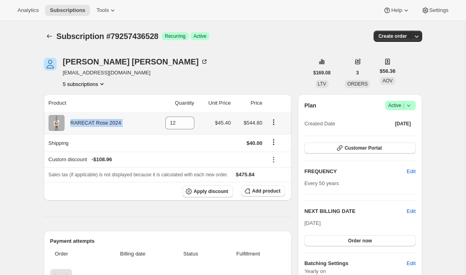
click at [101, 121] on div "RARECAT Rose 2024" at bounding box center [93, 123] width 57 height 8
click at [252, 192] on span "Add product" at bounding box center [266, 191] width 28 height 6
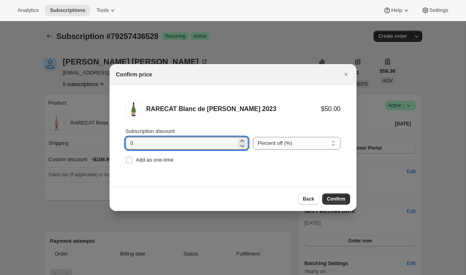
drag, startPoint x: 135, startPoint y: 143, endPoint x: 123, endPoint y: 143, distance: 11.5
click at [124, 143] on li "RARECAT Blanc de Barbera Charmat 2023 $50.00 Subscription discount 0 Percent of…" at bounding box center [233, 133] width 247 height 96
type input "20"
click at [341, 200] on span "Confirm" at bounding box center [336, 199] width 18 height 6
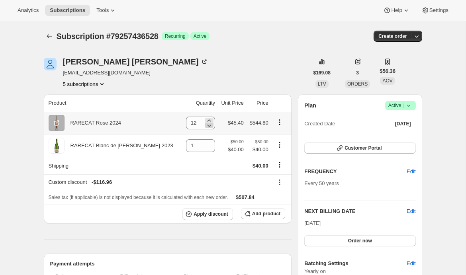
drag, startPoint x: 129, startPoint y: 127, endPoint x: 209, endPoint y: 129, distance: 80.9
click at [184, 128] on tr "RARECAT Rose 2024 12 $45.40 $544.80" at bounding box center [168, 123] width 248 height 22
drag, startPoint x: 228, startPoint y: 122, endPoint x: 270, endPoint y: 123, distance: 41.8
click at [270, 123] on tr "RARECAT Rose 2024 12 $45.40 $544.80" at bounding box center [168, 123] width 248 height 22
click at [235, 149] on span "$40.00" at bounding box center [236, 150] width 16 height 8
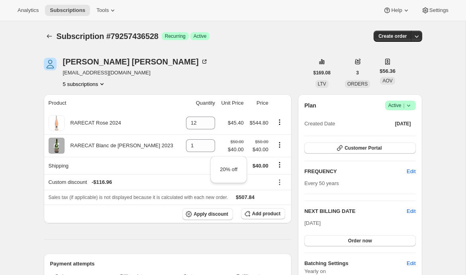
click at [298, 155] on div "Plan Success Active | Created Date Sep 10, 2025 Customer Portal FREQUENCY Edit …" at bounding box center [360, 203] width 124 height 219
drag, startPoint x: 94, startPoint y: 182, endPoint x: 121, endPoint y: 182, distance: 27.1
click at [121, 182] on div "Custom discount - $116.96" at bounding box center [159, 182] width 220 height 8
click at [194, 217] on span "Apply discount" at bounding box center [211, 214] width 35 height 6
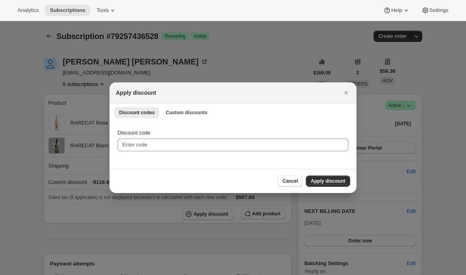
click at [182, 120] on div "Discount codes Custom discounts More views Discount codes Custom discounts More…" at bounding box center [233, 136] width 247 height 65
click at [183, 115] on button "Custom discounts" at bounding box center [186, 112] width 51 height 11
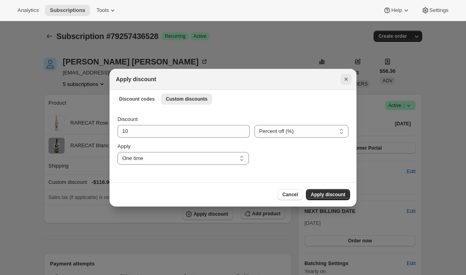
click at [346, 80] on icon "Close" at bounding box center [346, 79] width 8 height 8
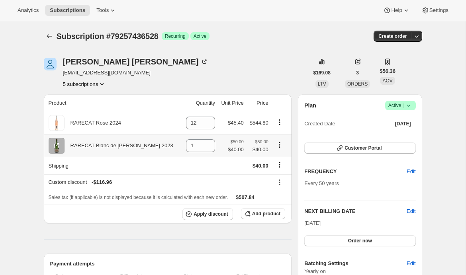
drag, startPoint x: 72, startPoint y: 146, endPoint x: 171, endPoint y: 148, distance: 99.2
click at [171, 148] on div "RARECAT Blanc de Barbera Charmat 2023" at bounding box center [119, 146] width 109 height 8
click at [191, 212] on icon "button" at bounding box center [189, 214] width 8 height 8
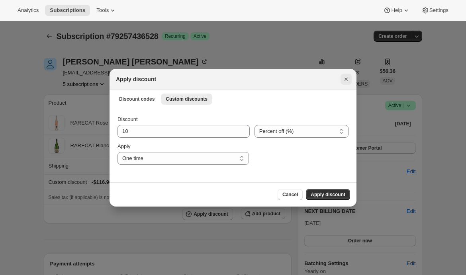
click at [344, 81] on icon "Close" at bounding box center [346, 79] width 8 height 8
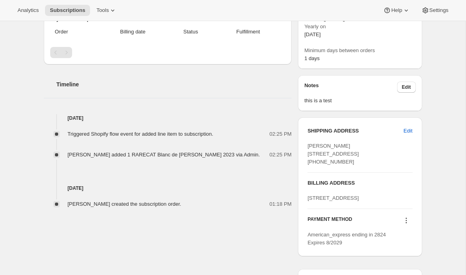
scroll to position [247, 0]
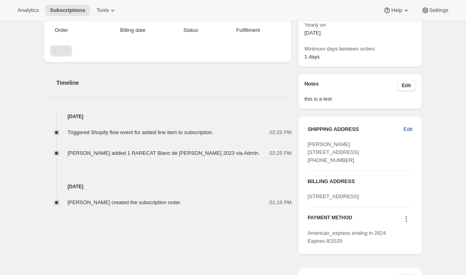
click at [407, 128] on span "Edit" at bounding box center [407, 129] width 9 height 8
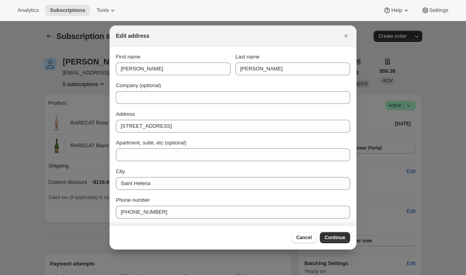
scroll to position [0, 0]
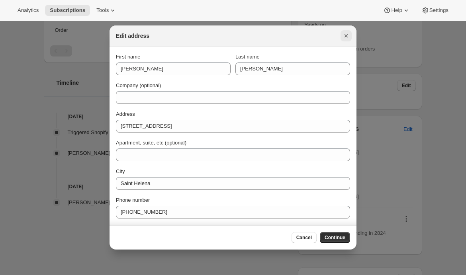
click at [347, 36] on icon "Close" at bounding box center [346, 36] width 8 height 8
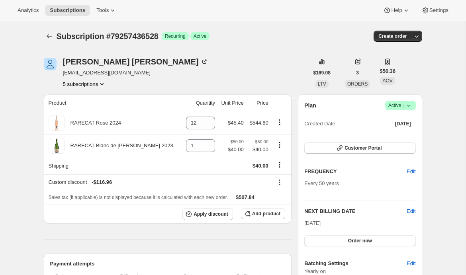
scroll to position [247, 0]
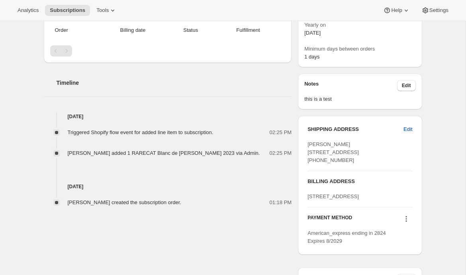
click at [407, 129] on span "Edit" at bounding box center [407, 129] width 9 height 8
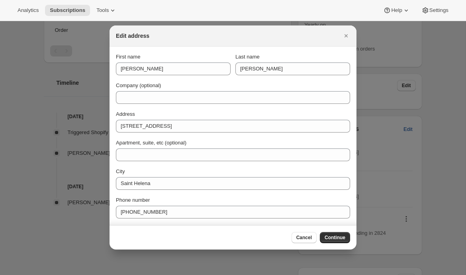
scroll to position [0, 0]
click at [342, 38] on icon "Close" at bounding box center [346, 36] width 8 height 8
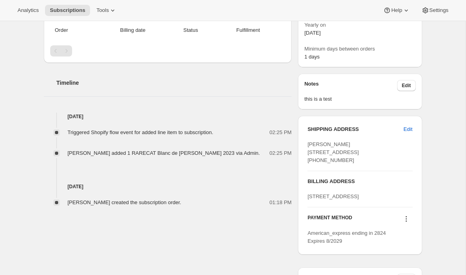
scroll to position [244, 0]
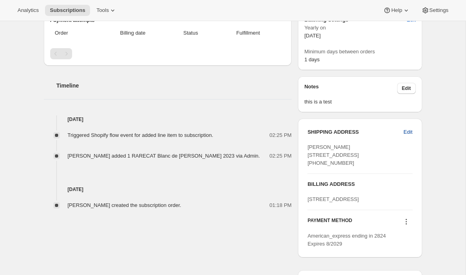
click at [411, 130] on span "Edit" at bounding box center [407, 132] width 9 height 8
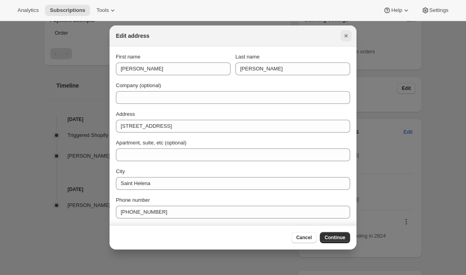
click at [345, 35] on icon "Close" at bounding box center [345, 35] width 3 height 3
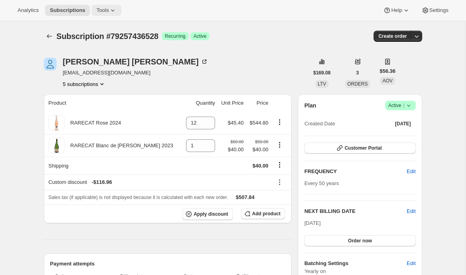
click at [109, 12] on span "Tools" at bounding box center [102, 10] width 12 height 6
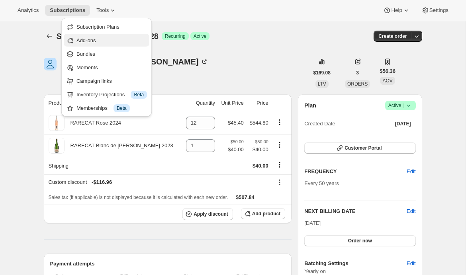
click at [106, 40] on span "Add-ons" at bounding box center [111, 41] width 70 height 8
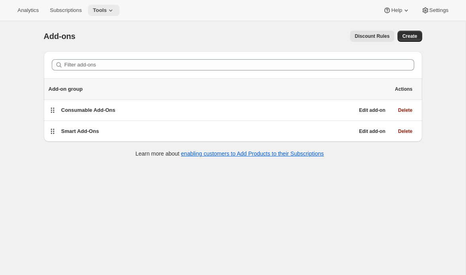
click at [107, 8] on span "Tools" at bounding box center [100, 10] width 14 height 6
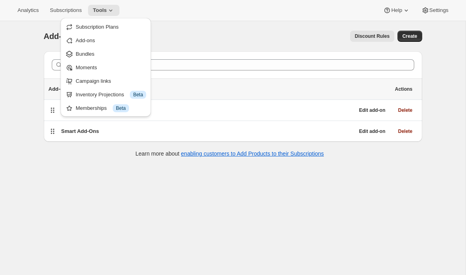
click at [178, 43] on div "Add-ons. This page is ready Add-ons Discount Rules More actions Discount Rules …" at bounding box center [233, 36] width 378 height 30
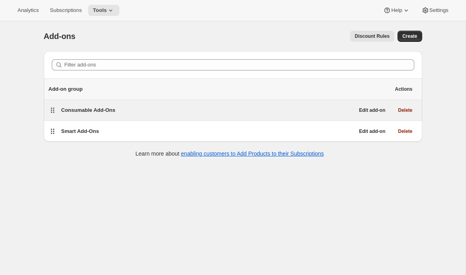
click at [79, 115] on div "Consumable Add-Ons" at bounding box center [207, 110] width 293 height 11
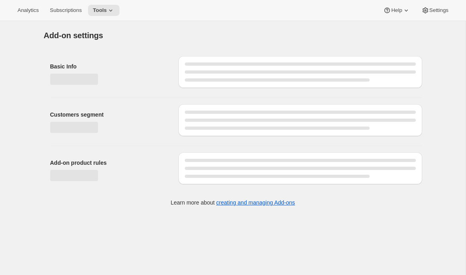
select select "selectedProducts"
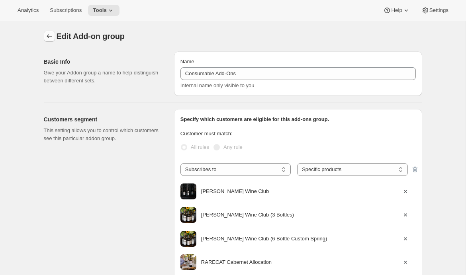
click at [47, 34] on icon "Addon groups" at bounding box center [49, 36] width 8 height 8
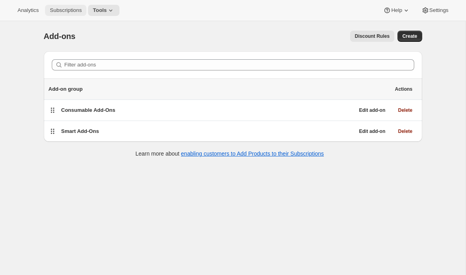
click at [58, 8] on span "Subscriptions" at bounding box center [66, 10] width 32 height 6
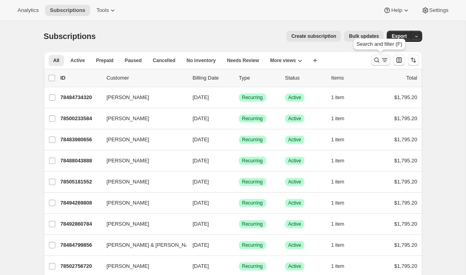
click at [380, 59] on div "Search and filter results" at bounding box center [381, 60] width 16 height 8
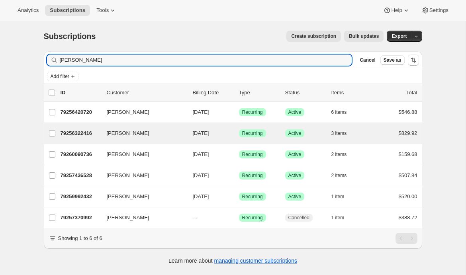
type input "sharon ha"
click at [69, 126] on div "sharon harris 79256322416 sharon harris 03/20/2026 Success Recurring Success Ac…" at bounding box center [233, 133] width 378 height 21
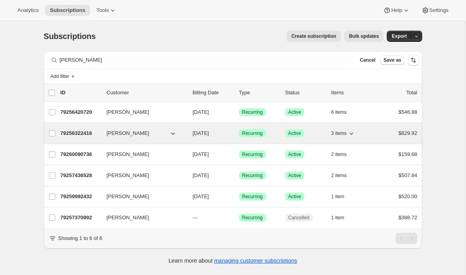
click at [80, 133] on p "79256322416" at bounding box center [81, 133] width 40 height 8
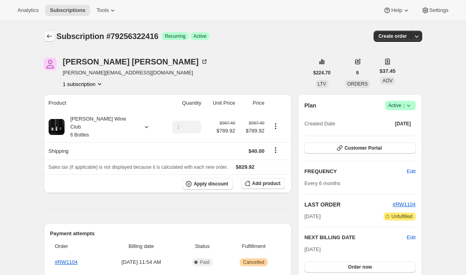
click at [48, 35] on icon "Subscriptions" at bounding box center [49, 36] width 8 height 8
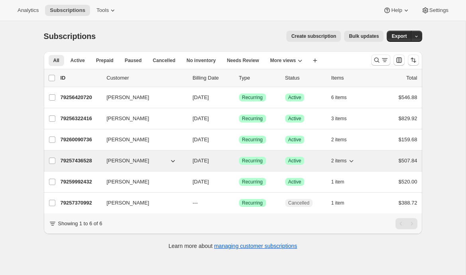
click at [79, 159] on p "79257436528" at bounding box center [81, 161] width 40 height 8
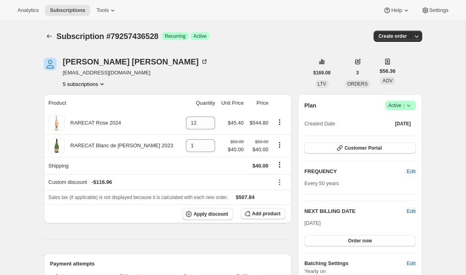
click at [77, 86] on button "5 subscriptions" at bounding box center [84, 84] width 43 height 8
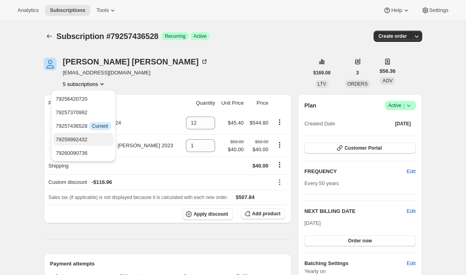
click at [70, 136] on span "79259992432" at bounding box center [83, 140] width 55 height 8
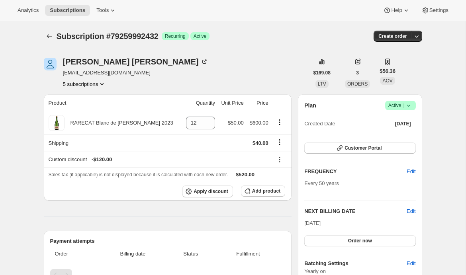
click at [84, 85] on button "5 subscriptions" at bounding box center [84, 84] width 43 height 8
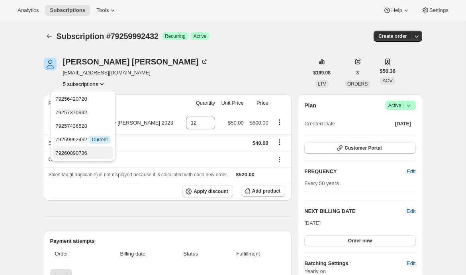
click at [74, 151] on span "79260090736" at bounding box center [71, 153] width 32 height 6
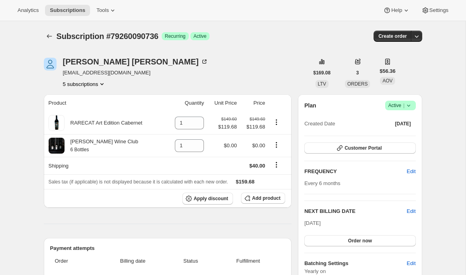
click at [82, 86] on button "5 subscriptions" at bounding box center [84, 84] width 43 height 8
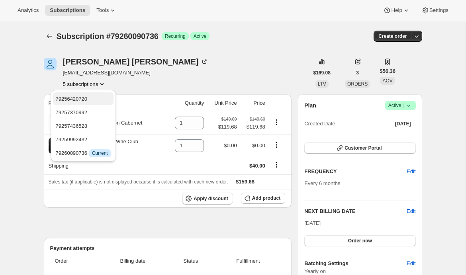
click at [82, 97] on span "79256420720" at bounding box center [71, 99] width 32 height 6
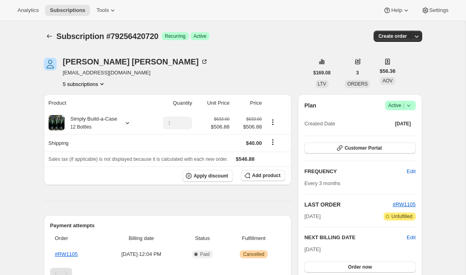
click at [86, 80] on button "5 subscriptions" at bounding box center [84, 84] width 43 height 8
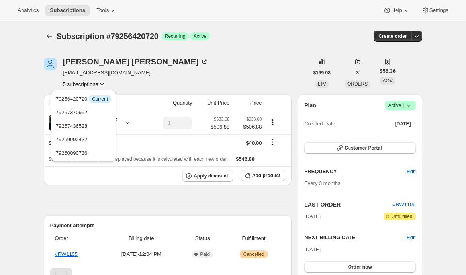
click at [140, 74] on div "Sharon Harris skazanh@gmail.com 5 subscriptions" at bounding box center [176, 73] width 265 height 30
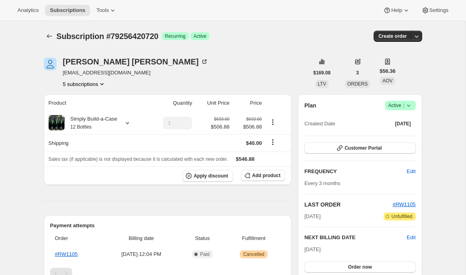
click at [81, 81] on button "5 subscriptions" at bounding box center [84, 84] width 43 height 8
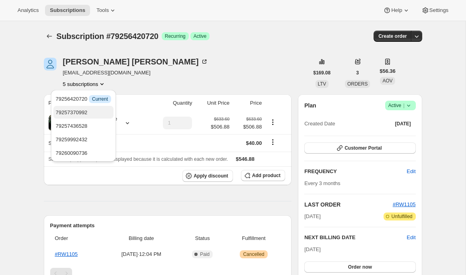
click at [81, 107] on button "79257370992" at bounding box center [83, 112] width 60 height 13
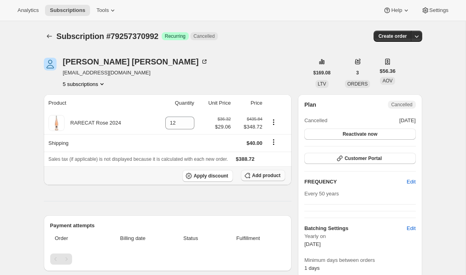
click at [256, 178] on span "Add product" at bounding box center [266, 175] width 28 height 6
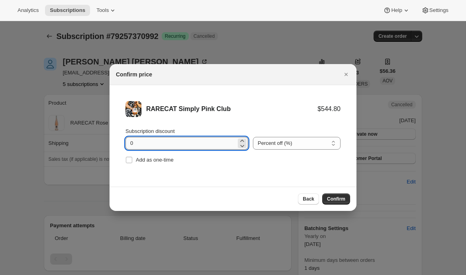
click at [132, 146] on input "0" at bounding box center [180, 143] width 111 height 13
click at [130, 143] on input "0" at bounding box center [180, 143] width 111 height 13
type input "20"
click at [331, 196] on span "Confirm" at bounding box center [336, 199] width 18 height 6
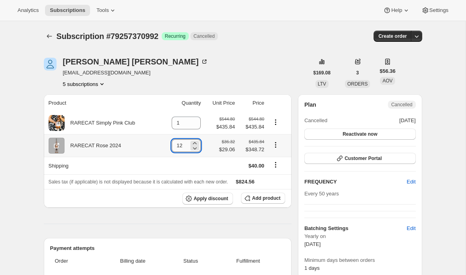
drag, startPoint x: 178, startPoint y: 147, endPoint x: 171, endPoint y: 147, distance: 7.2
click at [172, 147] on input "12" at bounding box center [180, 145] width 17 height 13
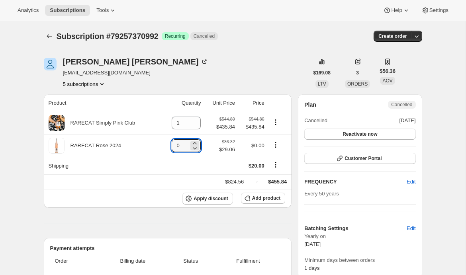
type input "0"
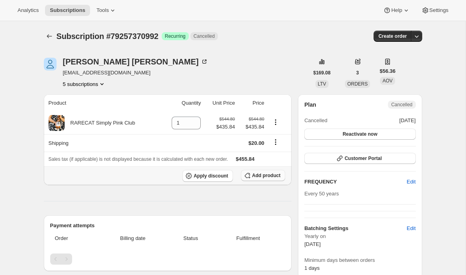
click at [260, 178] on span "Add product" at bounding box center [266, 175] width 28 height 6
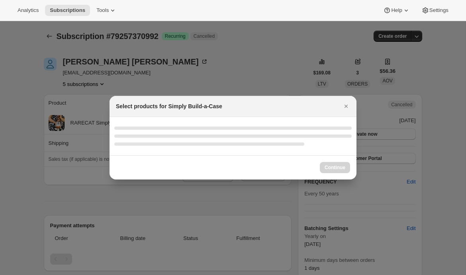
select select "gid://shopify/ProductVariant/52329228009840"
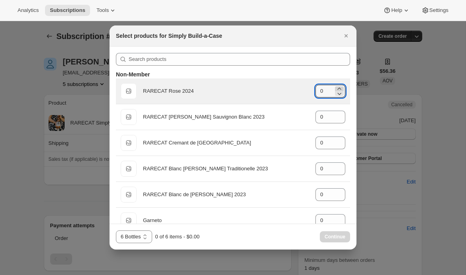
click at [339, 88] on icon ":r36a:" at bounding box center [339, 89] width 8 height 8
type input "2"
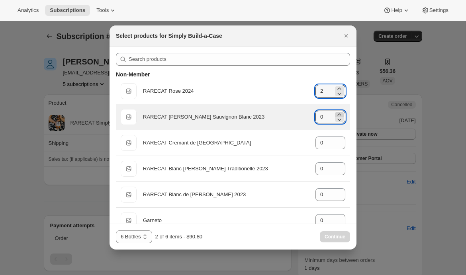
click at [338, 115] on icon ":r36a:" at bounding box center [339, 115] width 8 height 8
type input "2"
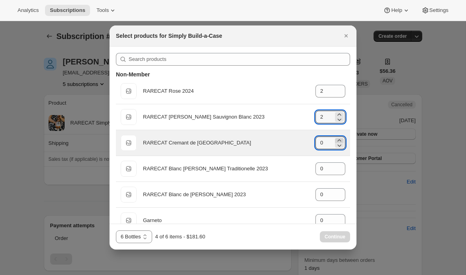
click at [341, 141] on icon ":r36a:" at bounding box center [339, 141] width 8 height 8
type input "2"
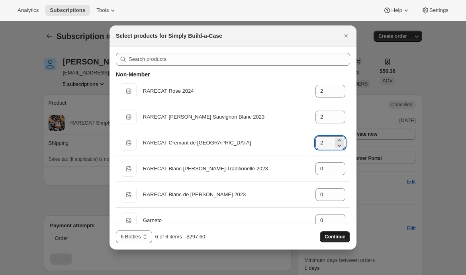
click at [337, 239] on span "Continue" at bounding box center [335, 237] width 21 height 6
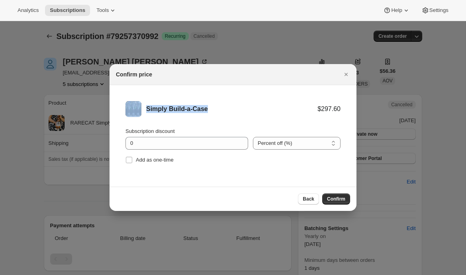
drag, startPoint x: 207, startPoint y: 109, endPoint x: 137, endPoint y: 104, distance: 70.7
click at [137, 104] on div "Simply Build-a-Case $297.60" at bounding box center [232, 109] width 215 height 16
click at [190, 113] on div "Simply Build-a-Case $297.60" at bounding box center [232, 109] width 215 height 16
click at [342, 200] on span "Confirm" at bounding box center [336, 199] width 18 height 6
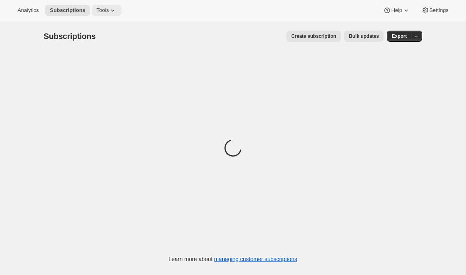
click at [108, 10] on span "Tools" at bounding box center [102, 10] width 12 height 6
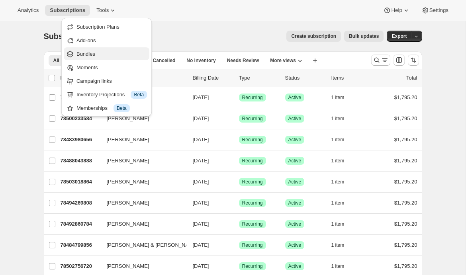
click at [96, 58] on button "Bundles" at bounding box center [107, 53] width 86 height 13
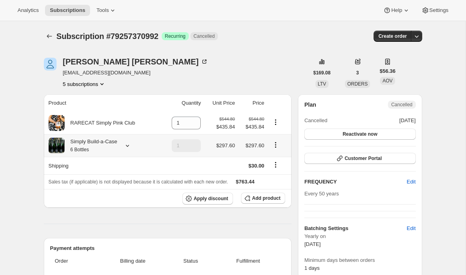
click at [275, 146] on icon "Product actions" at bounding box center [276, 145] width 8 height 8
click at [273, 174] on span "Remove" at bounding box center [275, 174] width 19 height 6
type input "0"
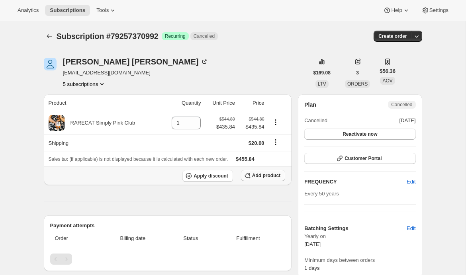
click at [260, 175] on span "Add product" at bounding box center [266, 175] width 28 height 6
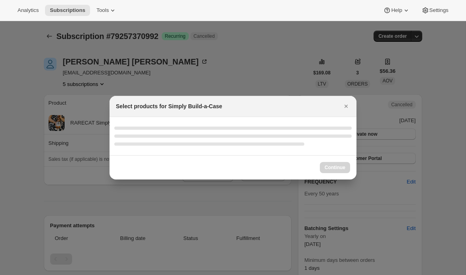
select select "gid://shopify/ProductVariant/52329228009840"
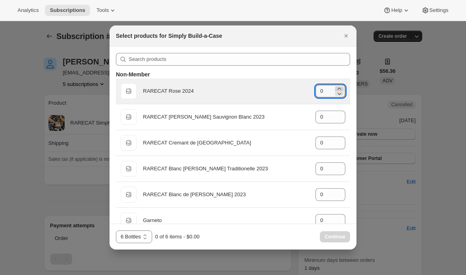
click at [338, 86] on icon ":r6l:" at bounding box center [339, 89] width 8 height 8
click at [338, 88] on icon ":r6l:" at bounding box center [339, 89] width 8 height 8
type input "2"
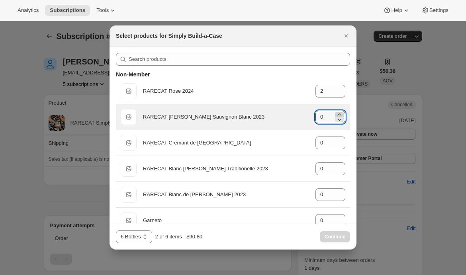
click at [338, 114] on icon ":r6l:" at bounding box center [339, 115] width 8 height 8
type input "2"
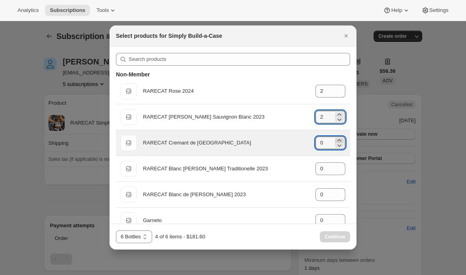
click at [339, 140] on icon ":r6l:" at bounding box center [339, 140] width 4 height 2
type input "2"
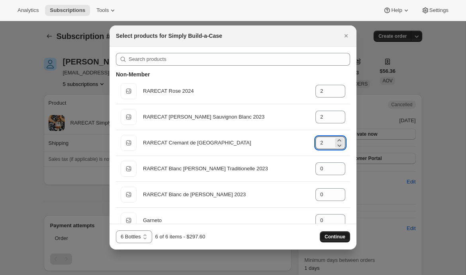
click at [323, 237] on button "Continue" at bounding box center [335, 236] width 30 height 11
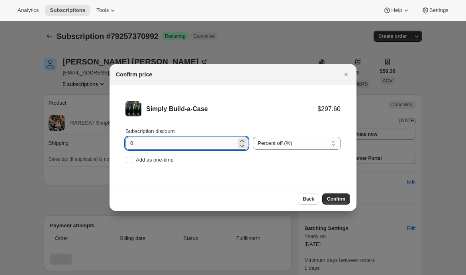
click at [127, 147] on input "0" at bounding box center [180, 143] width 111 height 13
type input "0"
type input "20"
click at [346, 200] on button "Confirm" at bounding box center [336, 199] width 28 height 11
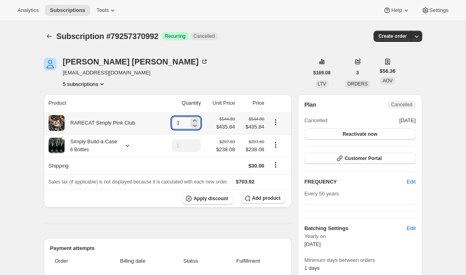
drag, startPoint x: 178, startPoint y: 125, endPoint x: 154, endPoint y: 125, distance: 24.3
click at [155, 125] on tr "RARECAT Simply Pink Club 1 $544.80 $435.84 $544.80 $435.84" at bounding box center [168, 123] width 248 height 22
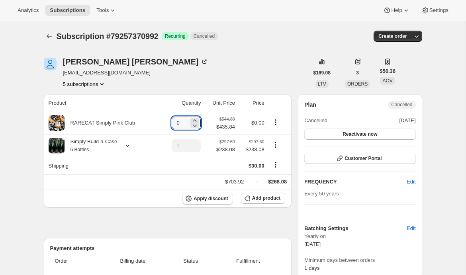
type input "0"
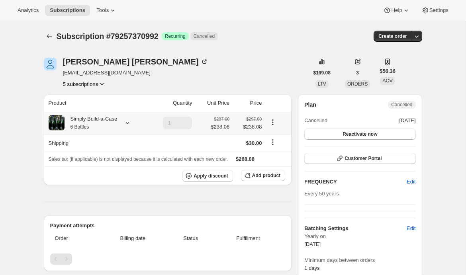
click at [131, 124] on icon at bounding box center [127, 123] width 8 height 8
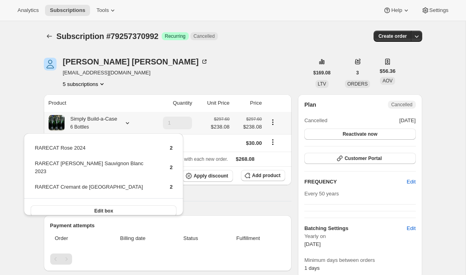
click at [131, 124] on icon at bounding box center [127, 123] width 8 height 8
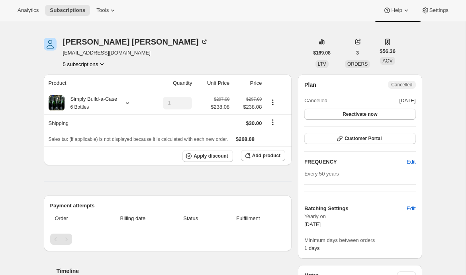
scroll to position [21, 0]
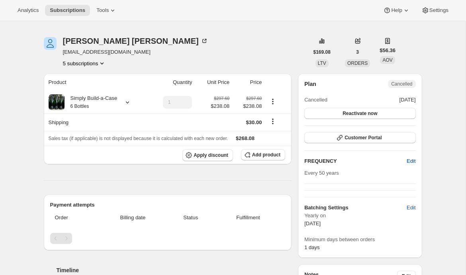
click at [409, 159] on span "Edit" at bounding box center [411, 161] width 9 height 8
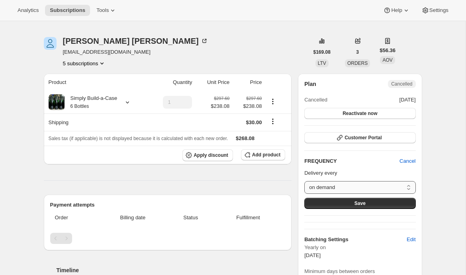
click at [346, 186] on select "on demand Custom..." at bounding box center [359, 187] width 111 height 13
select select "custom"
click at [304, 181] on select "on demand Custom..." at bounding box center [359, 187] width 111 height 13
select select "MONTH"
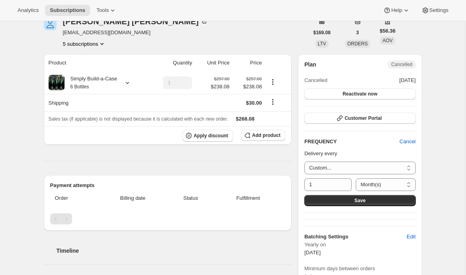
scroll to position [69, 0]
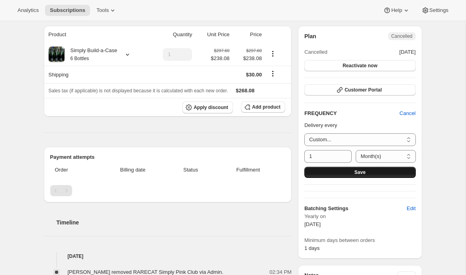
click at [361, 172] on span "Save" at bounding box center [359, 172] width 11 height 6
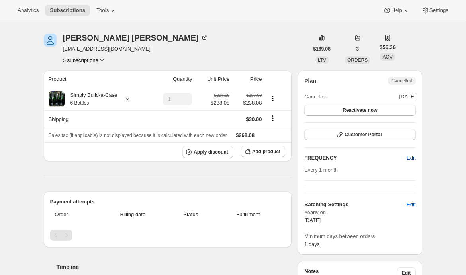
click at [409, 159] on span "Edit" at bounding box center [411, 158] width 9 height 8
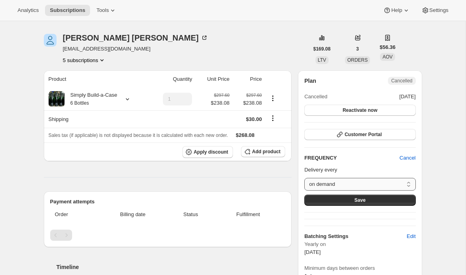
click at [357, 186] on select "on demand Custom..." at bounding box center [359, 184] width 111 height 13
select select "custom"
click at [304, 178] on select "on demand Custom..." at bounding box center [359, 184] width 111 height 13
select select "MONTH"
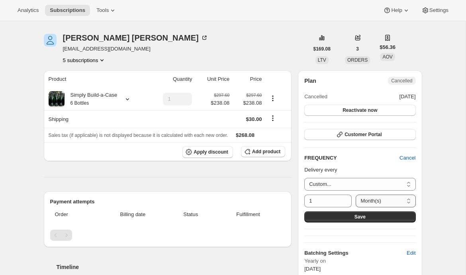
click at [369, 200] on select "Day(s) Week(s) Month(s) Year(s)" at bounding box center [386, 201] width 60 height 13
drag, startPoint x: 318, startPoint y: 200, endPoint x: 287, endPoint y: 200, distance: 31.1
drag, startPoint x: 318, startPoint y: 201, endPoint x: 285, endPoint y: 201, distance: 33.1
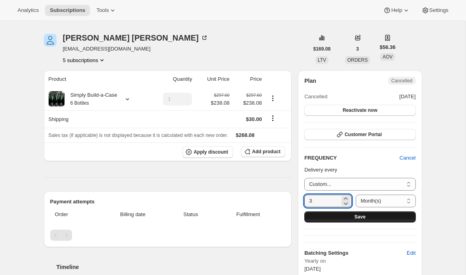
type input "3"
click at [311, 217] on button "Save" at bounding box center [359, 216] width 111 height 11
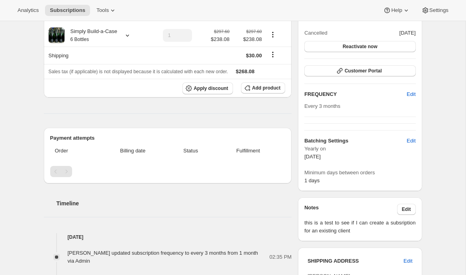
scroll to position [202, 0]
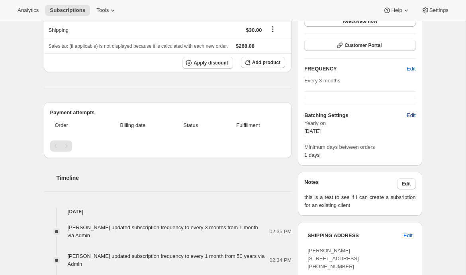
click at [411, 113] on span "Edit" at bounding box center [411, 116] width 9 height 8
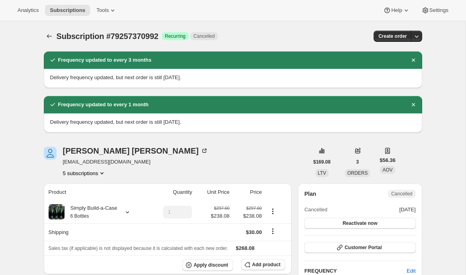
select select "YEARDAY"
select select "3"
select select "15"
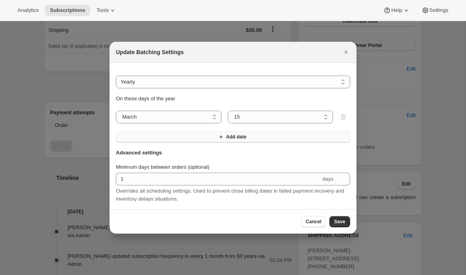
click at [154, 138] on button "Add date" at bounding box center [233, 136] width 234 height 11
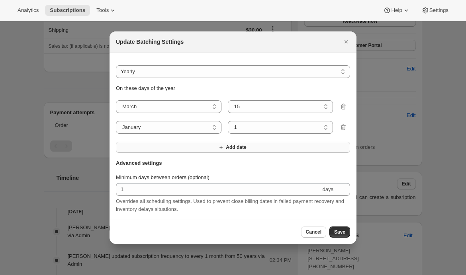
click at [152, 146] on button "Add date" at bounding box center [233, 147] width 234 height 11
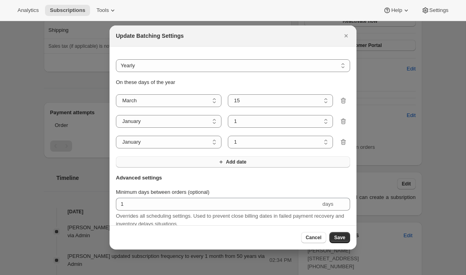
click at [151, 161] on button "Add date" at bounding box center [233, 162] width 234 height 11
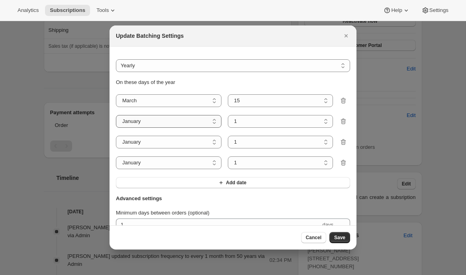
click at [161, 125] on select "January February March April May June July August September October November De…" at bounding box center [169, 121] width 106 height 13
click at [173, 118] on select "January February March April May June July August September October November De…" at bounding box center [169, 121] width 106 height 13
select select "6"
click at [116, 115] on select "January February March April May June July August September October November De…" at bounding box center [169, 121] width 106 height 13
click at [152, 141] on select "January February March April May June July August September October November De…" at bounding box center [169, 142] width 106 height 13
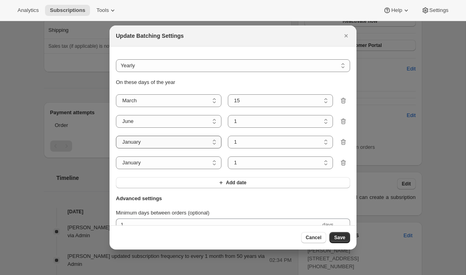
select select "9"
click at [116, 136] on select "January February March April May June July August September October November De…" at bounding box center [169, 142] width 106 height 13
click at [165, 161] on select "January February March April May June July August September October November De…" at bounding box center [169, 163] width 106 height 13
select select "12"
click at [116, 157] on select "January February March April May June July August September October November De…" at bounding box center [169, 163] width 106 height 13
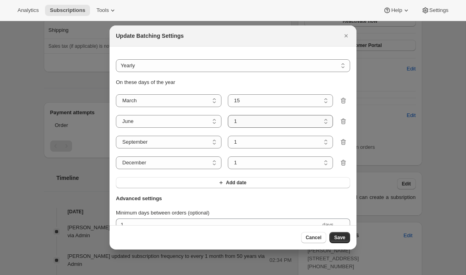
click at [242, 119] on select "1 2 3 4 5 6 7 8 9 10 11 12 13 14 15 16 17 18 19 20 21 22 23 24 25 26 27 28 29 30" at bounding box center [281, 121] width 106 height 13
select select "15"
click at [228, 115] on select "1 2 3 4 5 6 7 8 9 10 11 12 13 14 15 16 17 18 19 20 21 22 23 24 25 26 27 28 29 30" at bounding box center [281, 121] width 106 height 13
click at [246, 143] on select "1 2 3 4 5 6 7 8 9 10 11 12 13 14 15 16 17 18 19 20 21 22 23 24 25 26 27 28 29 30" at bounding box center [281, 142] width 106 height 13
select select "15"
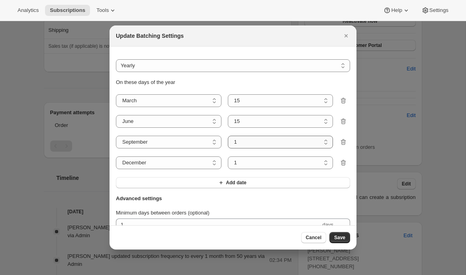
click at [228, 136] on select "1 2 3 4 5 6 7 8 9 10 11 12 13 14 15 16 17 18 19 20 21 22 23 24 25 26 27 28 29 30" at bounding box center [281, 142] width 106 height 13
click at [249, 165] on select "1 2 3 4 5 6 7 8 9 10 11 12 13 14 15 16 17 18 19 20 21 22 23 24 25 26 27 28 29 3…" at bounding box center [281, 163] width 106 height 13
select select "15"
click at [228, 157] on select "1 2 3 4 5 6 7 8 9 10 11 12 13 14 15 16 17 18 19 20 21 22 23 24 25 26 27 28 29 3…" at bounding box center [281, 163] width 106 height 13
click at [337, 237] on span "Save" at bounding box center [339, 238] width 11 height 6
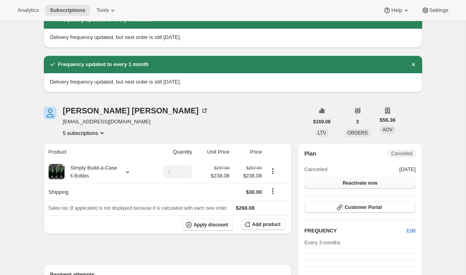
scroll to position [87, 0]
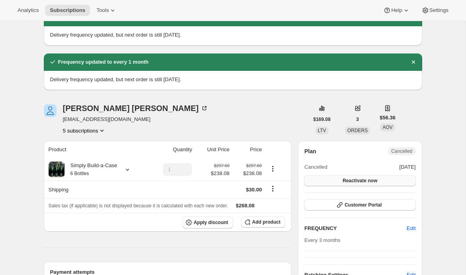
click at [346, 182] on span "Reactivate now" at bounding box center [360, 181] width 35 height 6
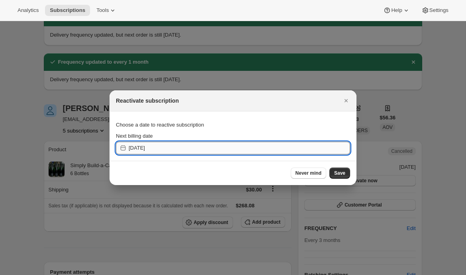
click at [187, 147] on input "[DATE]" at bounding box center [239, 148] width 221 height 13
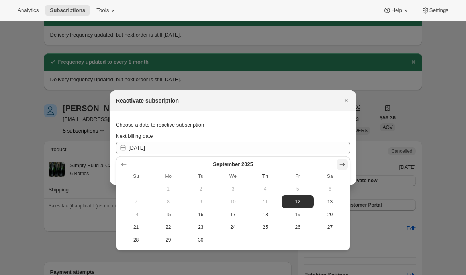
click at [342, 164] on icon "Show next month, October 2025" at bounding box center [342, 164] width 5 height 4
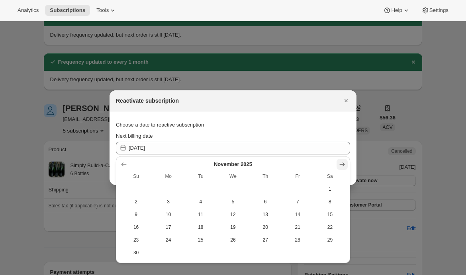
click at [342, 164] on icon "Show next month, December 2025" at bounding box center [342, 164] width 5 height 4
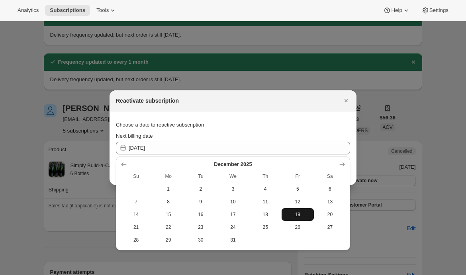
click at [296, 213] on span "19" at bounding box center [298, 214] width 26 height 6
type input "[DATE]"
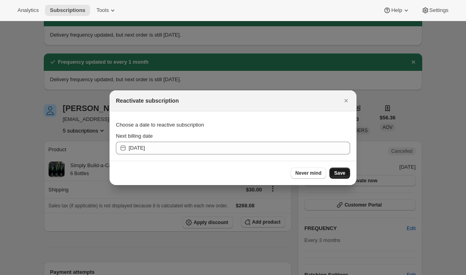
click at [341, 174] on span "Save" at bounding box center [339, 173] width 11 height 6
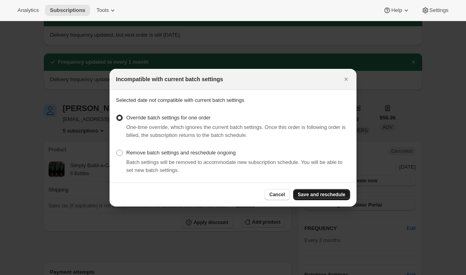
click at [317, 194] on span "Save and reschedule" at bounding box center [321, 195] width 47 height 6
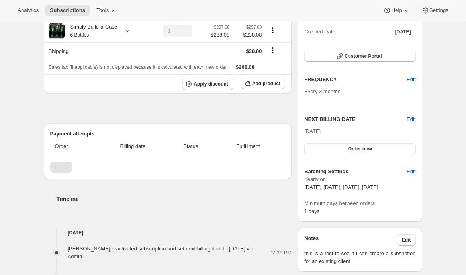
scroll to position [263, 0]
click at [113, 12] on icon at bounding box center [113, 10] width 8 height 8
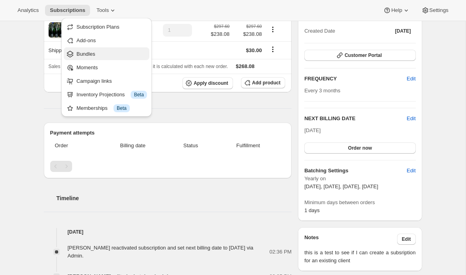
click at [90, 53] on span "Bundles" at bounding box center [85, 54] width 19 height 6
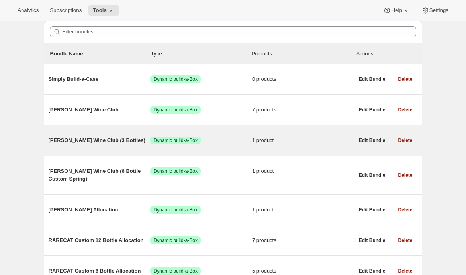
scroll to position [70, 0]
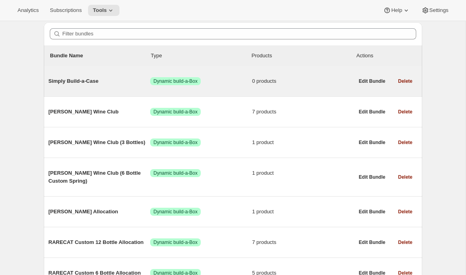
click at [94, 80] on span "Simply Build-a-Case" at bounding box center [100, 81] width 102 height 8
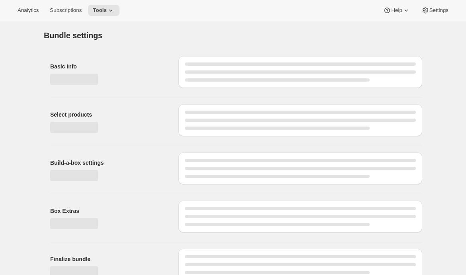
type input "Simply Build-a-Case"
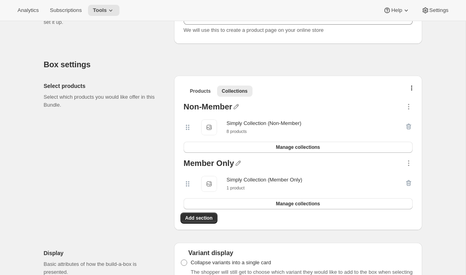
scroll to position [125, 0]
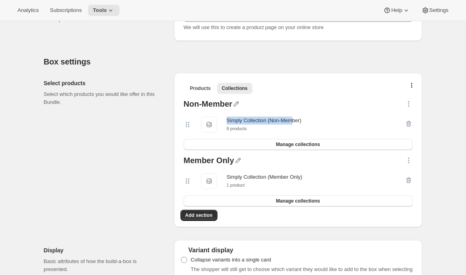
drag, startPoint x: 227, startPoint y: 119, endPoint x: 298, endPoint y: 119, distance: 70.9
click at [298, 119] on div "Simply Collection (Non-Member)" at bounding box center [264, 121] width 75 height 8
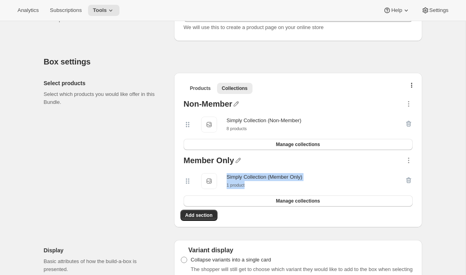
drag, startPoint x: 225, startPoint y: 178, endPoint x: 282, endPoint y: 181, distance: 57.5
click at [282, 181] on div "Simply Collection (Member Only) Simply Collection (Member Only) 1 product" at bounding box center [294, 181] width 221 height 16
click at [63, 166] on div "Select products Select which products you would like offer in this Bundle." at bounding box center [106, 150] width 124 height 155
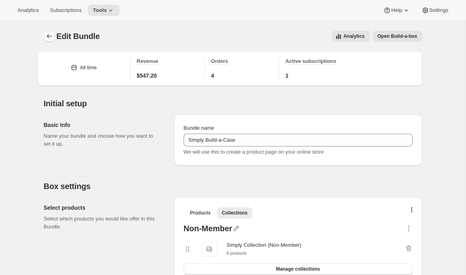
click at [49, 35] on icon "Bundles" at bounding box center [49, 36] width 8 height 8
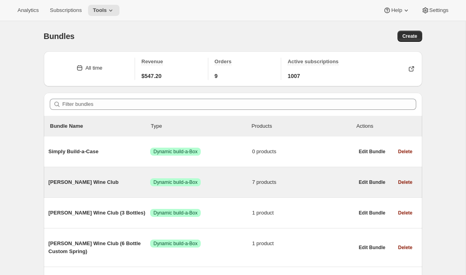
click at [92, 179] on span "[PERSON_NAME] Wine Club" at bounding box center [100, 182] width 102 height 8
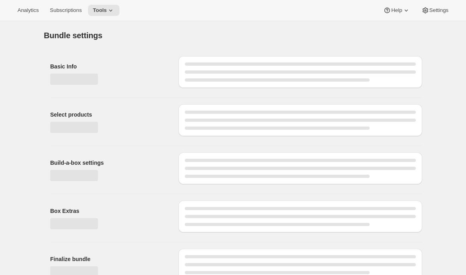
type input "[PERSON_NAME] Wine Club"
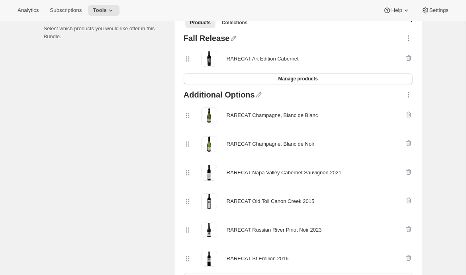
scroll to position [192, 0]
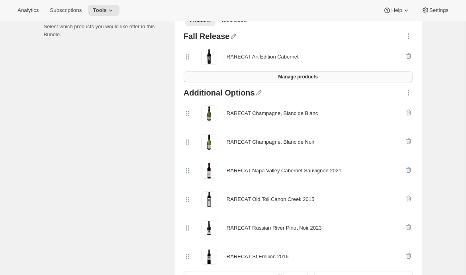
click at [255, 80] on button "Manage products" at bounding box center [298, 76] width 229 height 11
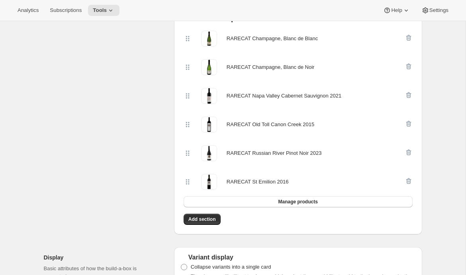
scroll to position [277, 0]
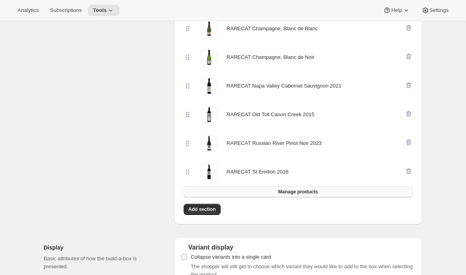
click at [256, 190] on button "Manage products" at bounding box center [298, 191] width 229 height 11
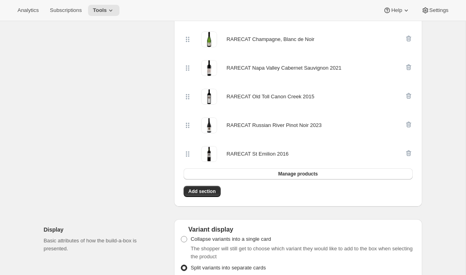
scroll to position [302, 0]
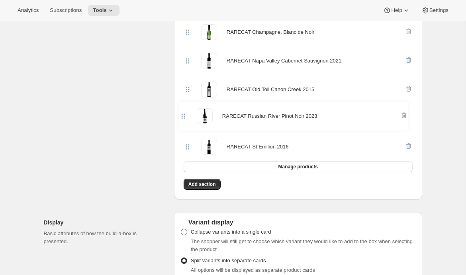
drag, startPoint x: 187, startPoint y: 116, endPoint x: 183, endPoint y: 110, distance: 7.7
click at [183, 110] on div "Additional Options RARECAT Champagne, Blanc de Blanc RARECAT Champagne, Blanc d…" at bounding box center [297, 76] width 235 height 200
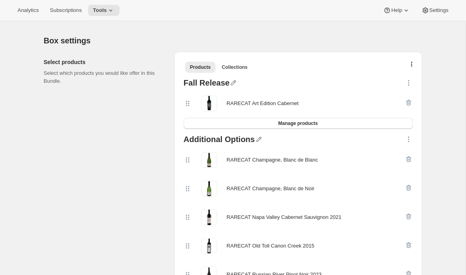
scroll to position [138, 0]
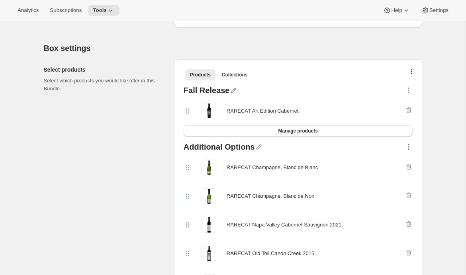
click at [407, 147] on icon "button" at bounding box center [409, 147] width 8 height 8
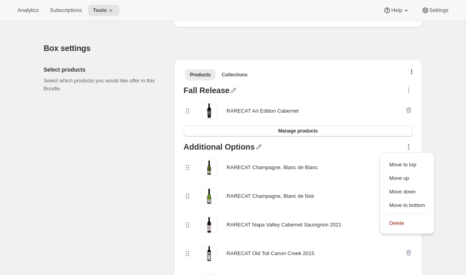
click at [438, 152] on div "Move to top Move up Move down Move to bottom [GEOGRAPHIC_DATA]" at bounding box center [406, 196] width 61 height 90
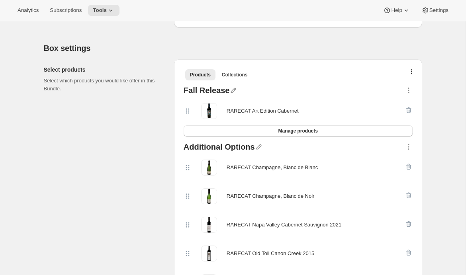
scroll to position [0, 0]
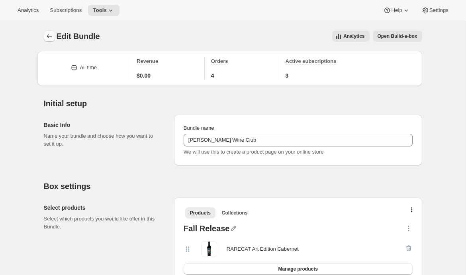
click at [46, 35] on icon "Bundles" at bounding box center [49, 36] width 8 height 8
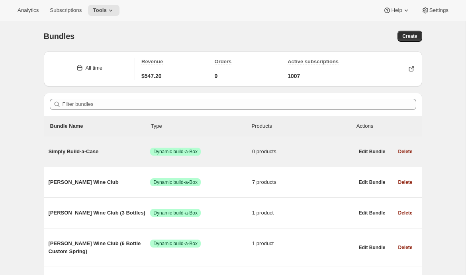
click at [101, 154] on span "Simply Build-a-Case" at bounding box center [100, 152] width 102 height 8
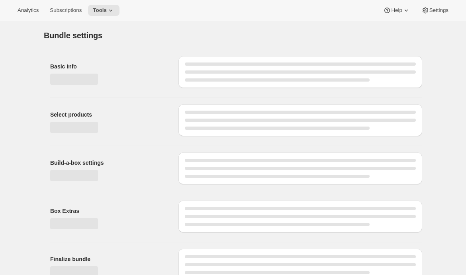
type input "Simply Build-a-Case"
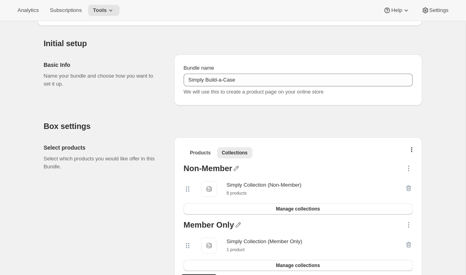
scroll to position [63, 0]
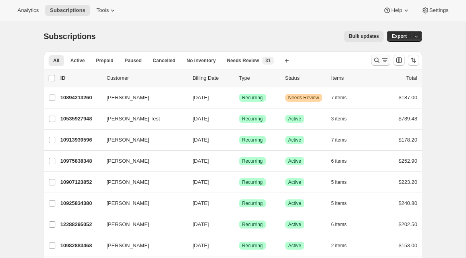
click at [373, 60] on icon "Search and filter results" at bounding box center [377, 60] width 8 height 8
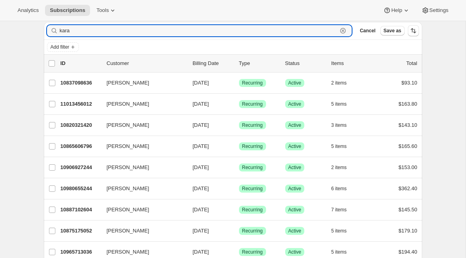
scroll to position [24, 0]
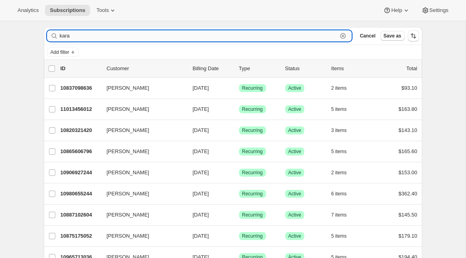
click at [102, 33] on input "kara" at bounding box center [199, 35] width 278 height 11
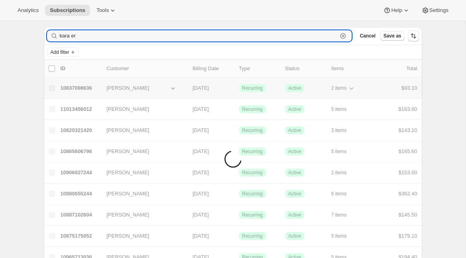
scroll to position [21, 0]
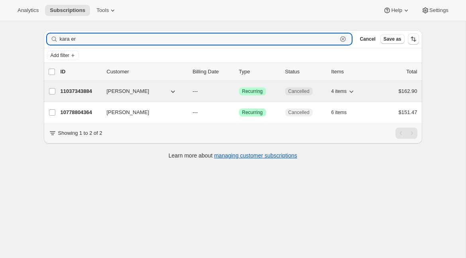
type input "kara er"
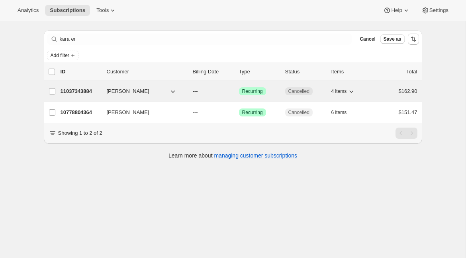
click at [79, 90] on p "11037343884" at bounding box center [81, 91] width 40 height 8
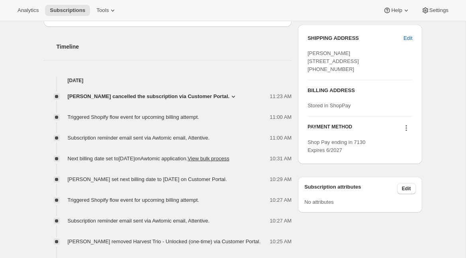
scroll to position [252, 0]
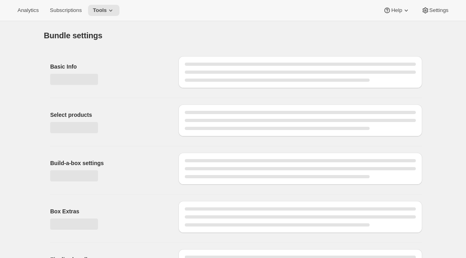
type input "The [PERSON_NAME] Clan Wine Club"
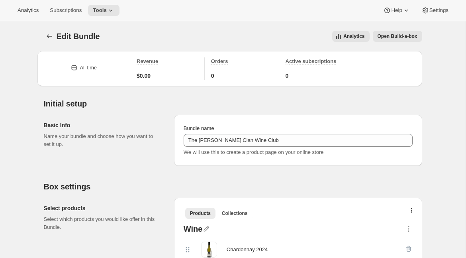
click at [389, 37] on span "Open Build-a-box" at bounding box center [398, 36] width 40 height 6
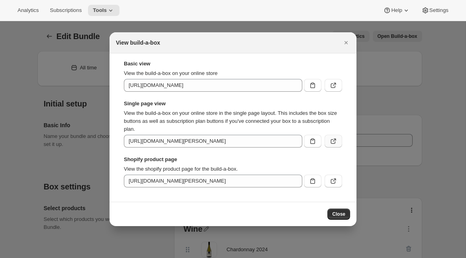
click at [331, 141] on icon ":r33:" at bounding box center [333, 141] width 8 height 8
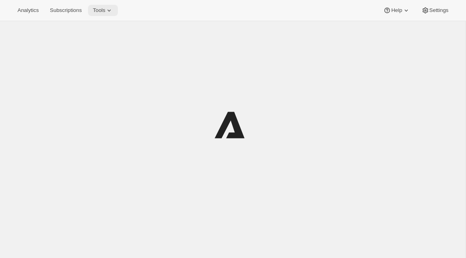
click at [113, 10] on icon at bounding box center [109, 10] width 8 height 8
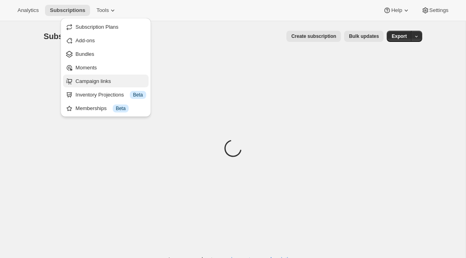
click at [100, 81] on span "Campaign links" at bounding box center [93, 81] width 35 height 6
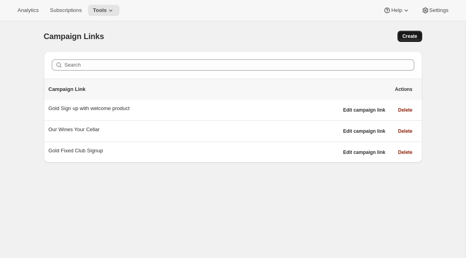
click at [407, 37] on span "Create" at bounding box center [409, 36] width 15 height 6
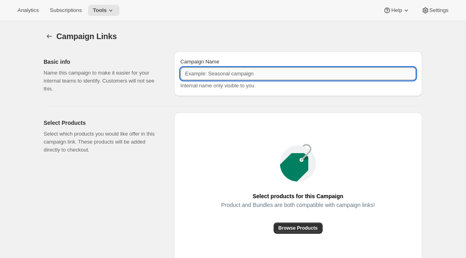
click at [237, 78] on input "Campaign Name" at bounding box center [297, 73] width 235 height 13
type input "Gold Sign up"
click at [211, 106] on div "Select Products Select which products you would like offer in this campaign lin…" at bounding box center [233, 185] width 378 height 159
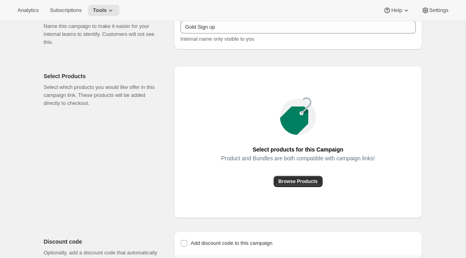
scroll to position [50, 0]
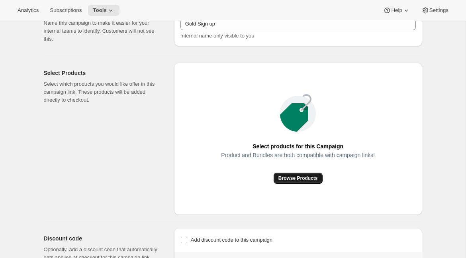
click at [297, 177] on span "Browse Products" at bounding box center [297, 178] width 39 height 6
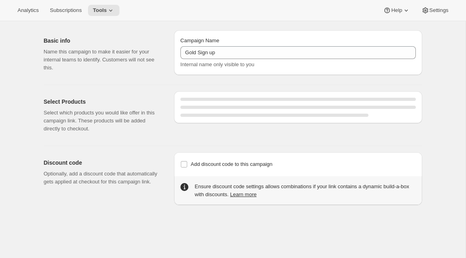
scroll to position [27, 0]
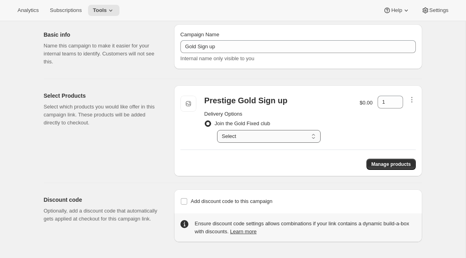
click at [236, 135] on select "Select Deliver every 4 months" at bounding box center [269, 136] width 104 height 13
select select "gid://shopify/SellingPlan/2382692454"
click at [217, 130] on select "Select Deliver every 4 months" at bounding box center [269, 136] width 104 height 13
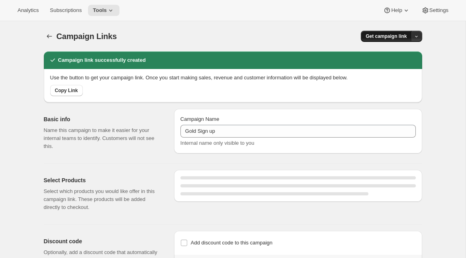
select select "gid://shopify/SellingPlan/2382692454"
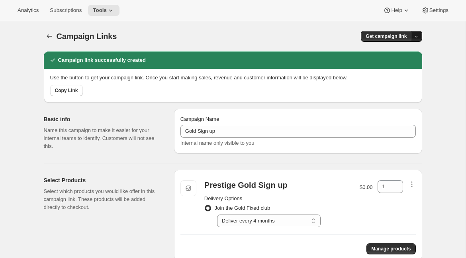
click at [420, 35] on button "button" at bounding box center [416, 36] width 11 height 11
click at [396, 66] on span "QR Code" at bounding box center [405, 66] width 22 height 6
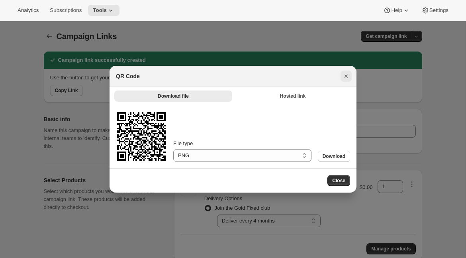
click at [347, 76] on icon "Close" at bounding box center [346, 76] width 8 height 8
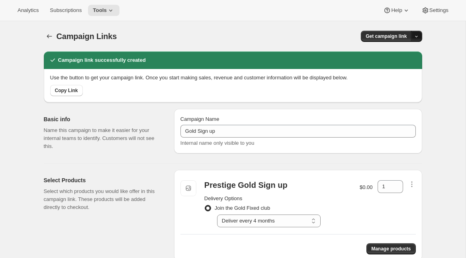
click at [416, 36] on icon "button" at bounding box center [416, 36] width 5 height 5
click at [397, 52] on span "Copy Link" at bounding box center [405, 53] width 23 height 6
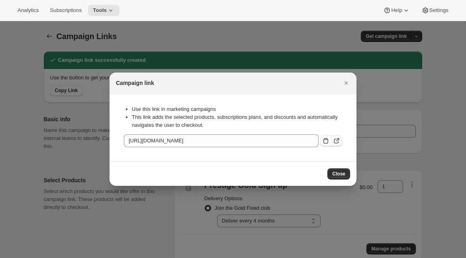
click at [341, 142] on button ":rba:" at bounding box center [336, 140] width 11 height 11
click at [346, 84] on icon "Close" at bounding box center [346, 83] width 8 height 8
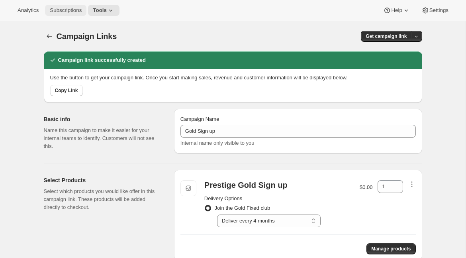
click at [73, 15] on button "Subscriptions" at bounding box center [65, 10] width 41 height 11
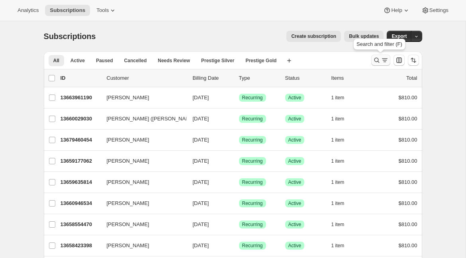
click at [378, 61] on icon "Search and filter results" at bounding box center [376, 60] width 5 height 5
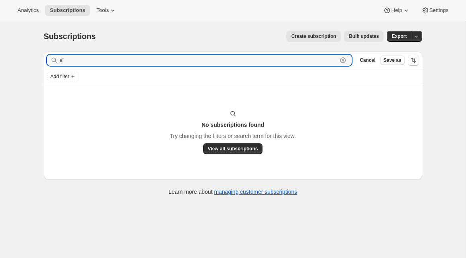
type input "e"
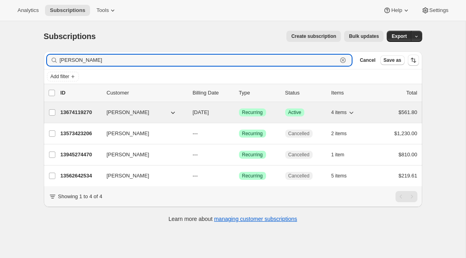
type input "[PERSON_NAME]"
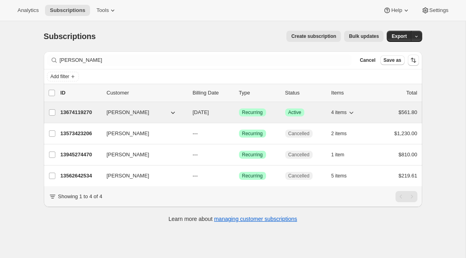
click at [81, 112] on p "13674119270" at bounding box center [81, 112] width 40 height 8
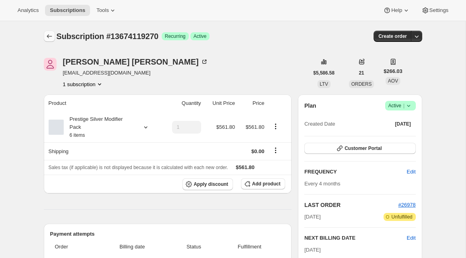
click at [49, 37] on icon "Subscriptions" at bounding box center [49, 36] width 8 height 8
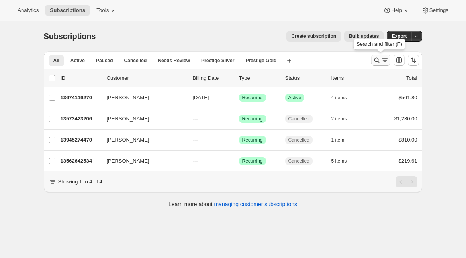
click at [380, 62] on icon "Search and filter results" at bounding box center [377, 60] width 8 height 8
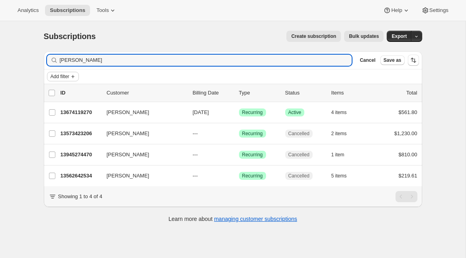
click at [65, 75] on span "Add filter" at bounding box center [60, 76] width 19 height 6
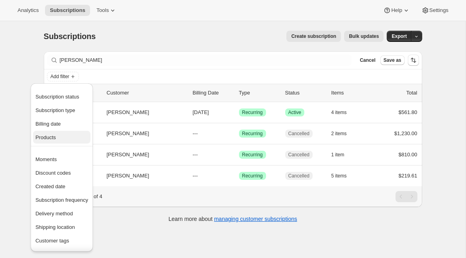
click at [61, 137] on span "Products" at bounding box center [61, 137] width 53 height 8
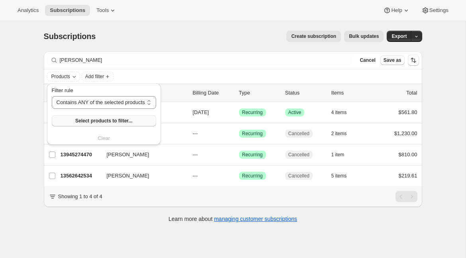
click at [99, 119] on span "Select products to filter..." at bounding box center [103, 120] width 57 height 6
click at [141, 45] on div "Subscriptions. This page is ready Subscriptions Create subscription Bulk update…" at bounding box center [233, 36] width 378 height 30
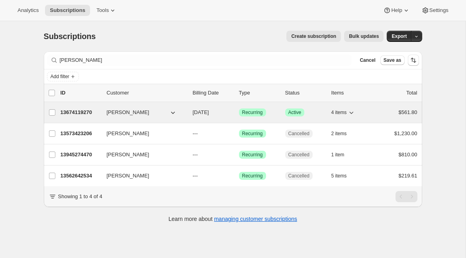
click at [78, 115] on p "13674119270" at bounding box center [81, 112] width 40 height 8
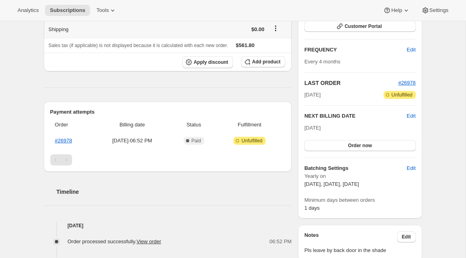
scroll to position [140, 0]
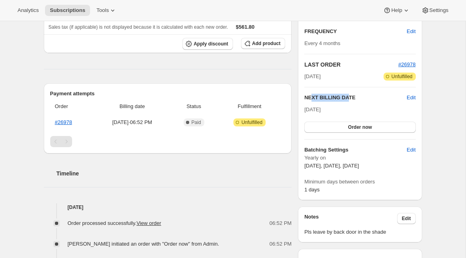
drag, startPoint x: 310, startPoint y: 99, endPoint x: 350, endPoint y: 99, distance: 40.2
click at [350, 99] on h2 "NEXT BILLING DATE" at bounding box center [355, 98] width 102 height 8
click at [411, 95] on span "Edit" at bounding box center [411, 98] width 9 height 8
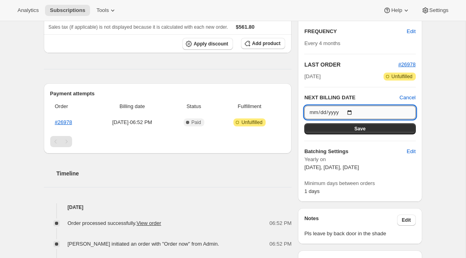
click at [352, 109] on input "[DATE]" at bounding box center [359, 113] width 111 height 14
type input "[DATE]"
click at [373, 131] on button "Save" at bounding box center [359, 128] width 111 height 11
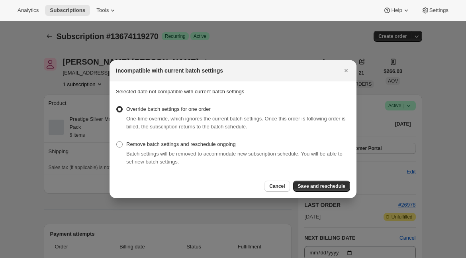
scroll to position [0, 0]
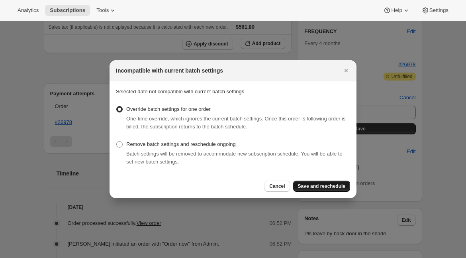
click at [322, 185] on span "Save and reschedule" at bounding box center [321, 186] width 47 height 6
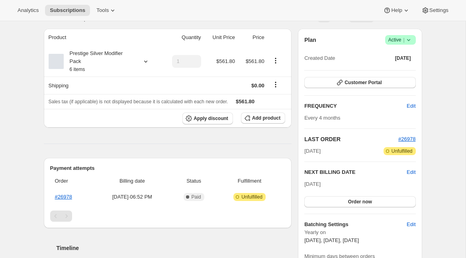
scroll to position [140, 0]
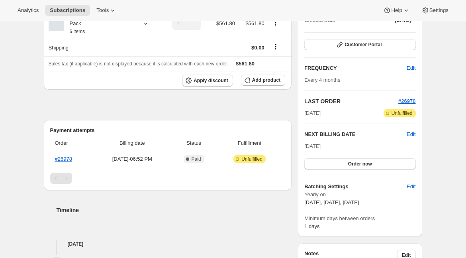
drag, startPoint x: 305, startPoint y: 132, endPoint x: 336, endPoint y: 148, distance: 34.4
click at [336, 148] on div "NEXT BILLING DATE Edit [DATE] Order now" at bounding box center [359, 149] width 111 height 39
click at [321, 147] on span "[DATE]" at bounding box center [312, 146] width 16 height 6
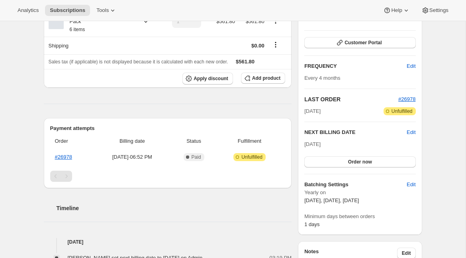
scroll to position [68, 0]
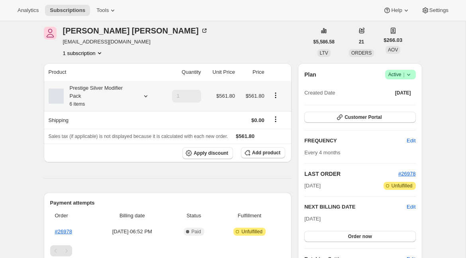
click at [145, 96] on icon at bounding box center [145, 96] width 3 height 2
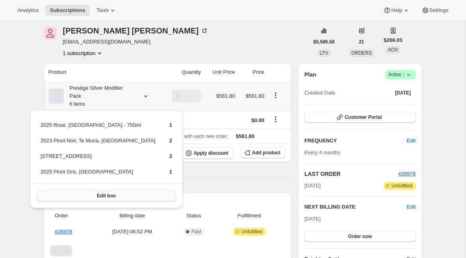
click at [93, 199] on button "Edit box" at bounding box center [107, 195] width 140 height 11
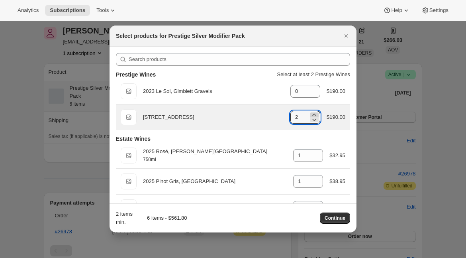
click at [310, 114] on icon ":r14h:" at bounding box center [314, 115] width 8 height 8
click at [311, 119] on icon ":r14h:" at bounding box center [314, 119] width 8 height 8
type input "2"
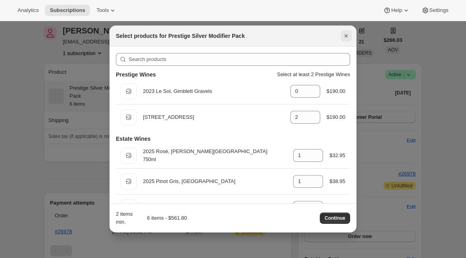
click at [345, 35] on icon "Close" at bounding box center [346, 36] width 8 height 8
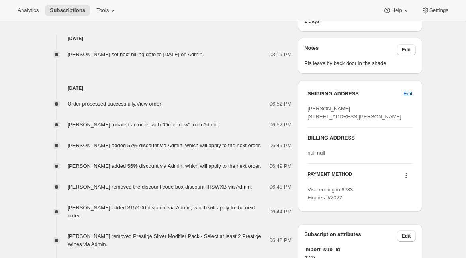
scroll to position [333, 0]
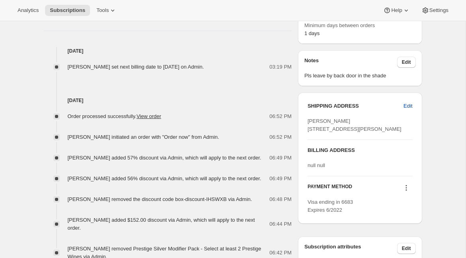
click at [406, 108] on span "Edit" at bounding box center [407, 106] width 9 height 8
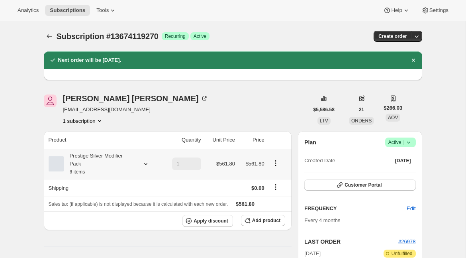
select select "HKB"
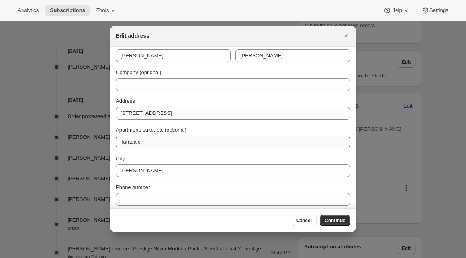
scroll to position [0, 0]
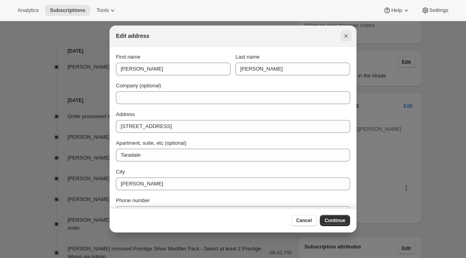
click at [344, 35] on icon "Close" at bounding box center [346, 36] width 8 height 8
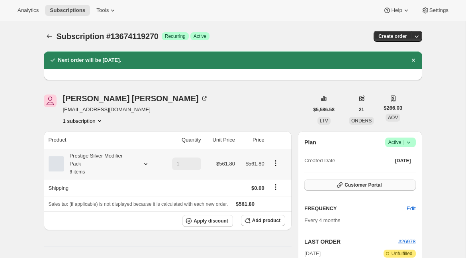
click at [329, 182] on button "Customer Portal" at bounding box center [359, 184] width 111 height 11
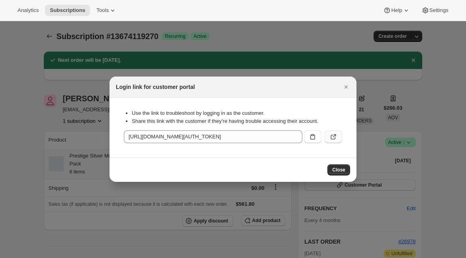
click at [335, 139] on icon ":r13h:" at bounding box center [333, 137] width 8 height 8
click at [346, 86] on icon "Close" at bounding box center [345, 86] width 3 height 3
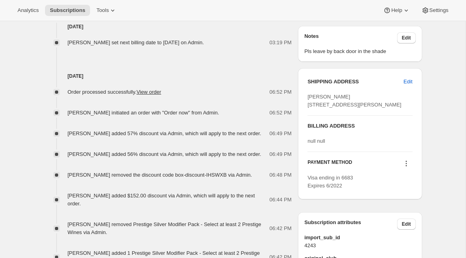
scroll to position [360, 0]
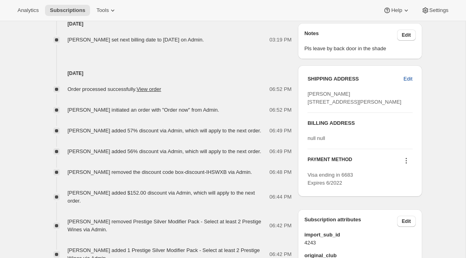
click at [406, 79] on span "Edit" at bounding box center [407, 79] width 9 height 8
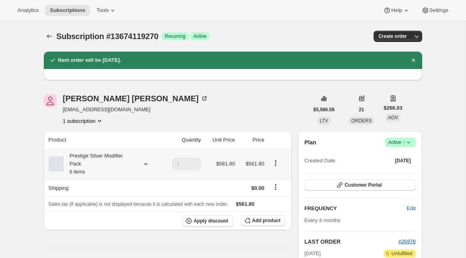
select select "HKB"
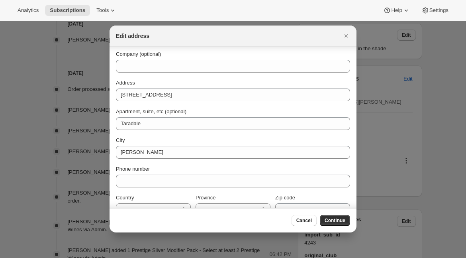
scroll to position [31, 0]
click at [347, 36] on icon "Close" at bounding box center [345, 35] width 3 height 3
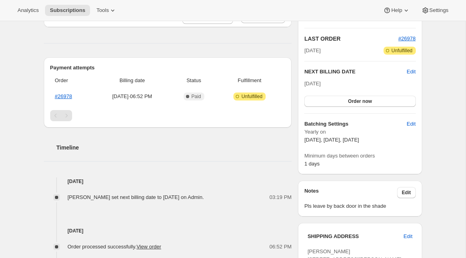
scroll to position [269, 0]
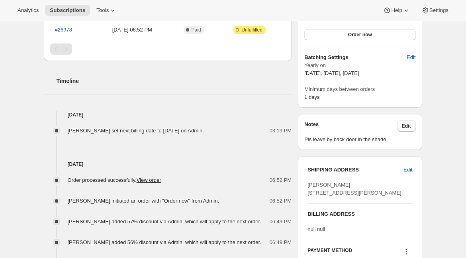
click at [405, 127] on span "Edit" at bounding box center [406, 126] width 9 height 6
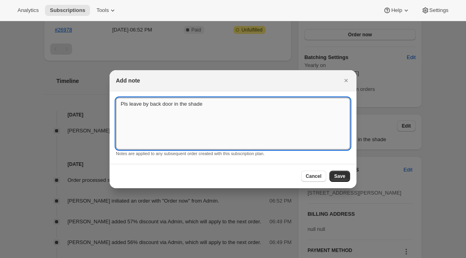
click at [274, 117] on textarea "Pls leave by back door in the shade" at bounding box center [233, 124] width 234 height 52
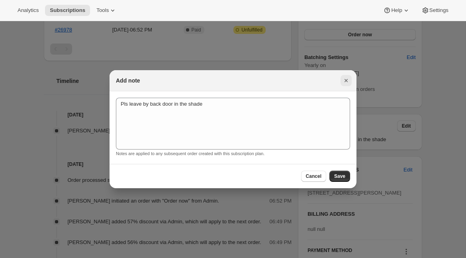
click at [346, 83] on icon "Close" at bounding box center [346, 80] width 8 height 8
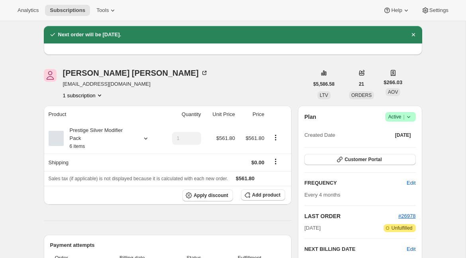
scroll to position [1, 0]
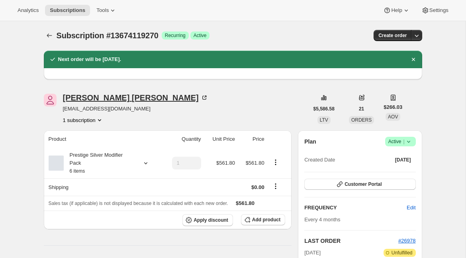
click at [95, 99] on div "[PERSON_NAME]" at bounding box center [135, 98] width 145 height 8
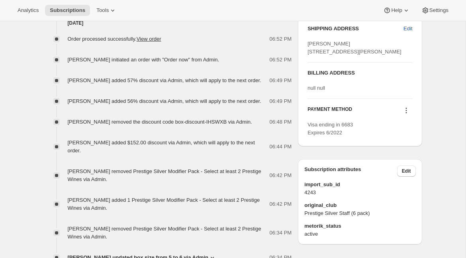
scroll to position [412, 0]
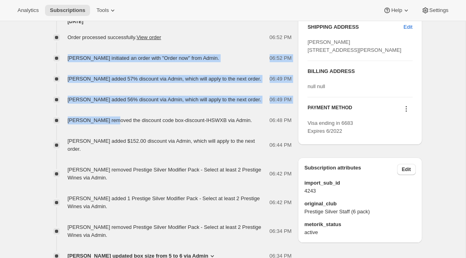
drag, startPoint x: 67, startPoint y: 59, endPoint x: 108, endPoint y: 117, distance: 71.6
click at [108, 117] on div "Order processed successfully. View order 06:52 PM [PERSON_NAME] initiated an or…" at bounding box center [168, 177] width 248 height 304
click at [108, 117] on span "[PERSON_NAME] removed the discount code box-discount-IHSWXB via Admin." at bounding box center [160, 120] width 184 height 6
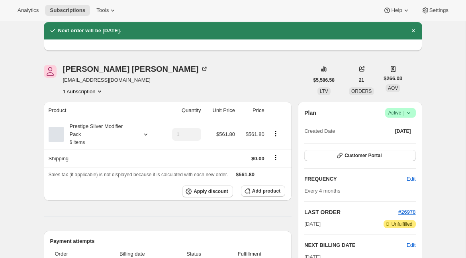
scroll to position [33, 0]
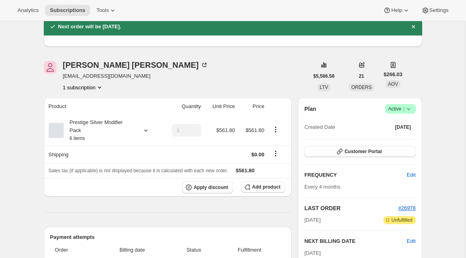
click at [407, 107] on icon at bounding box center [409, 109] width 8 height 8
click at [399, 139] on span "Cancel subscription" at bounding box center [398, 138] width 45 height 6
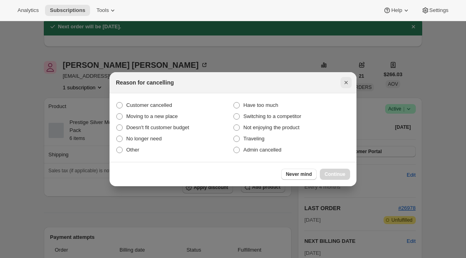
click at [349, 83] on icon "Close" at bounding box center [346, 82] width 8 height 8
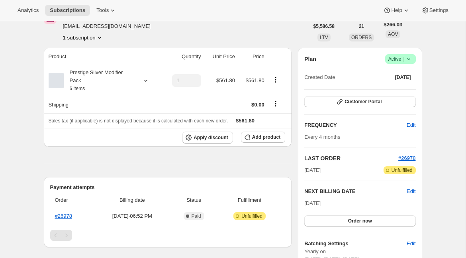
scroll to position [0, 0]
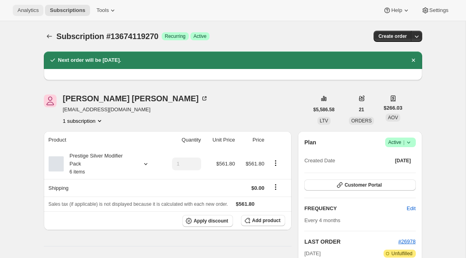
click at [28, 11] on span "Analytics" at bounding box center [28, 10] width 21 height 6
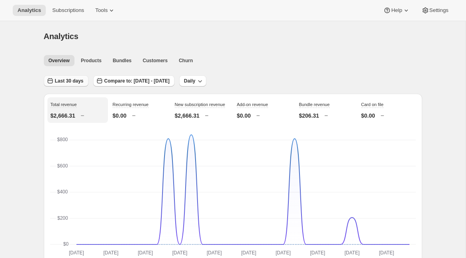
click at [72, 83] on span "Last 30 days" at bounding box center [69, 81] width 29 height 6
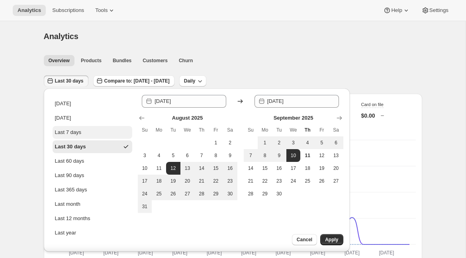
click at [70, 137] on button "Last 7 days" at bounding box center [93, 132] width 80 height 13
type input "[DATE]"
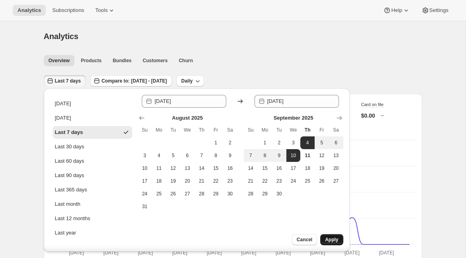
click at [333, 239] on span "Apply" at bounding box center [331, 239] width 13 height 6
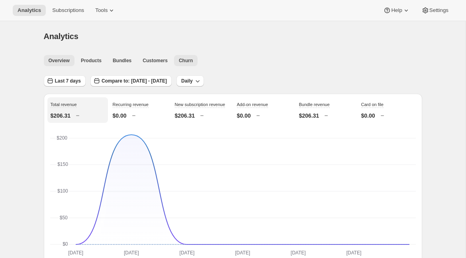
click at [185, 58] on span "Churn" at bounding box center [186, 60] width 14 height 6
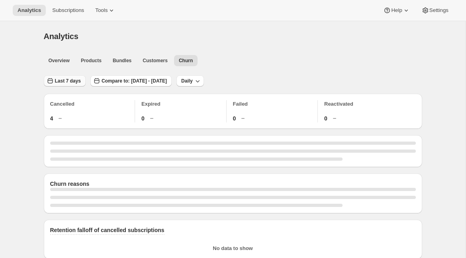
click at [68, 82] on span "Last 7 days" at bounding box center [68, 81] width 26 height 6
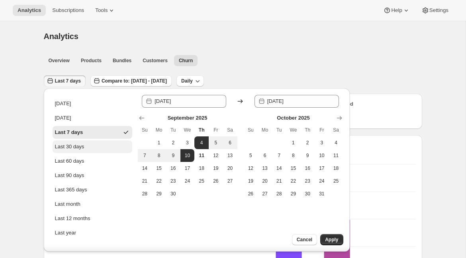
click at [73, 144] on div "Last 30 days" at bounding box center [69, 147] width 29 height 8
type input "[DATE]"
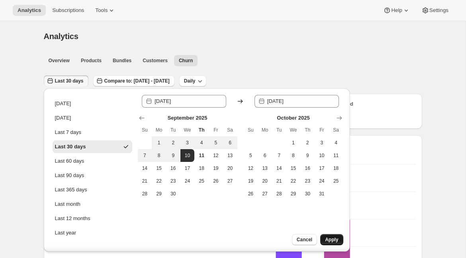
click at [335, 242] on span "Apply" at bounding box center [331, 239] width 13 height 6
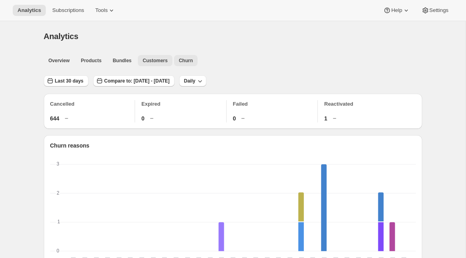
click at [146, 61] on span "Customers" at bounding box center [155, 60] width 25 height 6
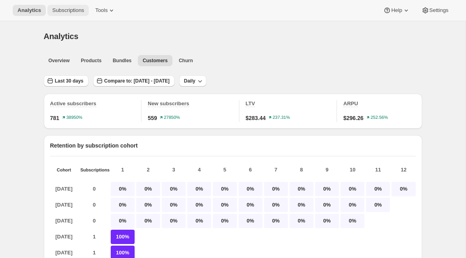
click at [70, 12] on span "Subscriptions" at bounding box center [68, 10] width 32 height 6
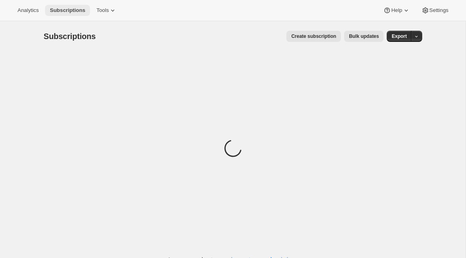
click at [70, 12] on span "Subscriptions" at bounding box center [67, 10] width 35 height 6
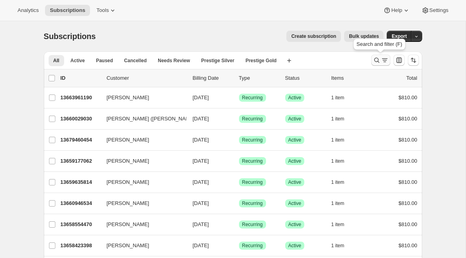
click at [375, 61] on icon "Search and filter results" at bounding box center [377, 60] width 8 height 8
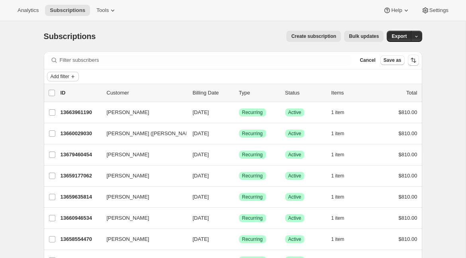
click at [57, 74] on span "Add filter" at bounding box center [60, 76] width 19 height 6
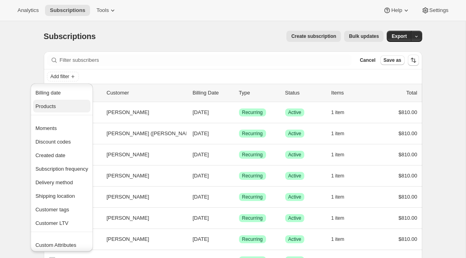
scroll to position [37, 0]
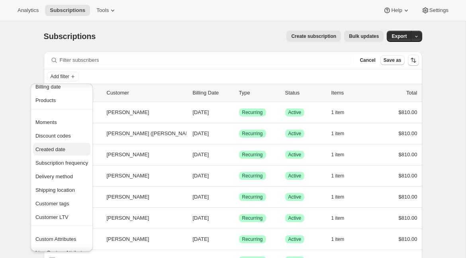
click at [59, 148] on span "Created date" at bounding box center [50, 149] width 30 height 6
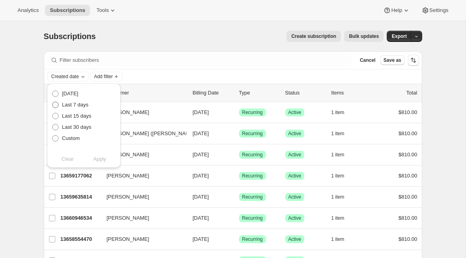
click at [80, 104] on span "Last 7 days" at bounding box center [75, 105] width 27 height 6
click at [53, 102] on input "Last 7 days" at bounding box center [52, 102] width 0 height 0
radio input "true"
click at [98, 160] on span "Apply" at bounding box center [99, 159] width 13 height 8
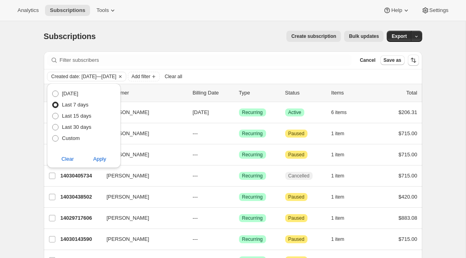
click at [22, 125] on div "Subscriptions. This page is ready Subscriptions Create subscription Bulk update…" at bounding box center [233, 199] width 466 height 357
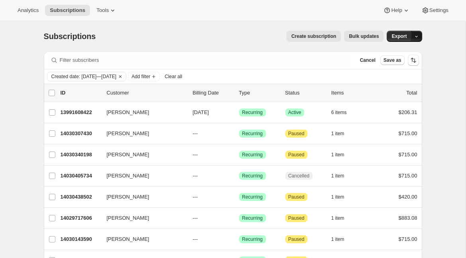
click at [417, 38] on icon "button" at bounding box center [416, 36] width 5 height 5
click at [394, 53] on span "Subscription data" at bounding box center [374, 53] width 40 height 6
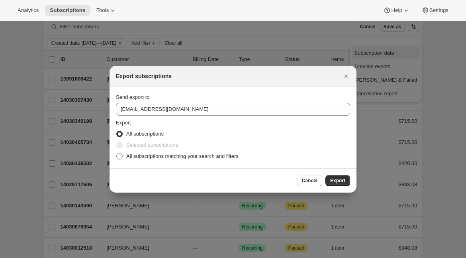
scroll to position [0, 0]
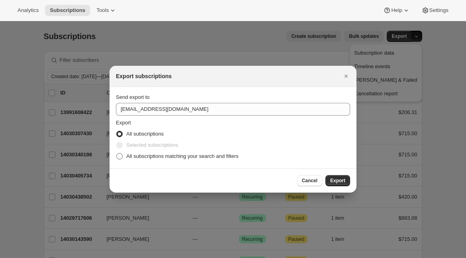
click at [219, 155] on span "All subscriptions matching your search and filters" at bounding box center [182, 156] width 112 height 6
click at [117, 153] on input "All subscriptions matching your search and filters" at bounding box center [116, 153] width 0 height 0
radio input "true"
click at [344, 74] on icon "Close" at bounding box center [345, 75] width 3 height 3
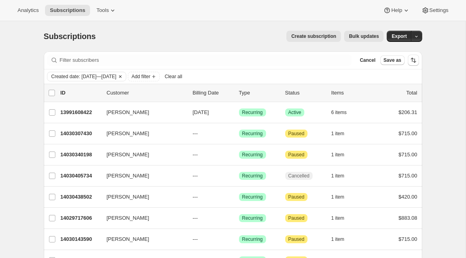
click at [123, 78] on icon "Clear" at bounding box center [120, 76] width 6 height 6
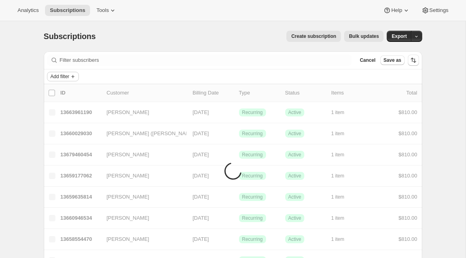
click at [69, 78] on span "Add filter" at bounding box center [60, 76] width 19 height 6
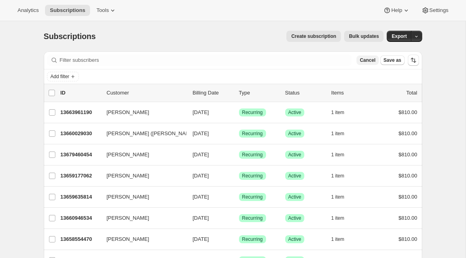
click at [369, 59] on span "Cancel" at bounding box center [368, 60] width 16 height 6
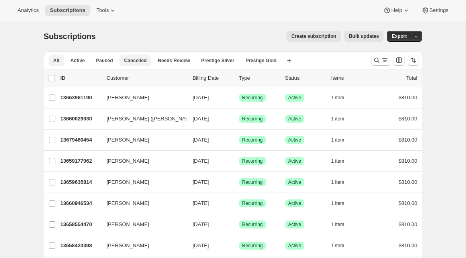
click at [131, 61] on span "Cancelled" at bounding box center [135, 60] width 23 height 6
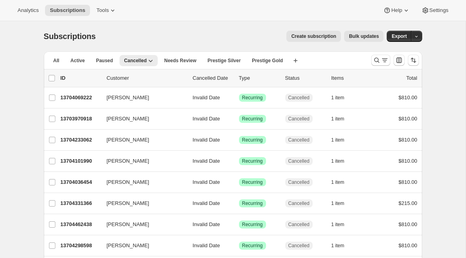
click at [190, 75] on div "ID Customer Cancelled Date Type Status Items Total" at bounding box center [239, 78] width 357 height 8
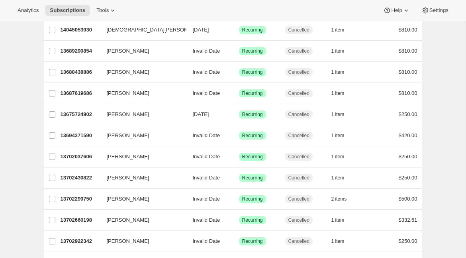
scroll to position [646, 0]
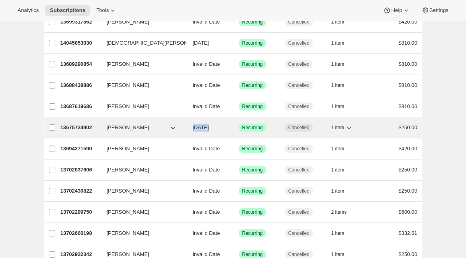
drag, startPoint x: 208, startPoint y: 129, endPoint x: 190, endPoint y: 129, distance: 18.3
click at [190, 129] on div "13675724902 [PERSON_NAME] [DATE] Success Recurring Cancelled 1 item $250.00" at bounding box center [239, 127] width 357 height 11
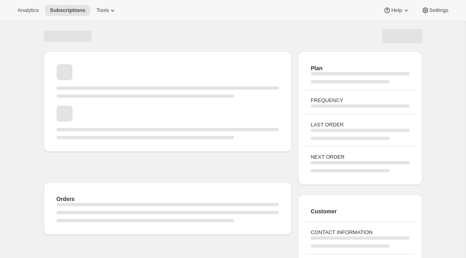
click at [211, 129] on div "Page loading" at bounding box center [168, 129] width 223 height 3
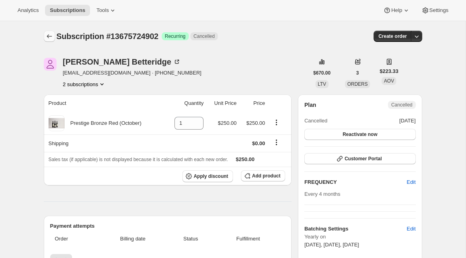
click at [53, 35] on icon "Subscriptions" at bounding box center [49, 36] width 8 height 8
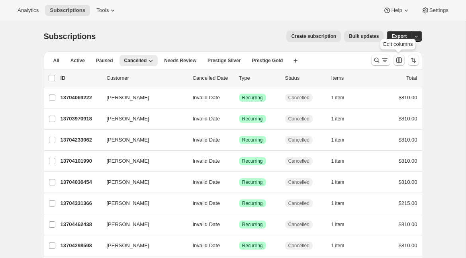
click at [399, 61] on icon "Customize table column order and visibility" at bounding box center [399, 60] width 6 height 6
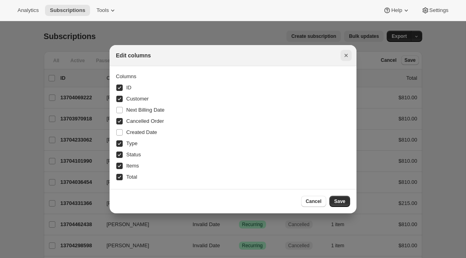
click at [344, 53] on icon "Close" at bounding box center [346, 55] width 8 height 8
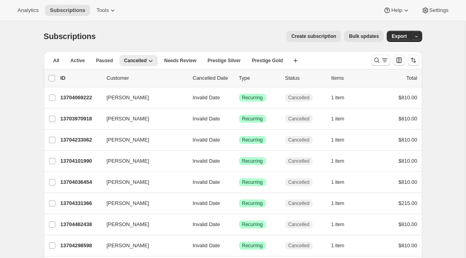
click at [191, 76] on div "ID Customer Cancelled Date Type Status Items Total" at bounding box center [239, 78] width 357 height 8
click at [191, 81] on div "ID Customer Cancelled Date Type Status Items Total" at bounding box center [239, 78] width 357 height 8
click at [419, 36] on button "button" at bounding box center [416, 36] width 11 height 11
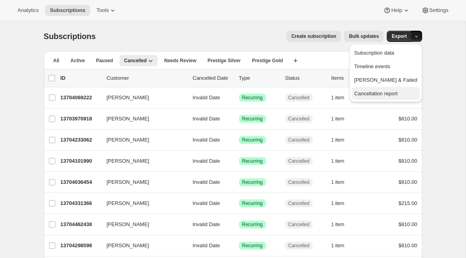
click at [397, 92] on span "Cancellation report" at bounding box center [375, 93] width 43 height 6
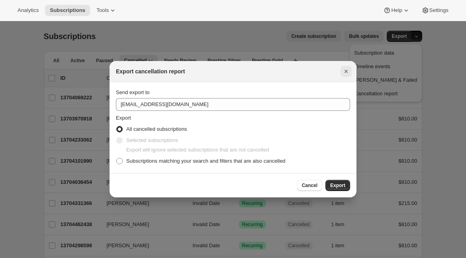
click at [347, 72] on icon "Close" at bounding box center [345, 71] width 3 height 3
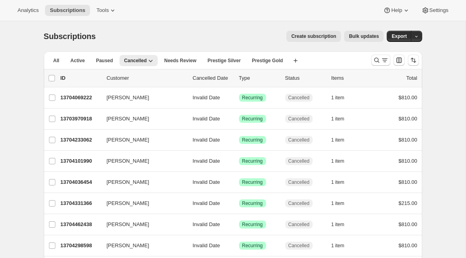
click at [298, 60] on icon "button" at bounding box center [296, 61] width 4 height 4
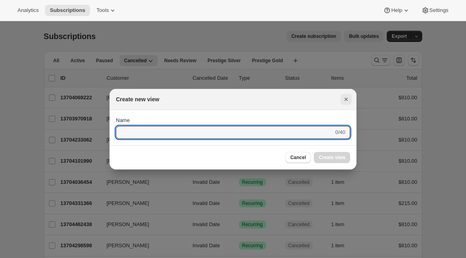
click at [348, 99] on icon "Close" at bounding box center [346, 99] width 8 height 8
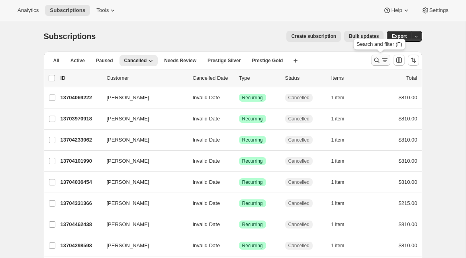
click at [384, 62] on icon "Search and filter results" at bounding box center [385, 60] width 8 height 8
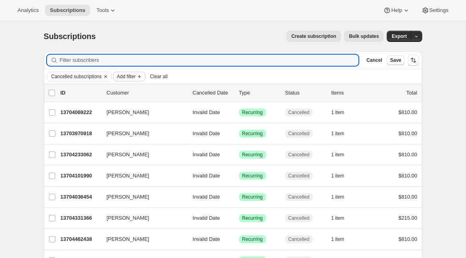
click at [132, 75] on span "Add filter" at bounding box center [126, 76] width 19 height 6
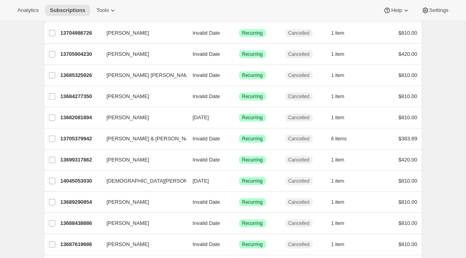
scroll to position [547, 0]
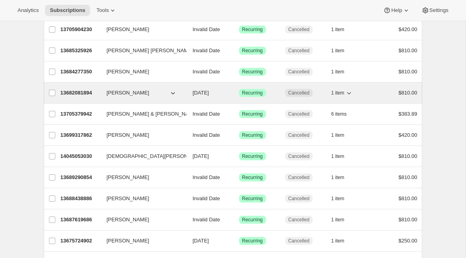
click at [78, 93] on p "13682081894" at bounding box center [81, 93] width 40 height 8
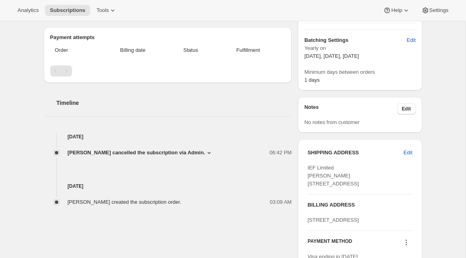
scroll to position [207, 0]
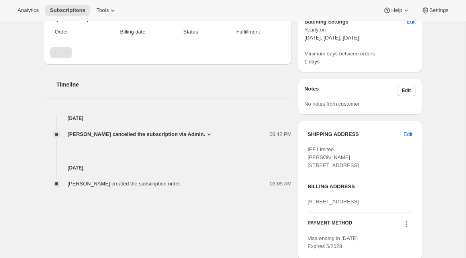
click at [205, 133] on icon at bounding box center [209, 134] width 8 height 8
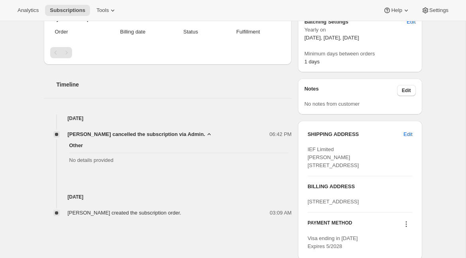
click at [207, 133] on icon at bounding box center [208, 134] width 3 height 2
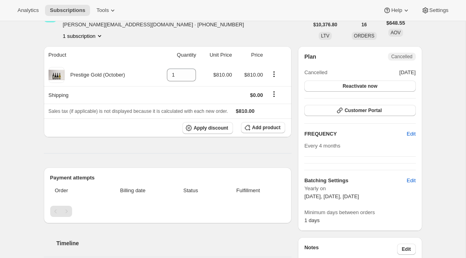
scroll to position [0, 0]
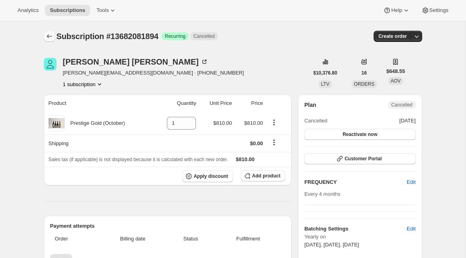
click at [45, 32] on button "Subscriptions" at bounding box center [49, 36] width 11 height 11
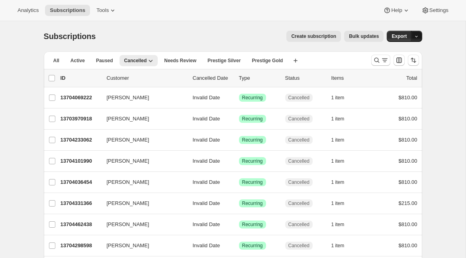
click at [417, 34] on icon "button" at bounding box center [416, 36] width 5 height 5
click at [392, 47] on button "Subscription data" at bounding box center [386, 52] width 68 height 13
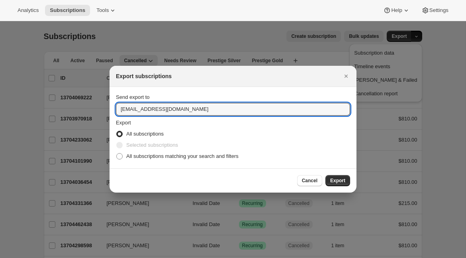
drag, startPoint x: 207, startPoint y: 111, endPoint x: 94, endPoint y: 110, distance: 112.3
click at [160, 110] on input "[EMAIL_ADDRESS][DOMAIN_NAME]" at bounding box center [233, 109] width 234 height 13
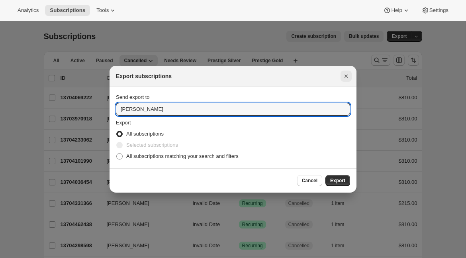
type input "[PERSON_NAME]"
click at [348, 73] on icon "Close" at bounding box center [346, 76] width 8 height 8
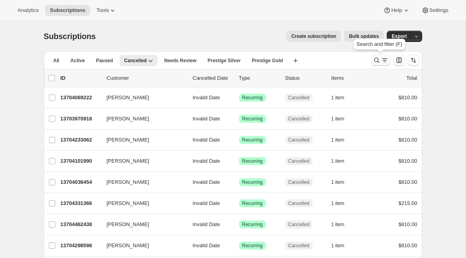
click at [378, 63] on icon "Search and filter results" at bounding box center [377, 60] width 8 height 8
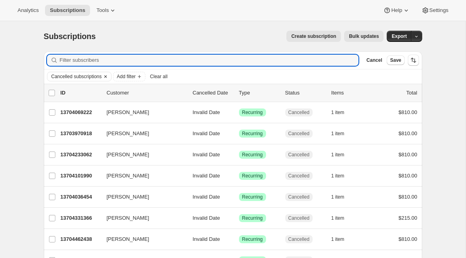
click at [108, 76] on icon "Clear" at bounding box center [105, 76] width 6 height 6
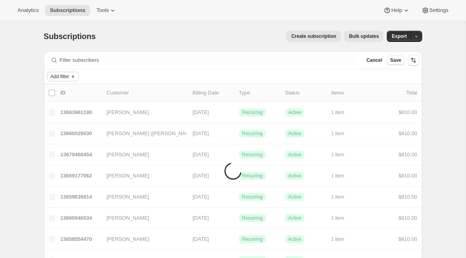
click at [69, 77] on span "Add filter" at bounding box center [60, 76] width 19 height 6
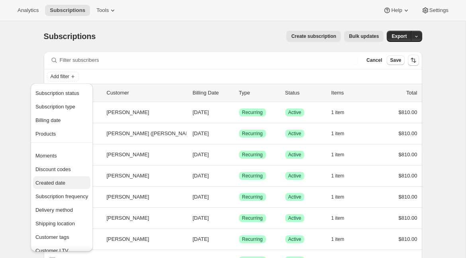
scroll to position [12, 0]
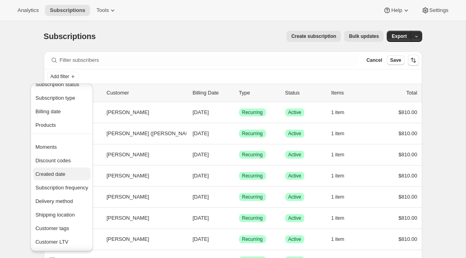
click at [47, 178] on span "Created date" at bounding box center [61, 174] width 53 height 8
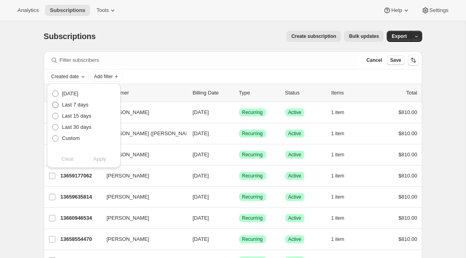
click at [85, 108] on span "Last 7 days" at bounding box center [75, 105] width 27 height 8
click at [53, 102] on input "Last 7 days" at bounding box center [52, 102] width 0 height 0
radio input "true"
click at [103, 162] on span "Apply" at bounding box center [99, 159] width 13 height 8
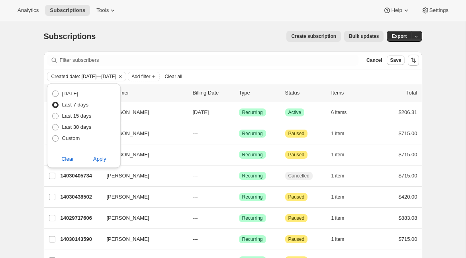
click at [29, 182] on div "Subscriptions. This page is ready Subscriptions Create subscription Bulk update…" at bounding box center [233, 199] width 466 height 357
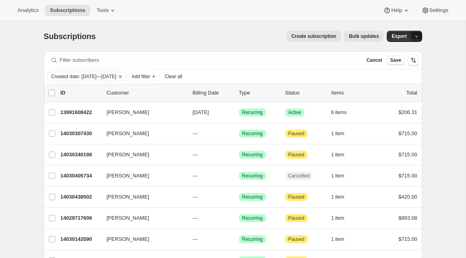
click at [421, 37] on button "button" at bounding box center [416, 36] width 11 height 11
click at [414, 54] on span "Subscription data" at bounding box center [385, 53] width 63 height 8
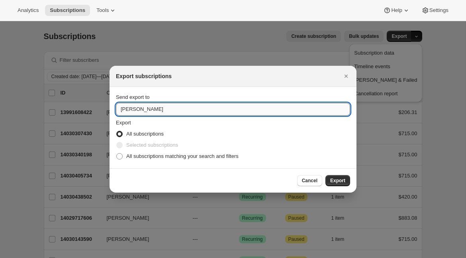
click at [191, 114] on input "[PERSON_NAME]" at bounding box center [233, 109] width 234 height 13
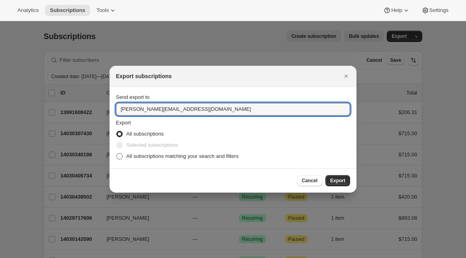
type input "[PERSON_NAME][EMAIL_ADDRESS][DOMAIN_NAME]"
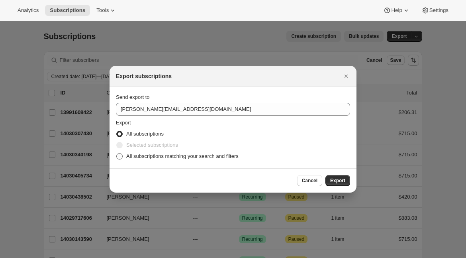
click at [154, 154] on span "All subscriptions matching your search and filters" at bounding box center [182, 156] width 112 height 6
click at [117, 153] on input "All subscriptions matching your search and filters" at bounding box center [116, 153] width 0 height 0
radio input "true"
click at [346, 78] on icon "Close" at bounding box center [346, 76] width 8 height 8
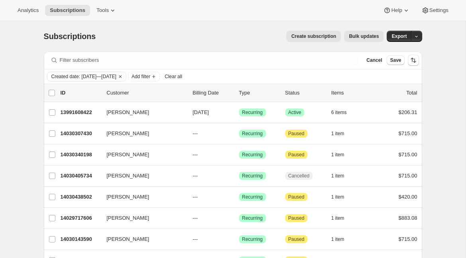
click at [17, 187] on div "Subscriptions. This page is ready Subscriptions Create subscription Bulk update…" at bounding box center [233, 199] width 466 height 357
